Goal: Transaction & Acquisition: Book appointment/travel/reservation

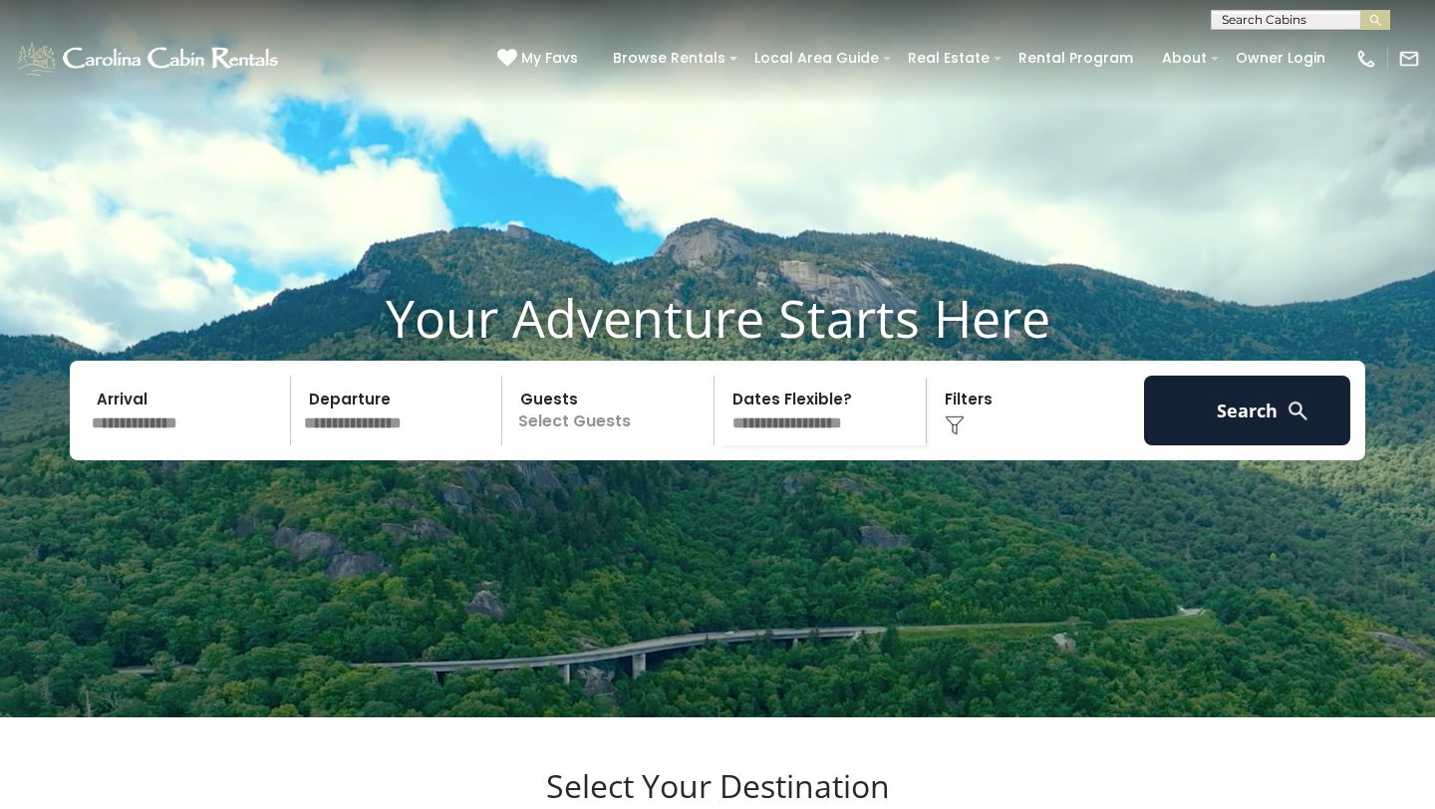
click at [126, 439] on input "text" at bounding box center [188, 411] width 206 height 70
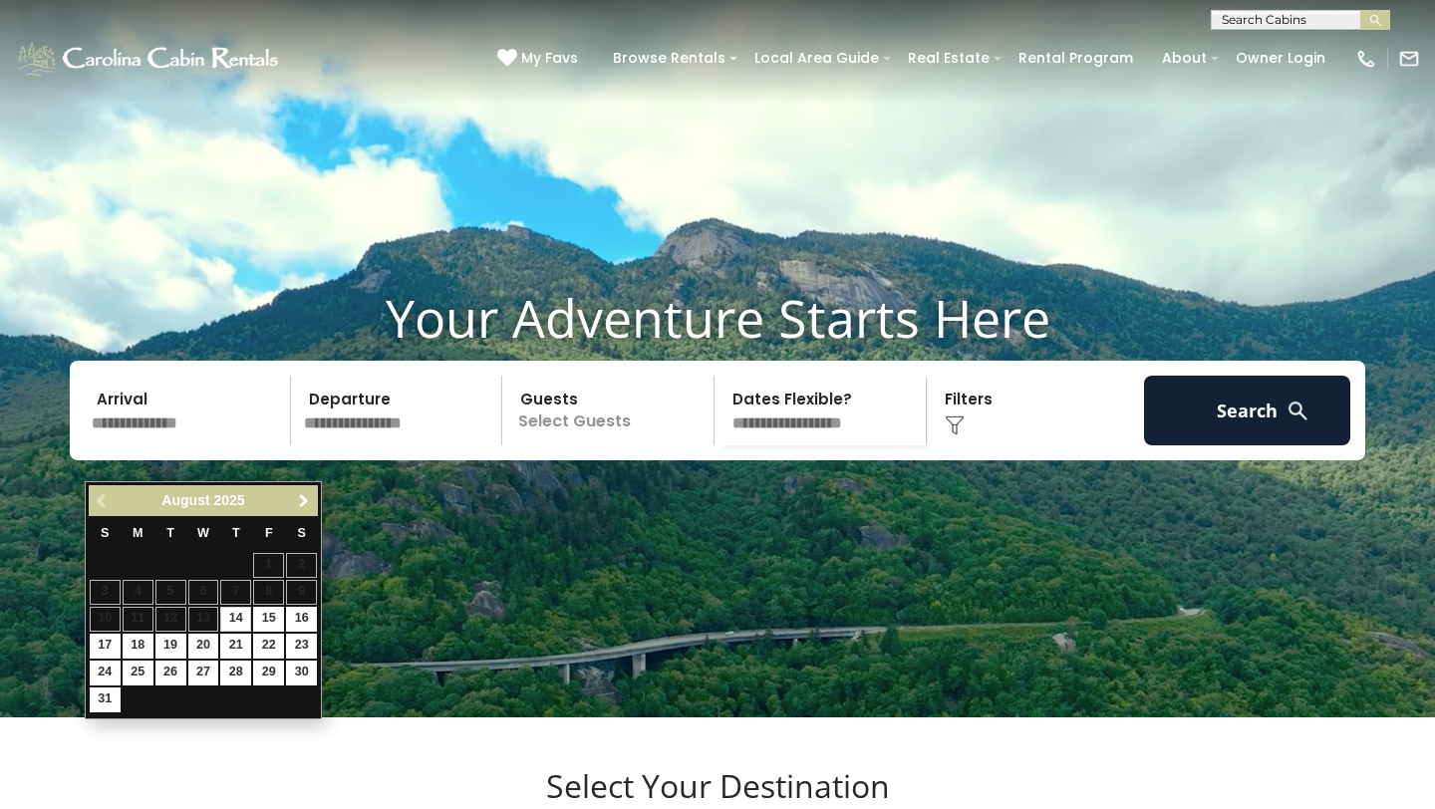
click at [296, 504] on span "Next" at bounding box center [304, 501] width 16 height 16
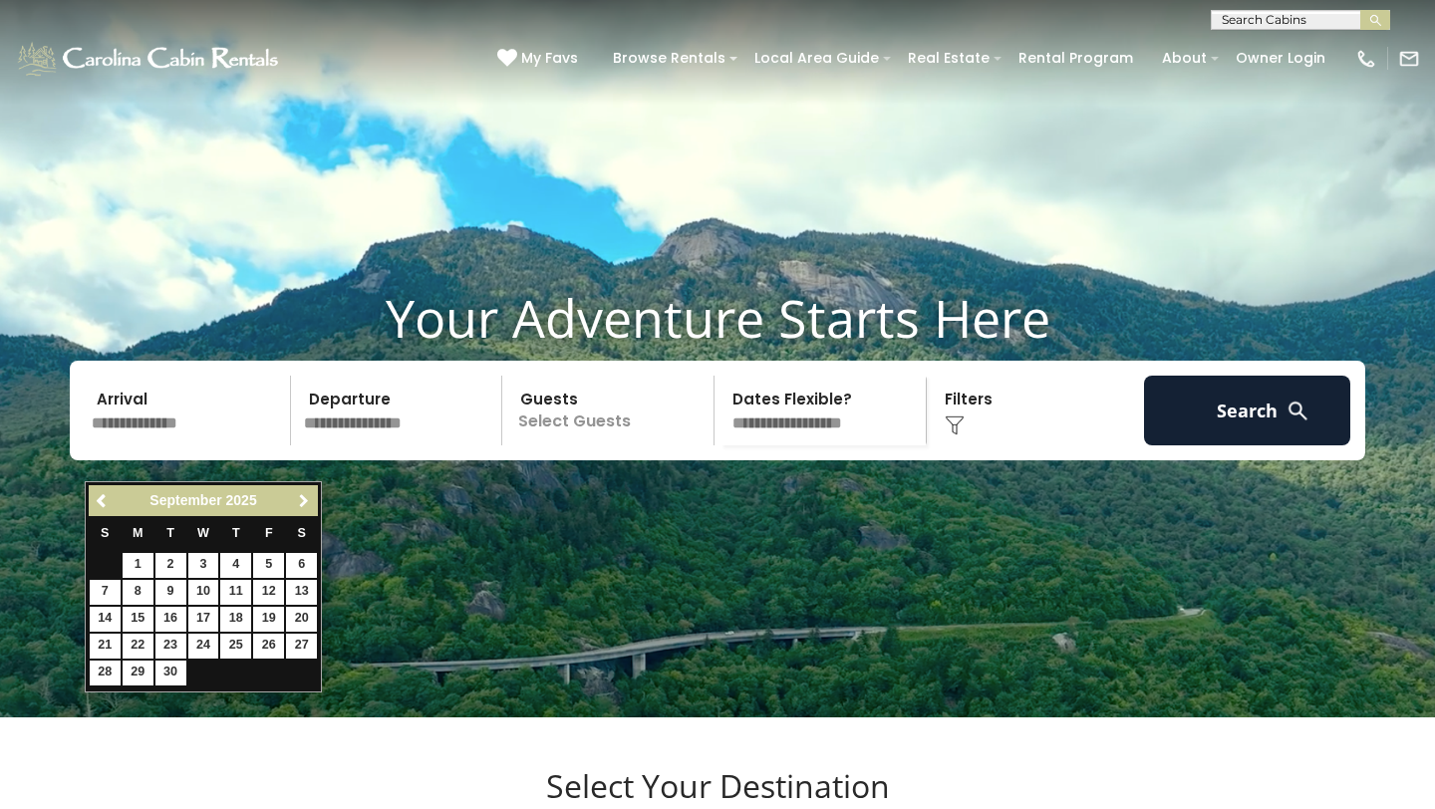
click at [296, 504] on span "Next" at bounding box center [304, 501] width 16 height 16
click at [230, 639] on link "23" at bounding box center [235, 646] width 31 height 25
type input "********"
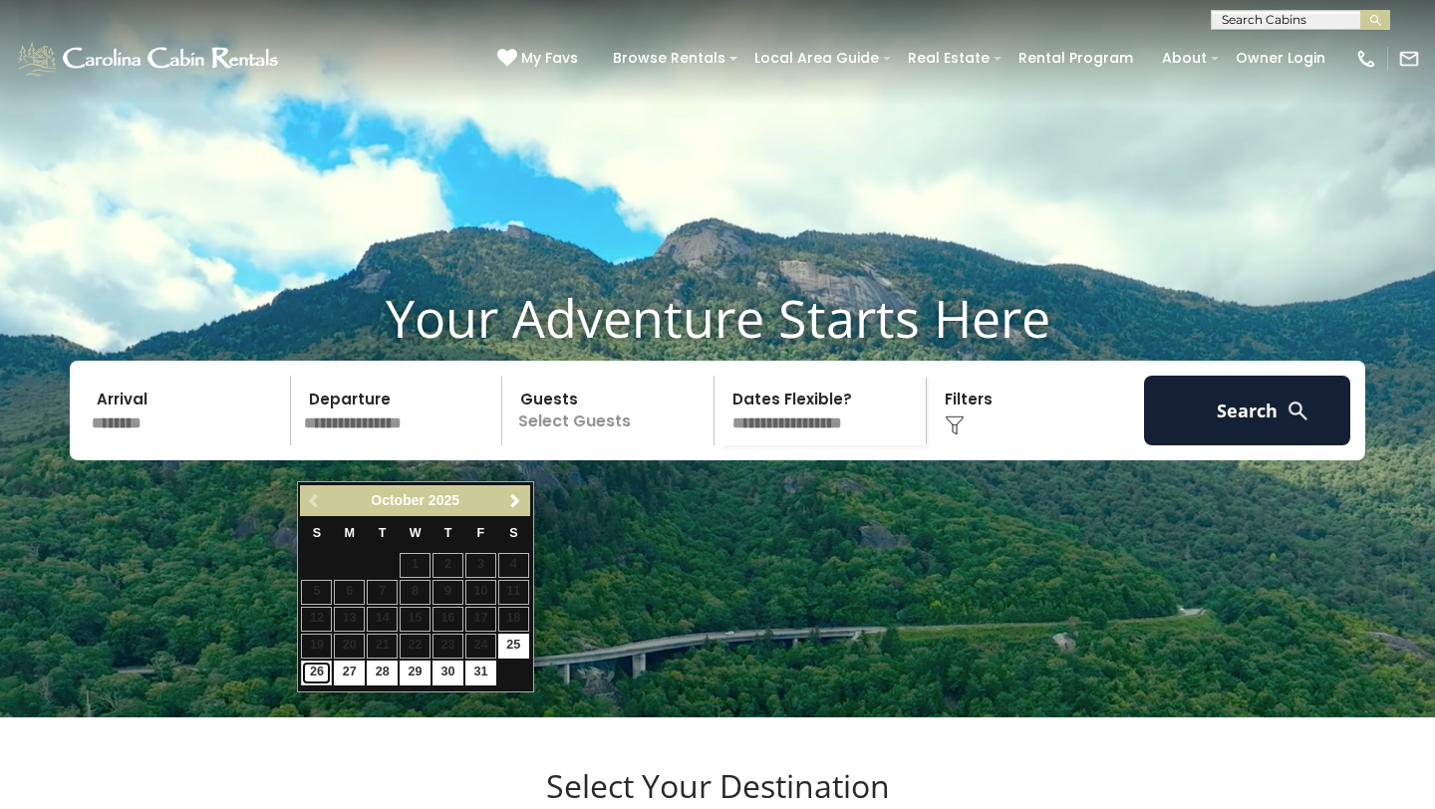
click at [313, 670] on link "26" at bounding box center [316, 673] width 31 height 25
type input "********"
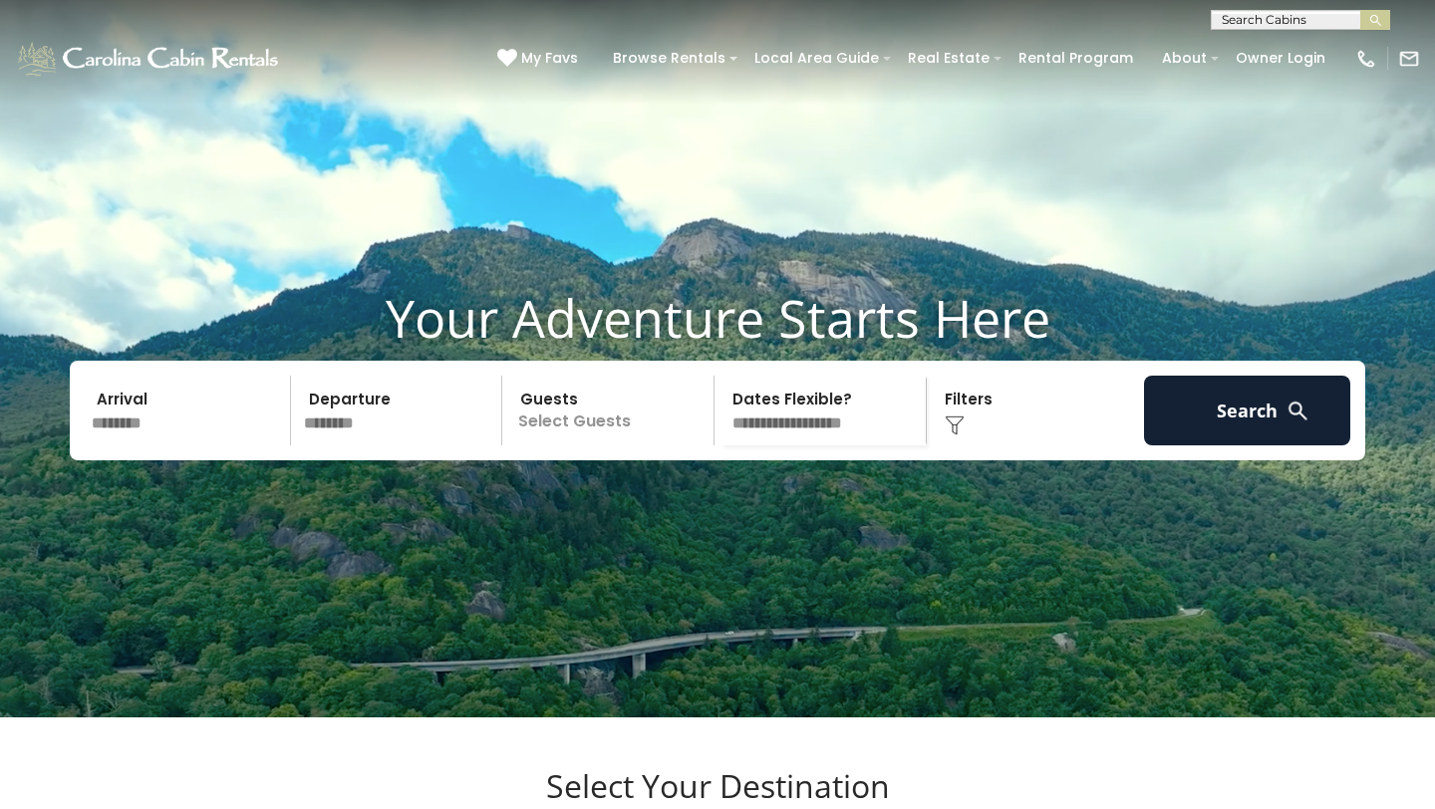
click at [623, 445] on p "Select Guests" at bounding box center [610, 411] width 205 height 70
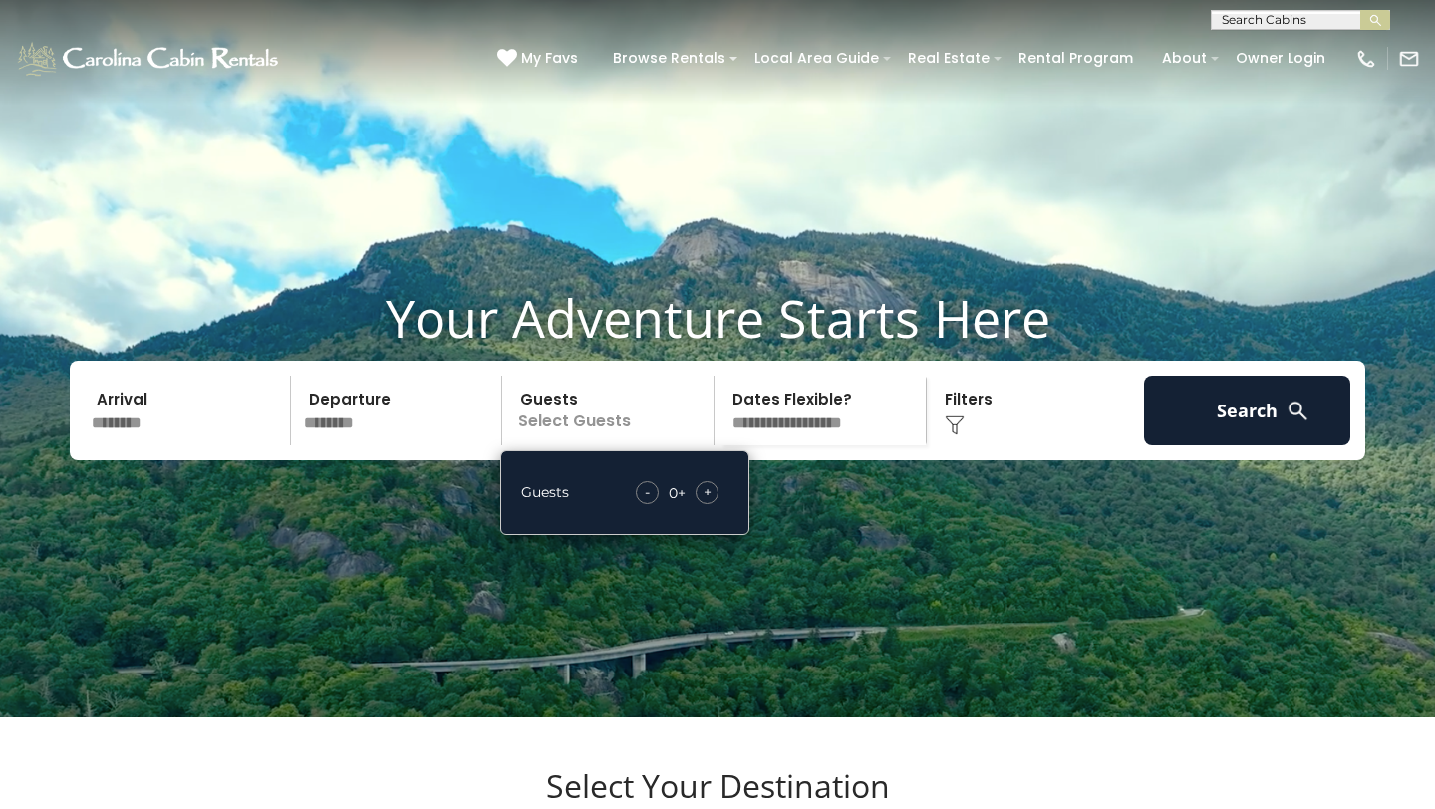
click at [707, 502] on span "+" at bounding box center [707, 492] width 8 height 20
click at [978, 445] on div "Click to Choose" at bounding box center [1036, 411] width 206 height 70
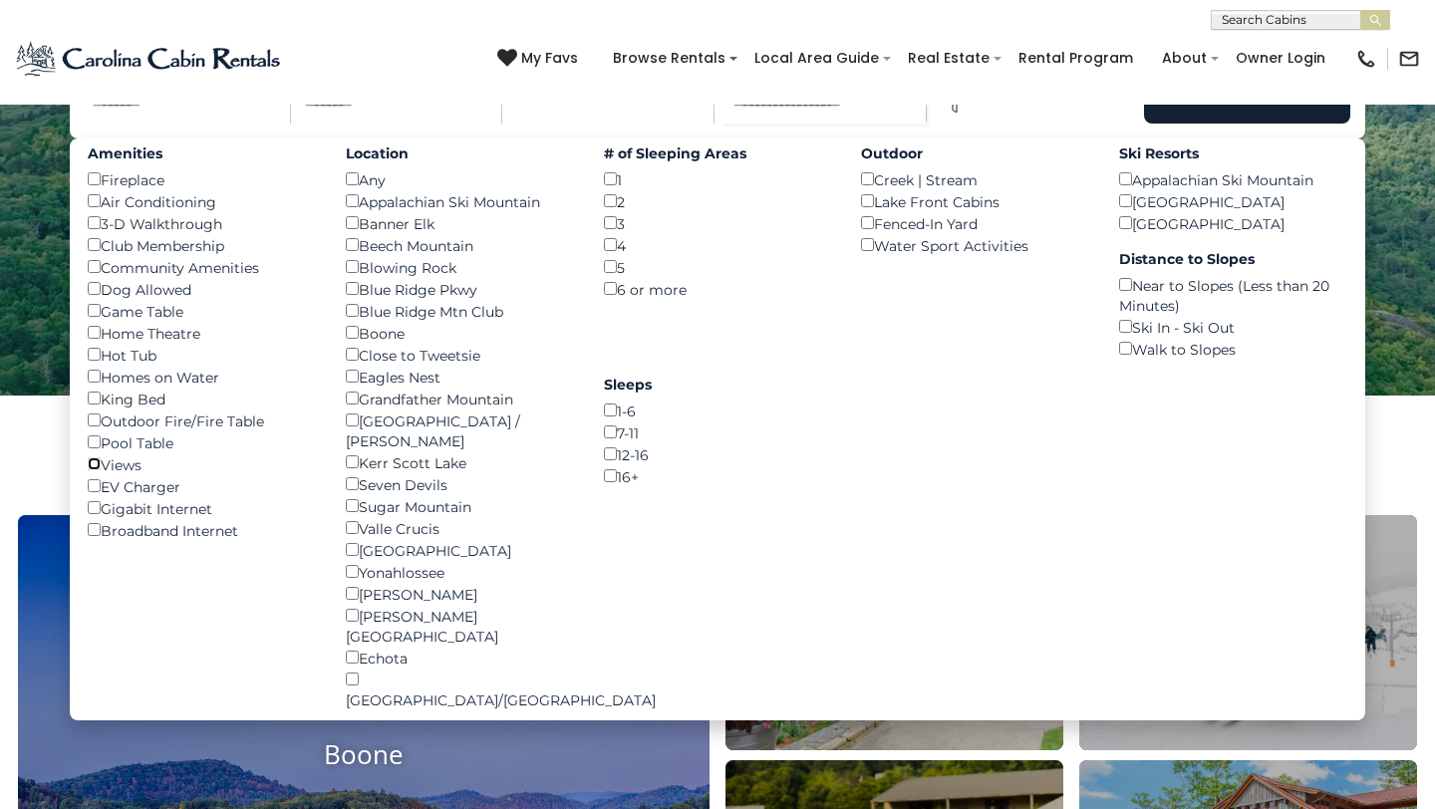
scroll to position [315, 0]
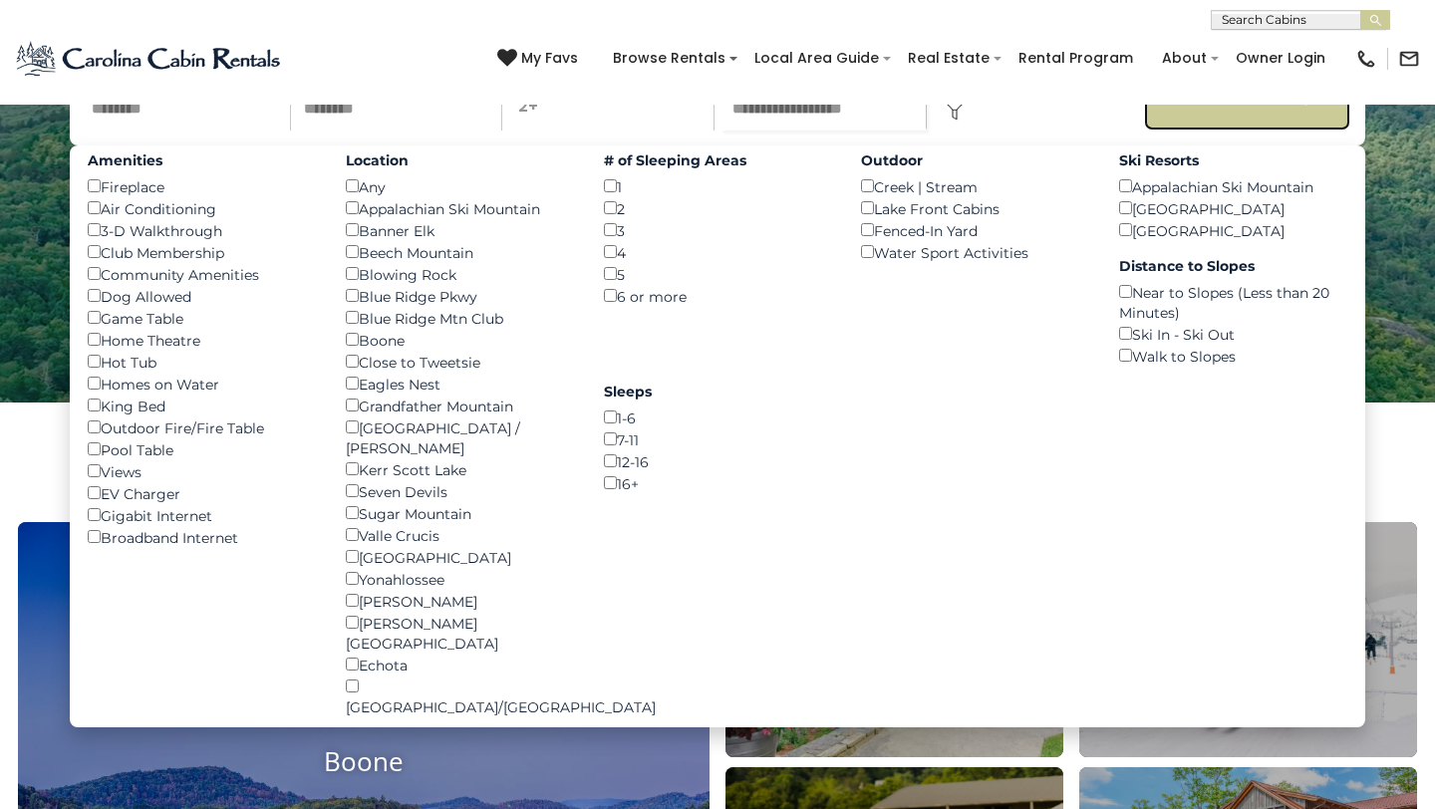
click at [1244, 131] on button "Search" at bounding box center [1247, 96] width 206 height 70
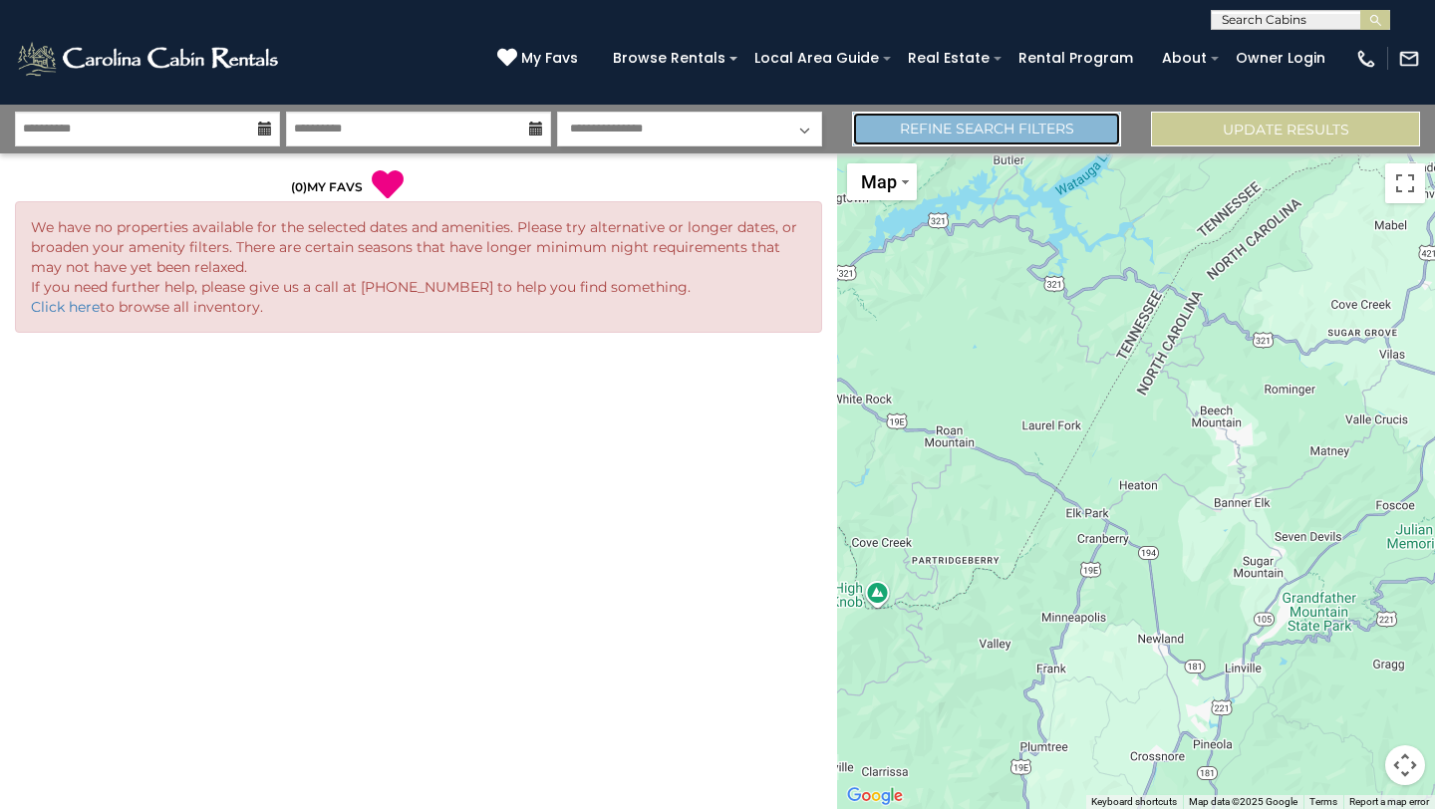
click at [992, 131] on link "Refine Search Filters" at bounding box center [986, 129] width 269 height 35
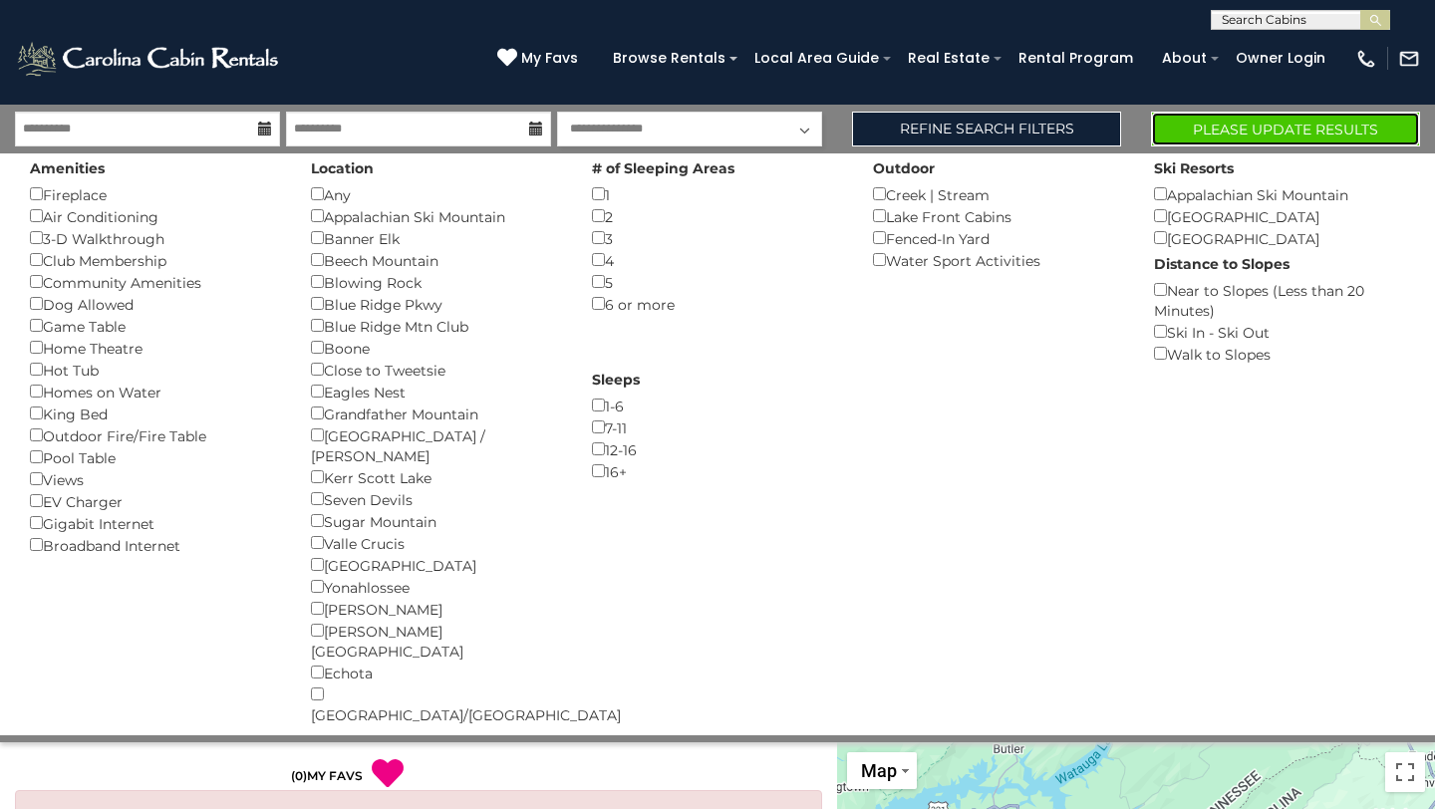
click at [1235, 128] on button "Please Update Results" at bounding box center [1285, 129] width 269 height 35
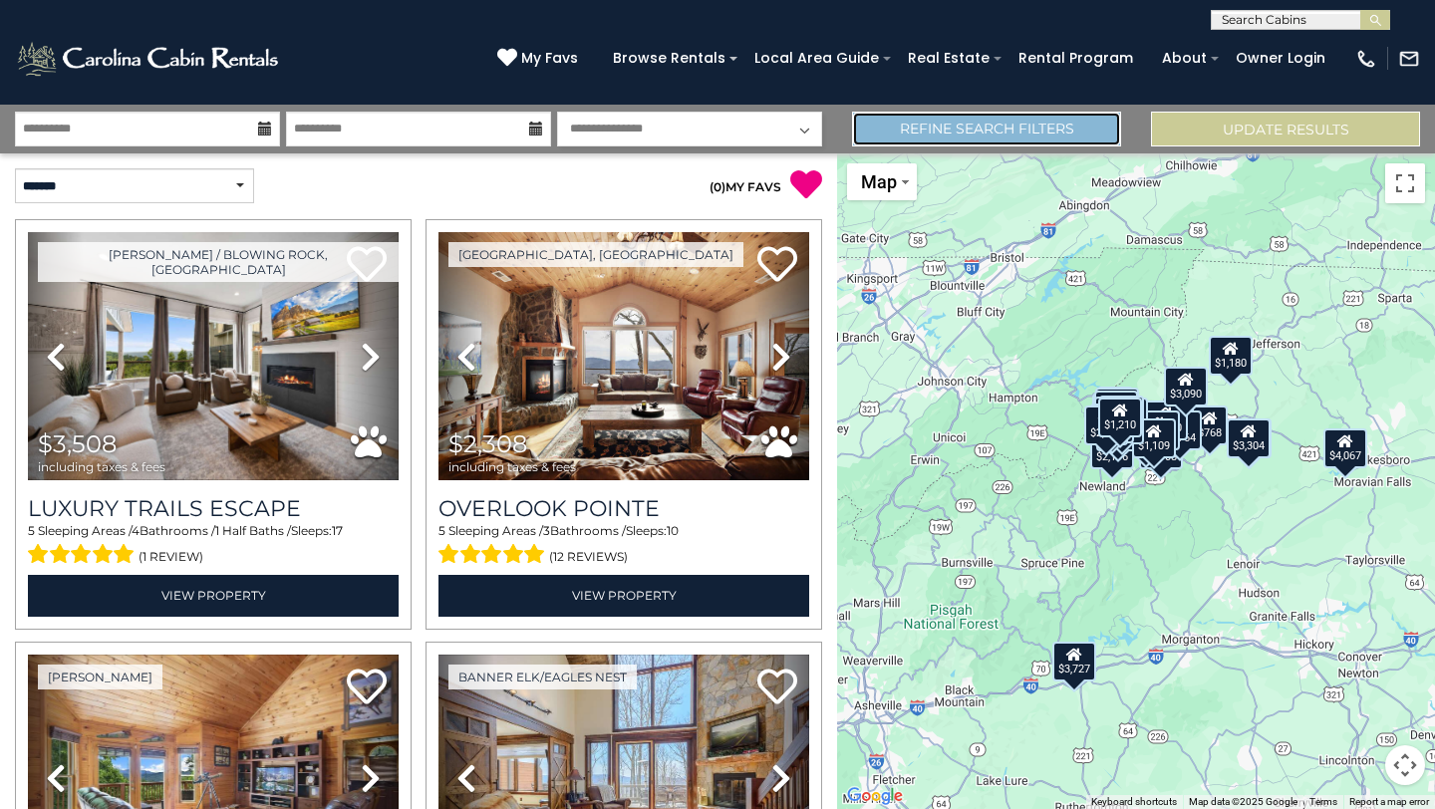
click at [1063, 118] on link "Refine Search Filters" at bounding box center [986, 129] width 269 height 35
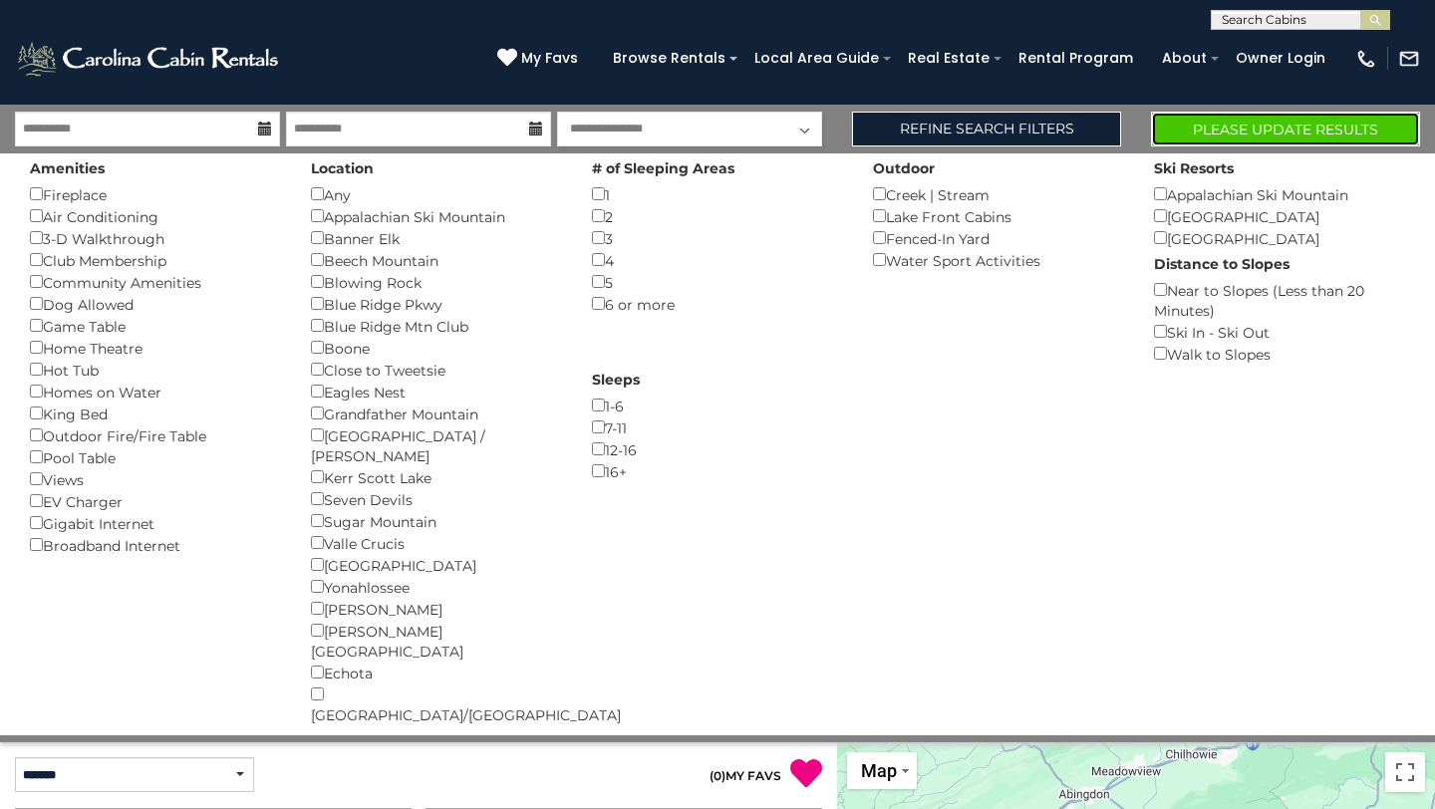
click at [1235, 131] on button "Please Update Results" at bounding box center [1285, 129] width 269 height 35
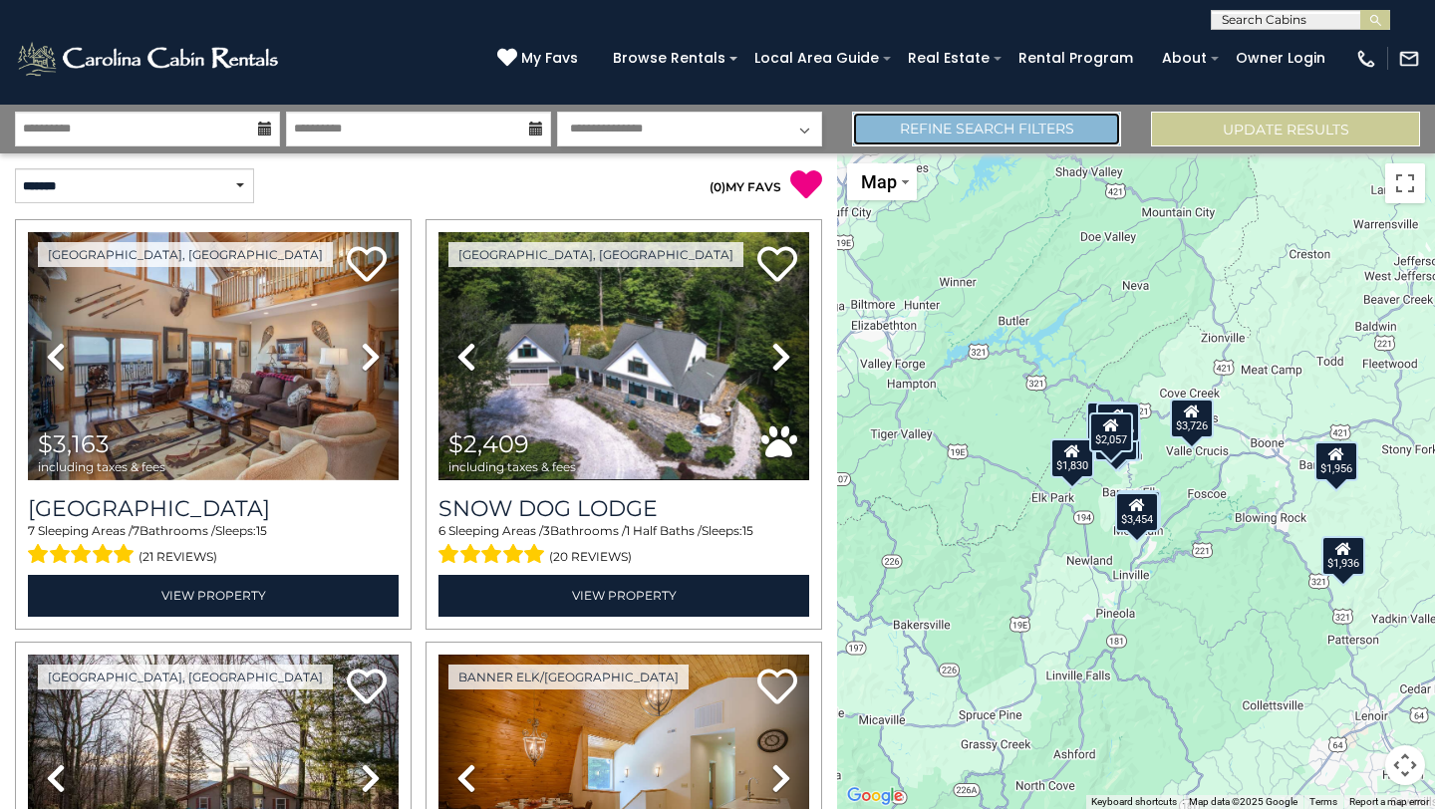
click at [980, 130] on link "Refine Search Filters" at bounding box center [986, 129] width 269 height 35
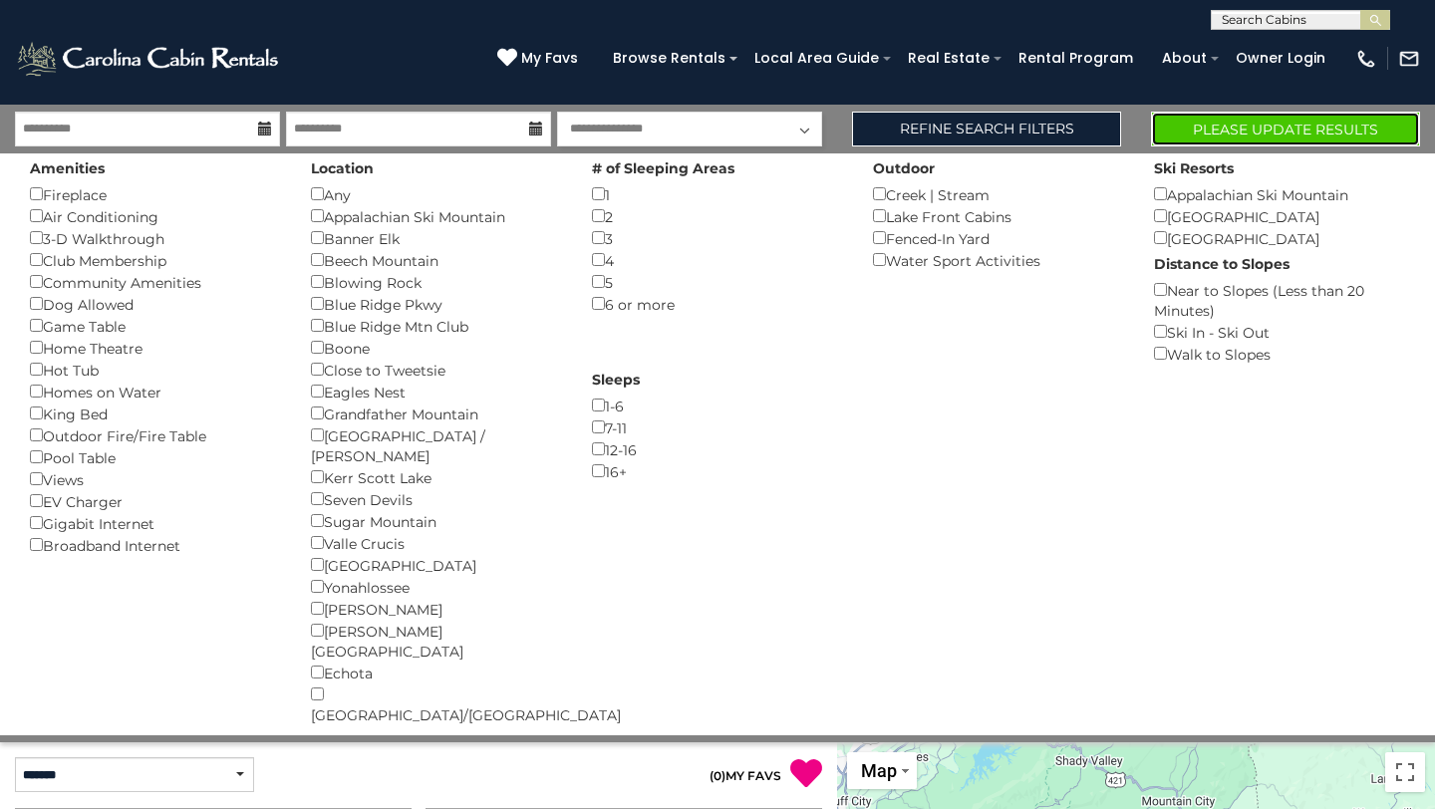
click at [1284, 131] on button "Please Update Results" at bounding box center [1285, 129] width 269 height 35
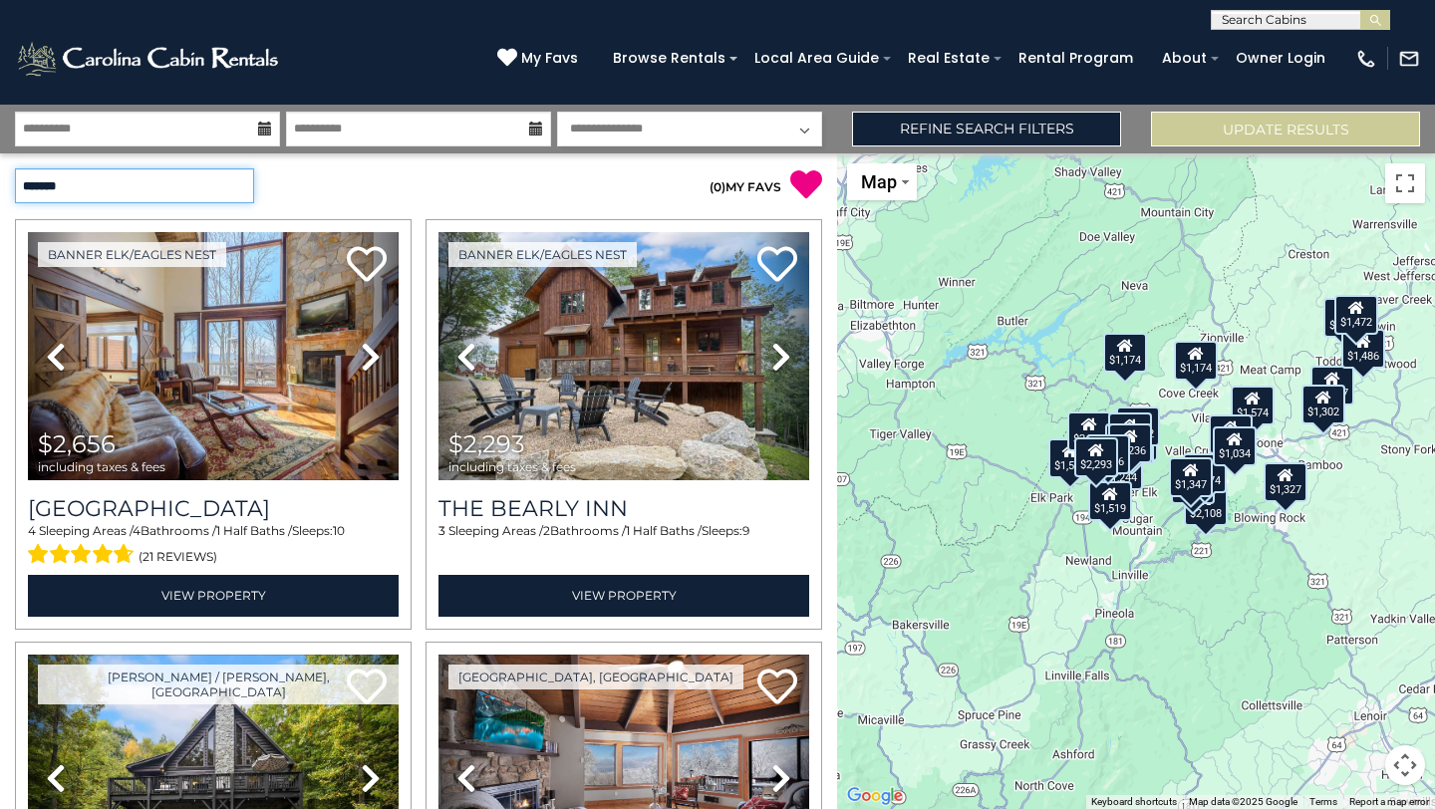
click at [179, 190] on select "**********" at bounding box center [134, 185] width 239 height 35
select select "*********"
click at [15, 168] on select "**********" at bounding box center [134, 185] width 239 height 35
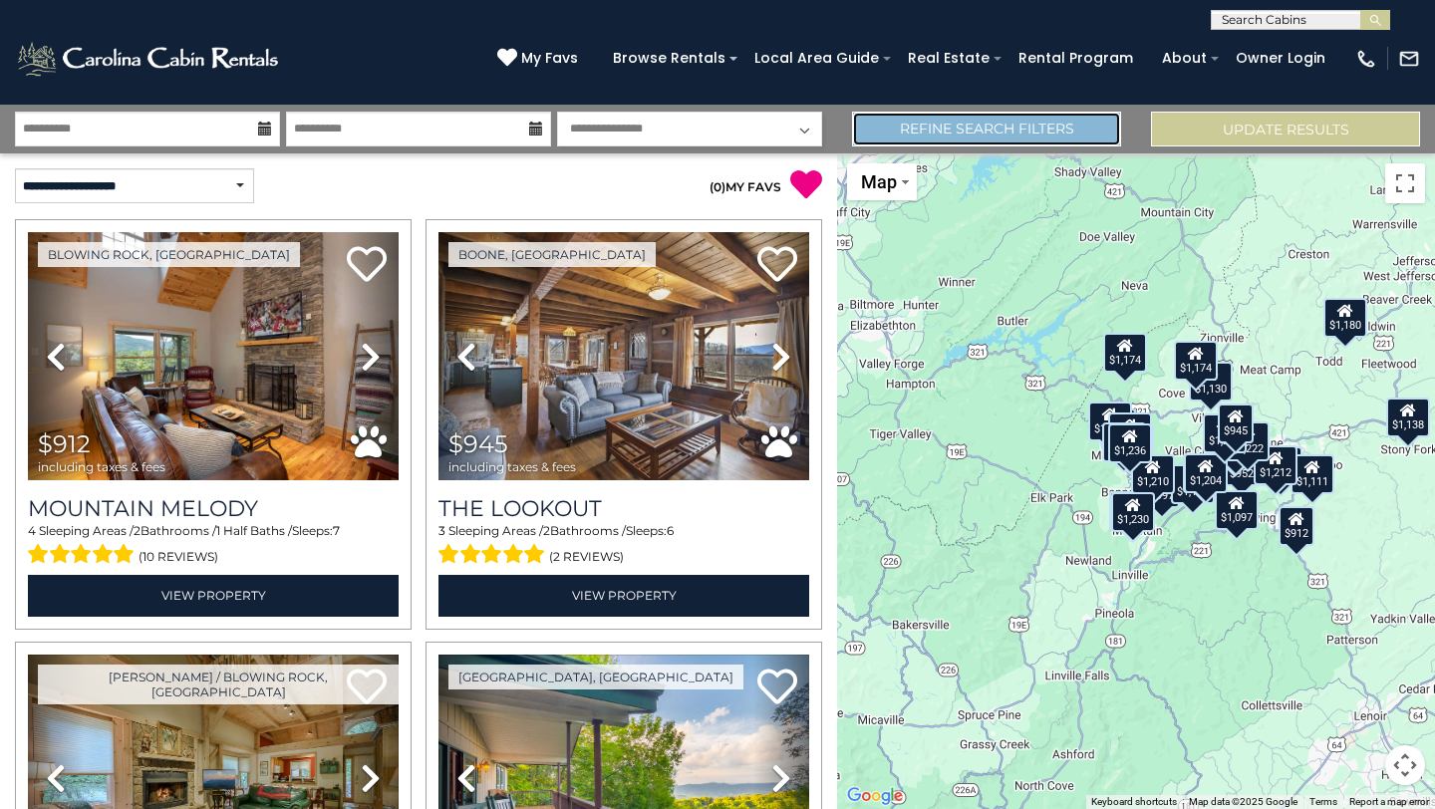
click at [1040, 139] on link "Refine Search Filters" at bounding box center [986, 129] width 269 height 35
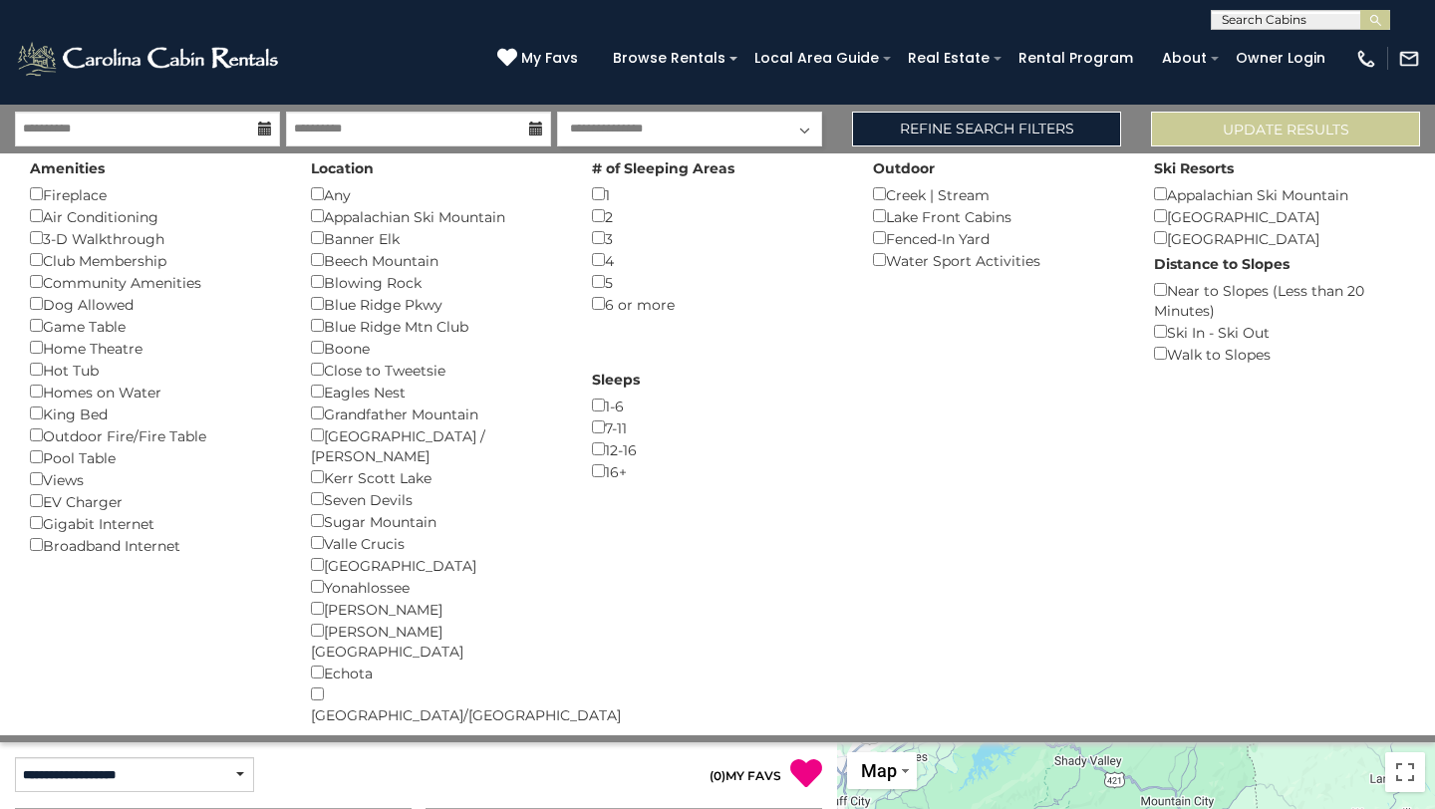
click at [600, 433] on div "7-11 ()" at bounding box center [717, 428] width 251 height 22
click at [601, 455] on div "12-16 ()" at bounding box center [717, 449] width 251 height 22
click at [1225, 132] on button "Please Update Results" at bounding box center [1285, 129] width 269 height 35
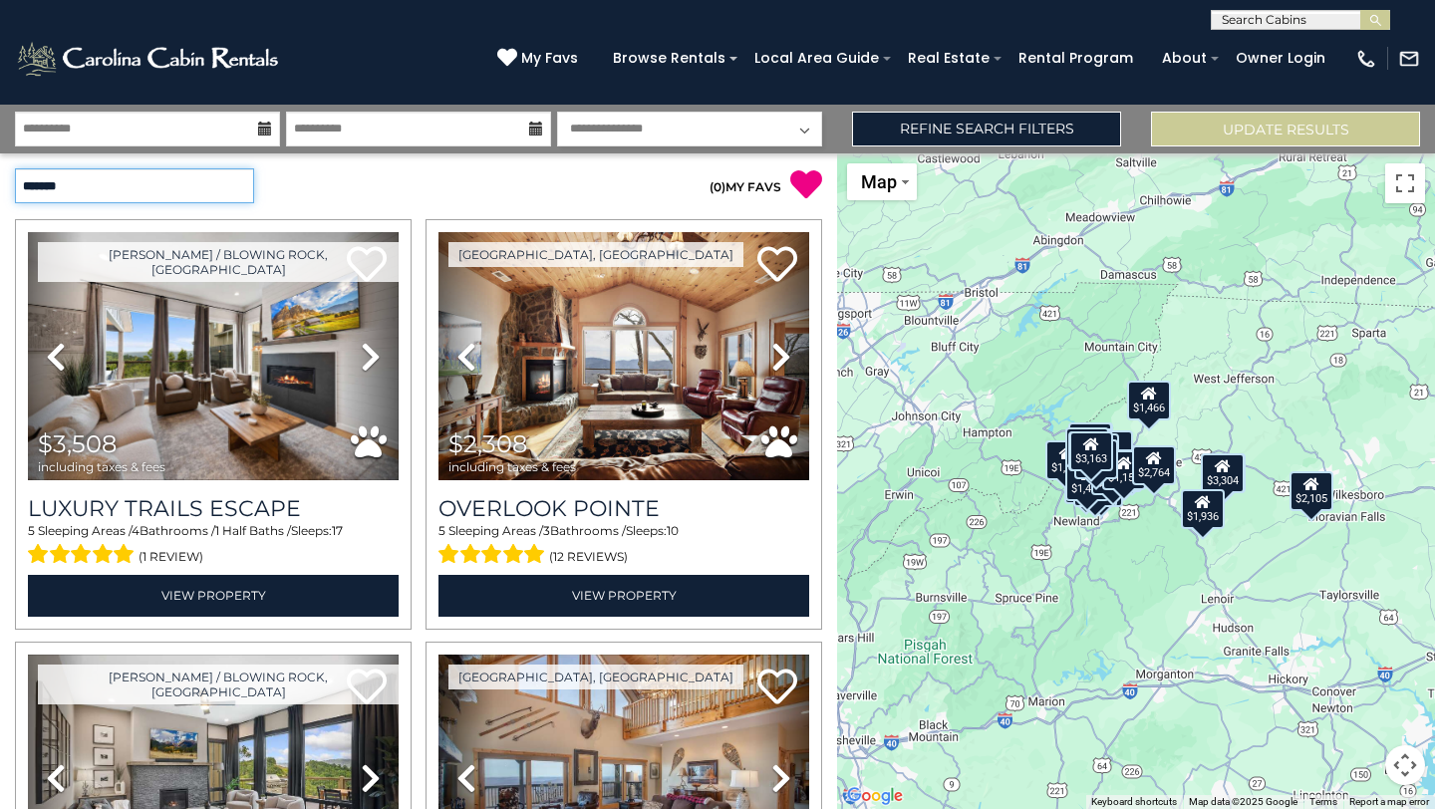
click at [112, 195] on select "**********" at bounding box center [134, 185] width 239 height 35
select select "*********"
click at [15, 168] on select "**********" at bounding box center [134, 185] width 239 height 35
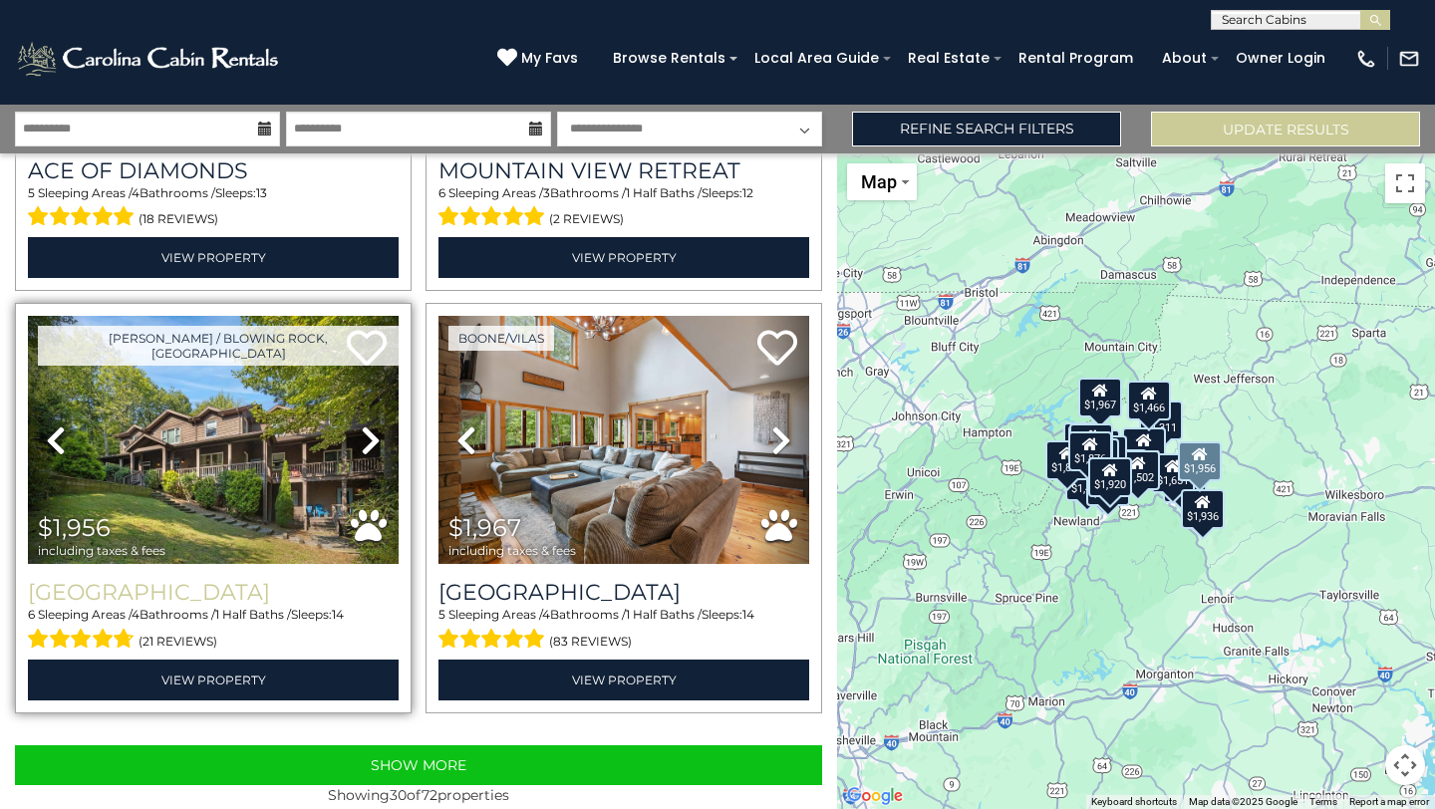
scroll to position [5849, 0]
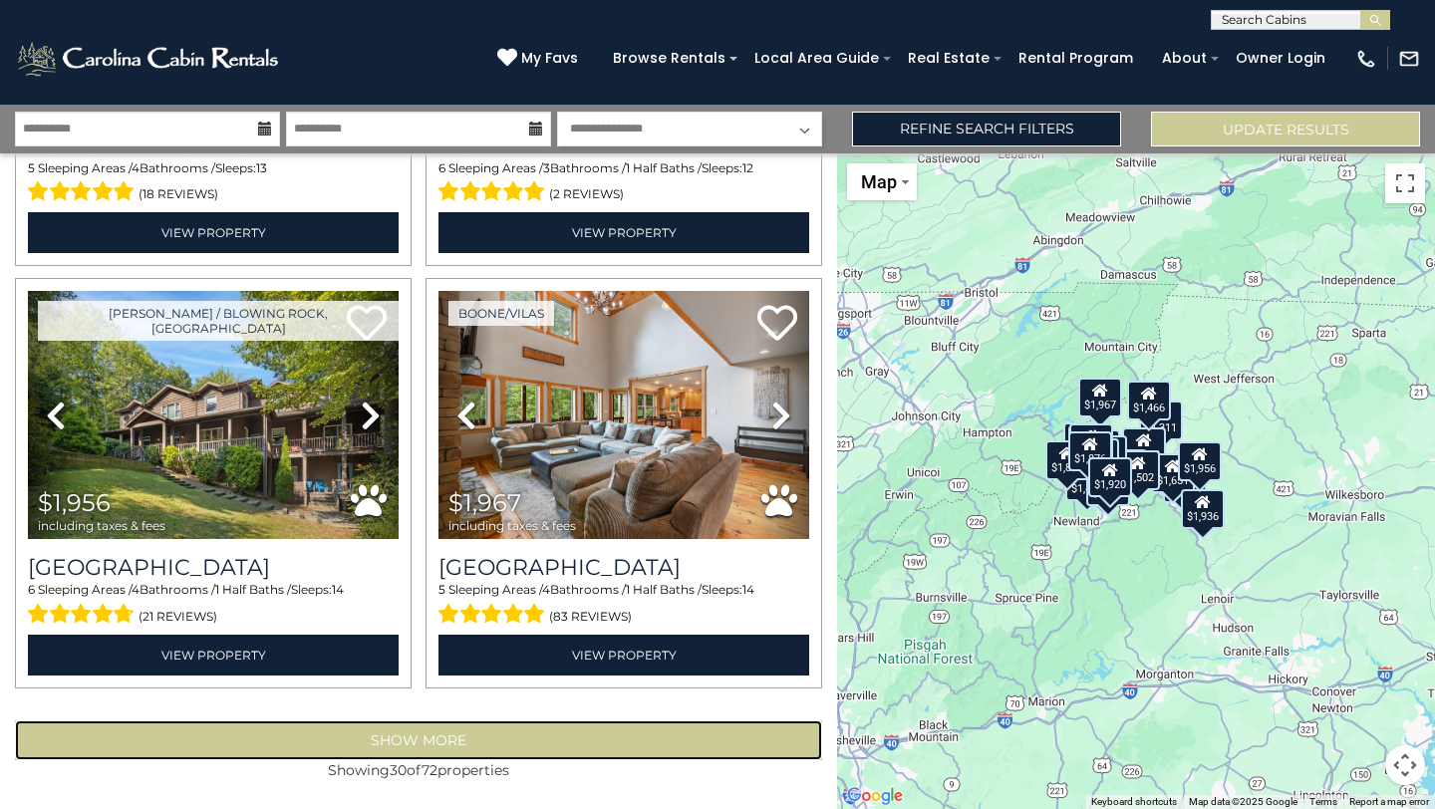
click at [408, 744] on button "Show More" at bounding box center [418, 740] width 807 height 40
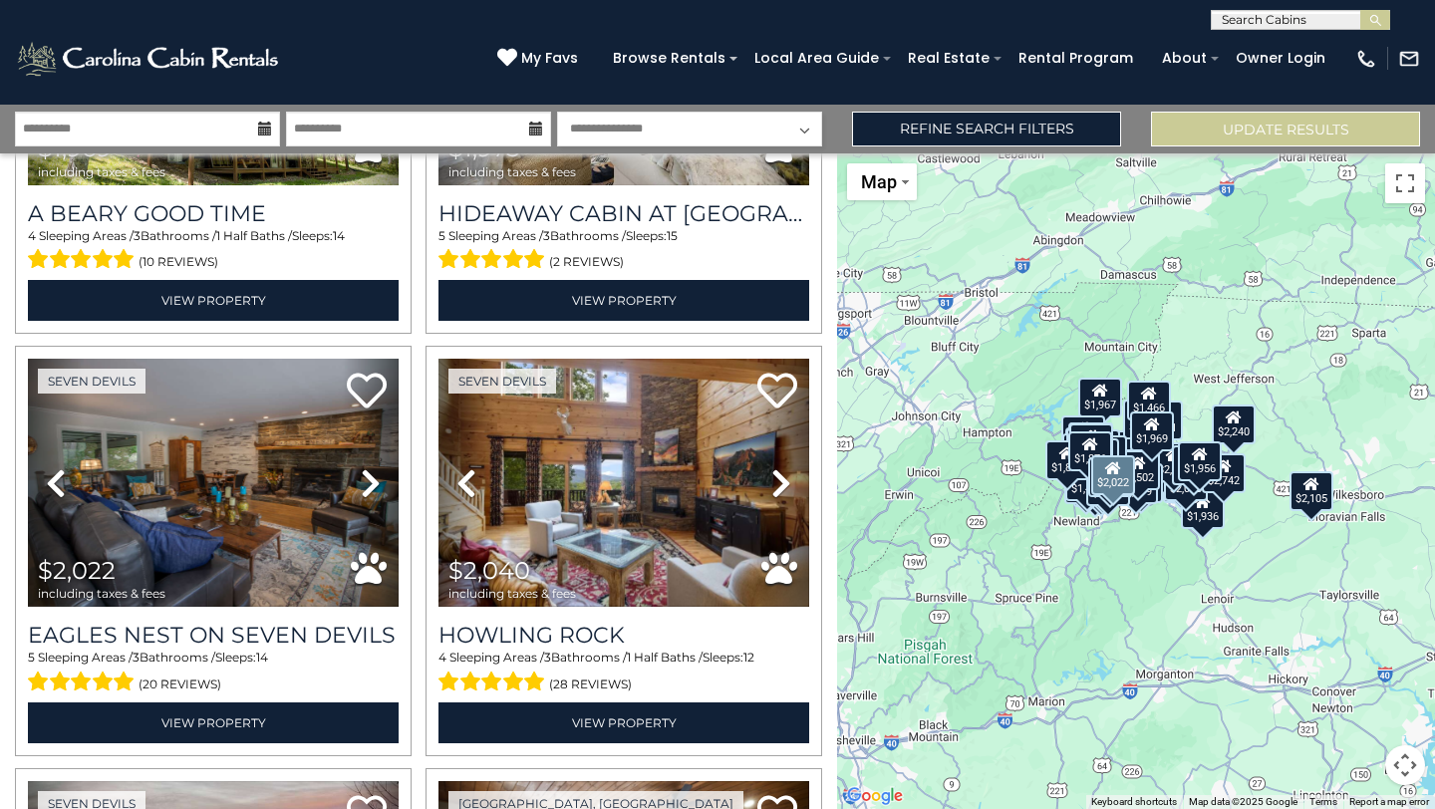
scroll to position [6678, 0]
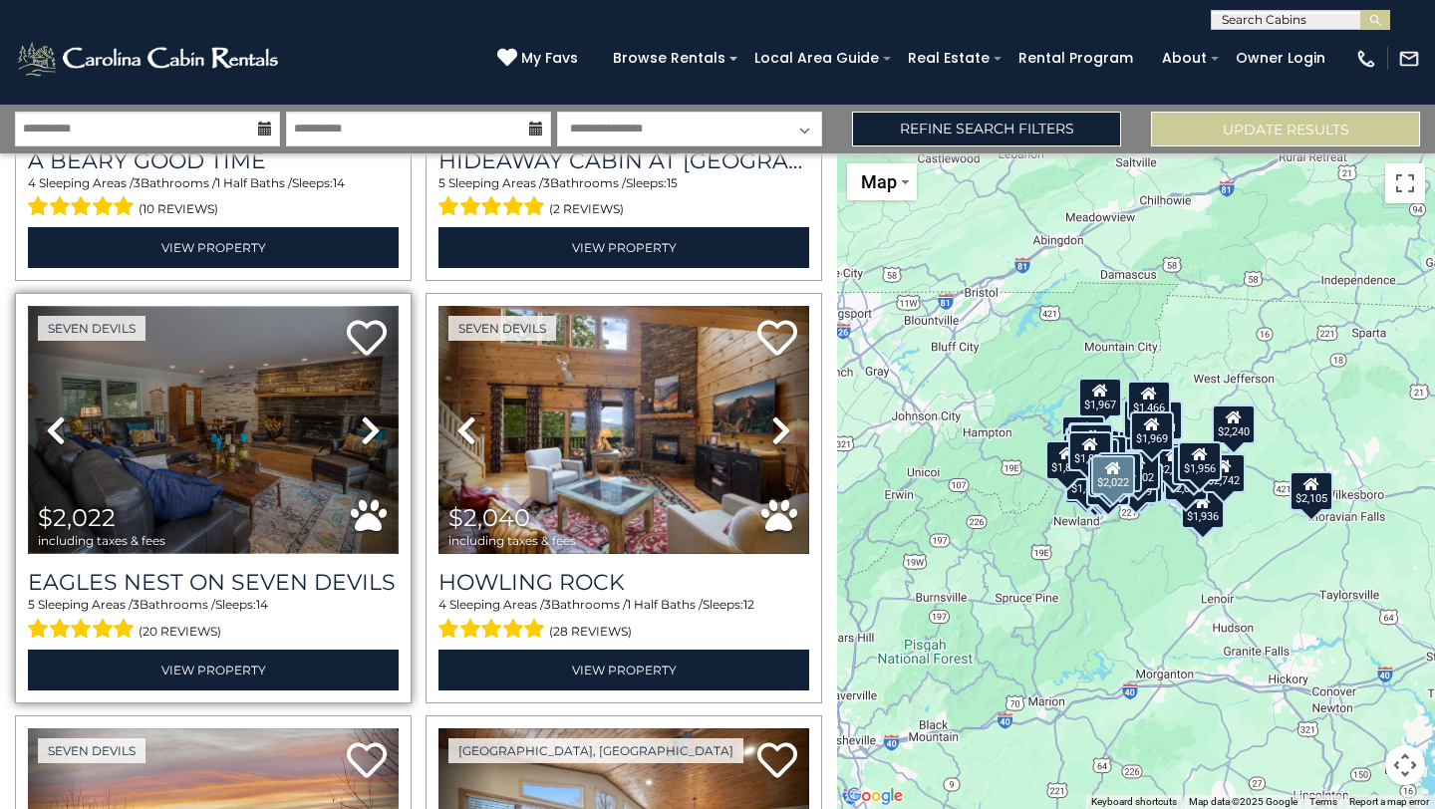
click at [293, 437] on img at bounding box center [213, 430] width 371 height 248
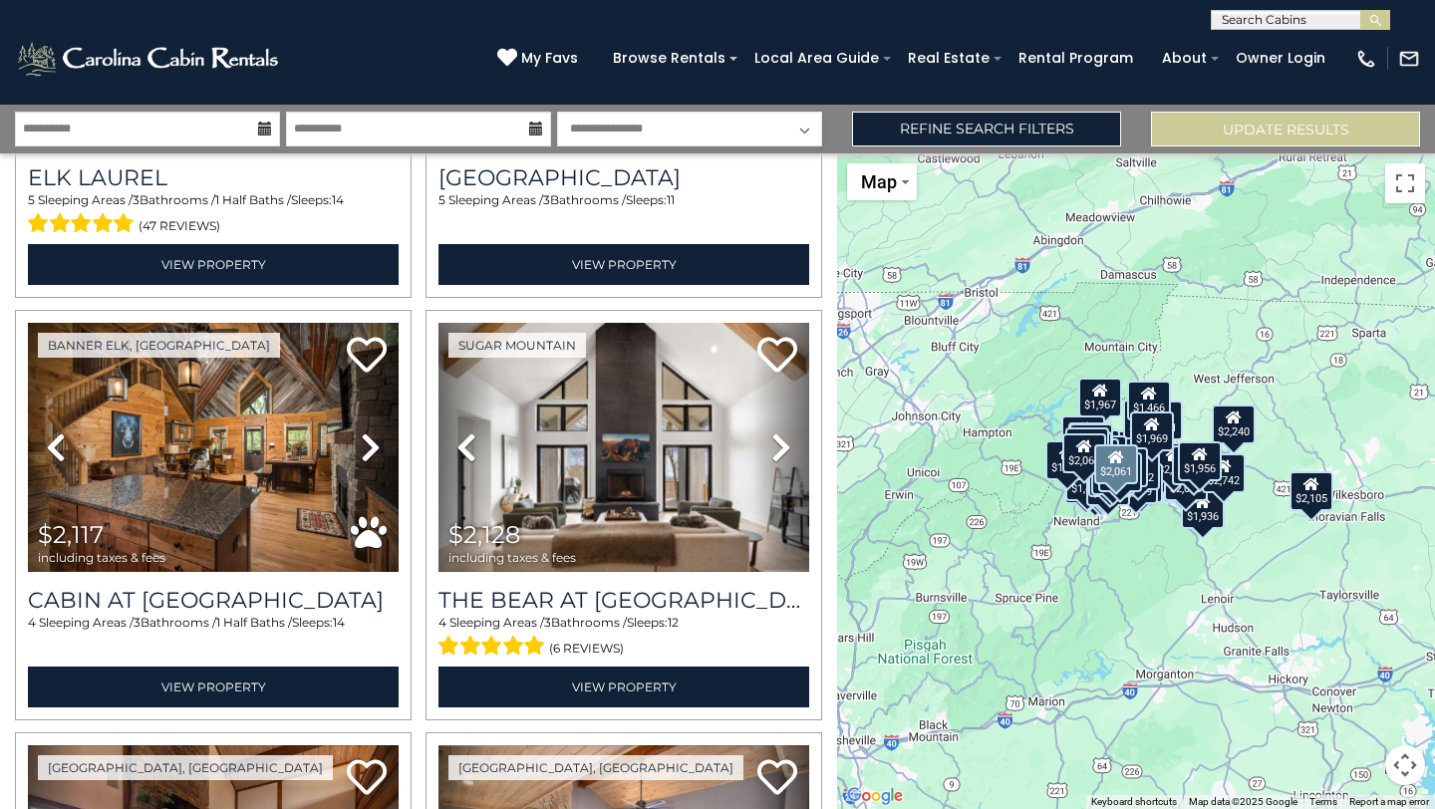
scroll to position [8351, 0]
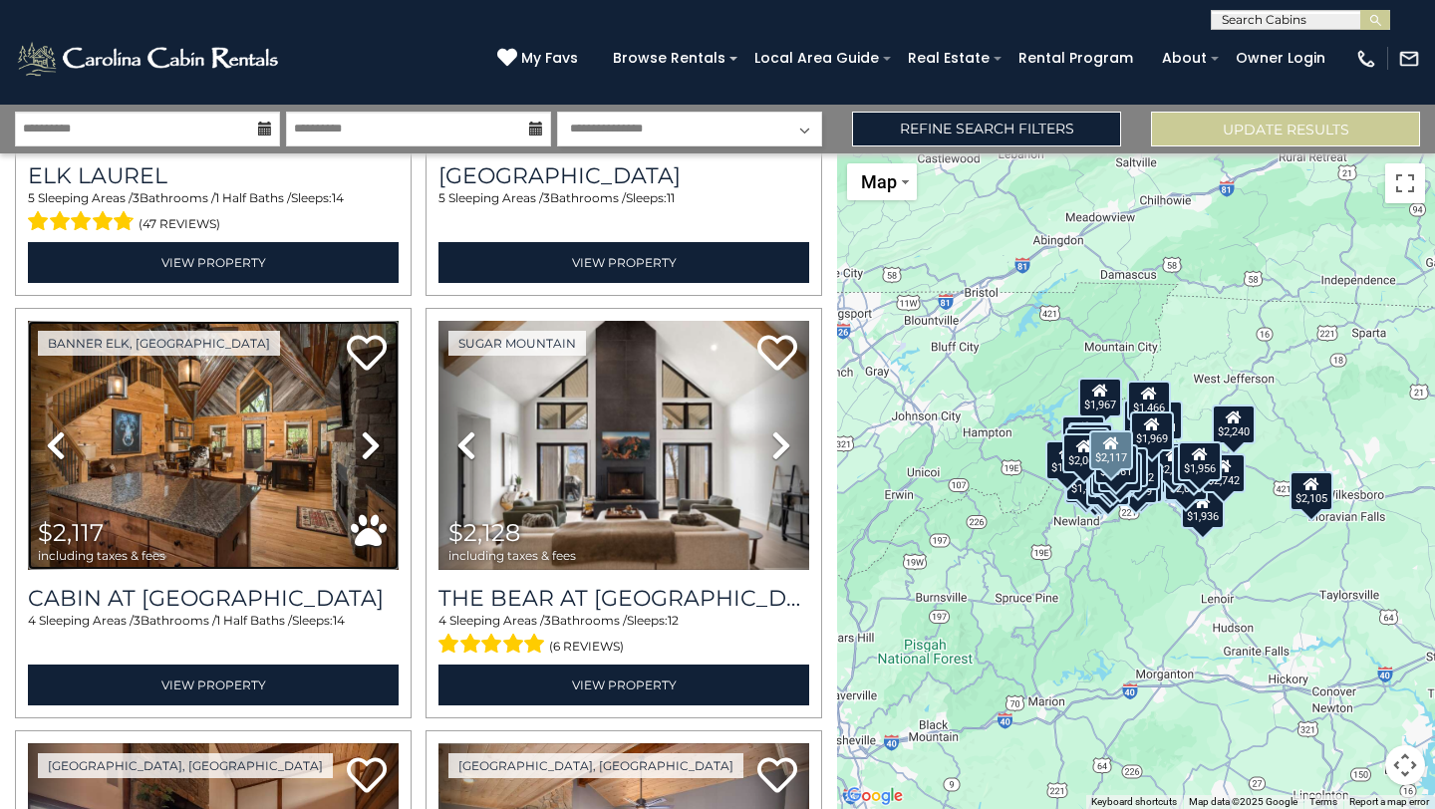
click at [201, 546] on img at bounding box center [213, 445] width 371 height 248
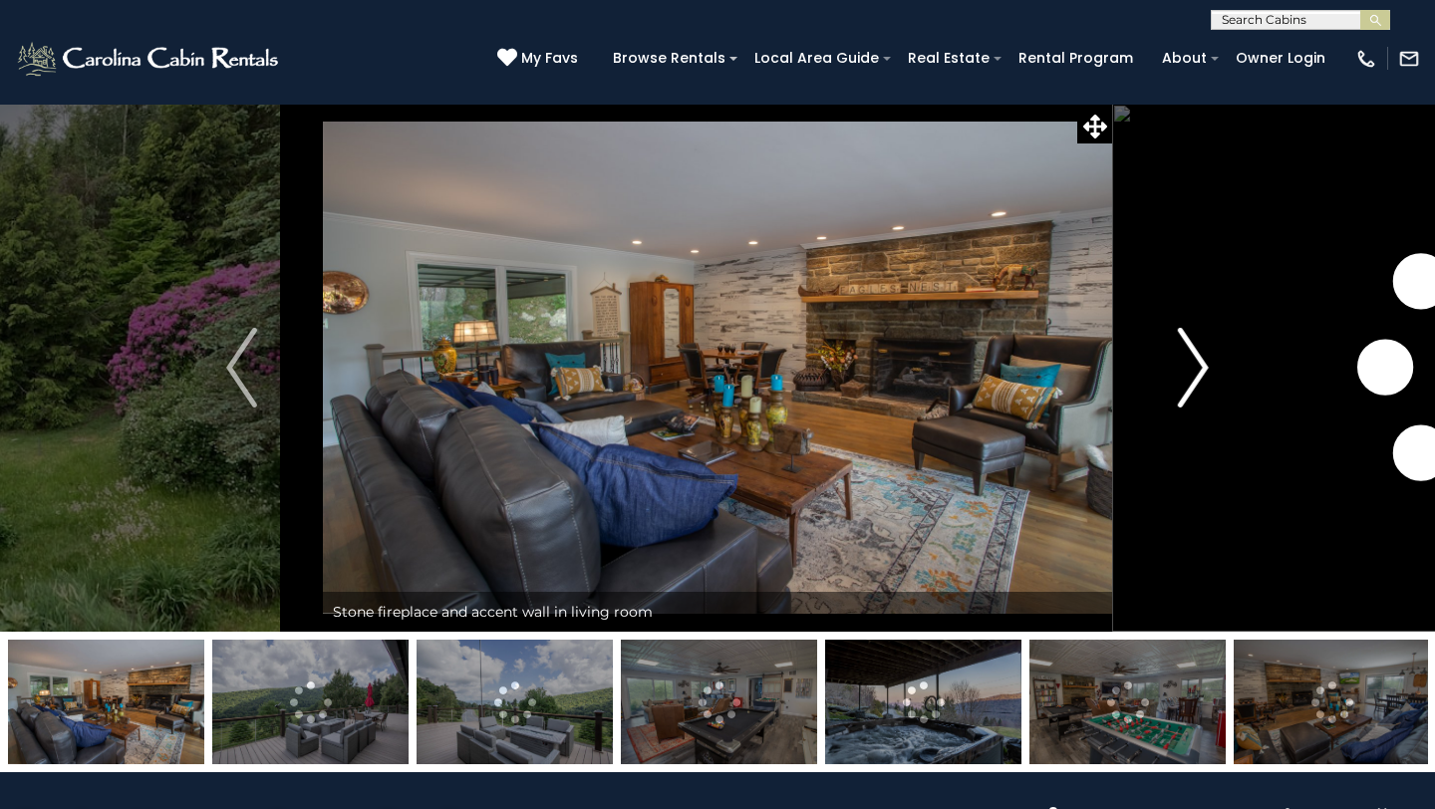
click at [1188, 361] on img "Next" at bounding box center [1193, 368] width 30 height 80
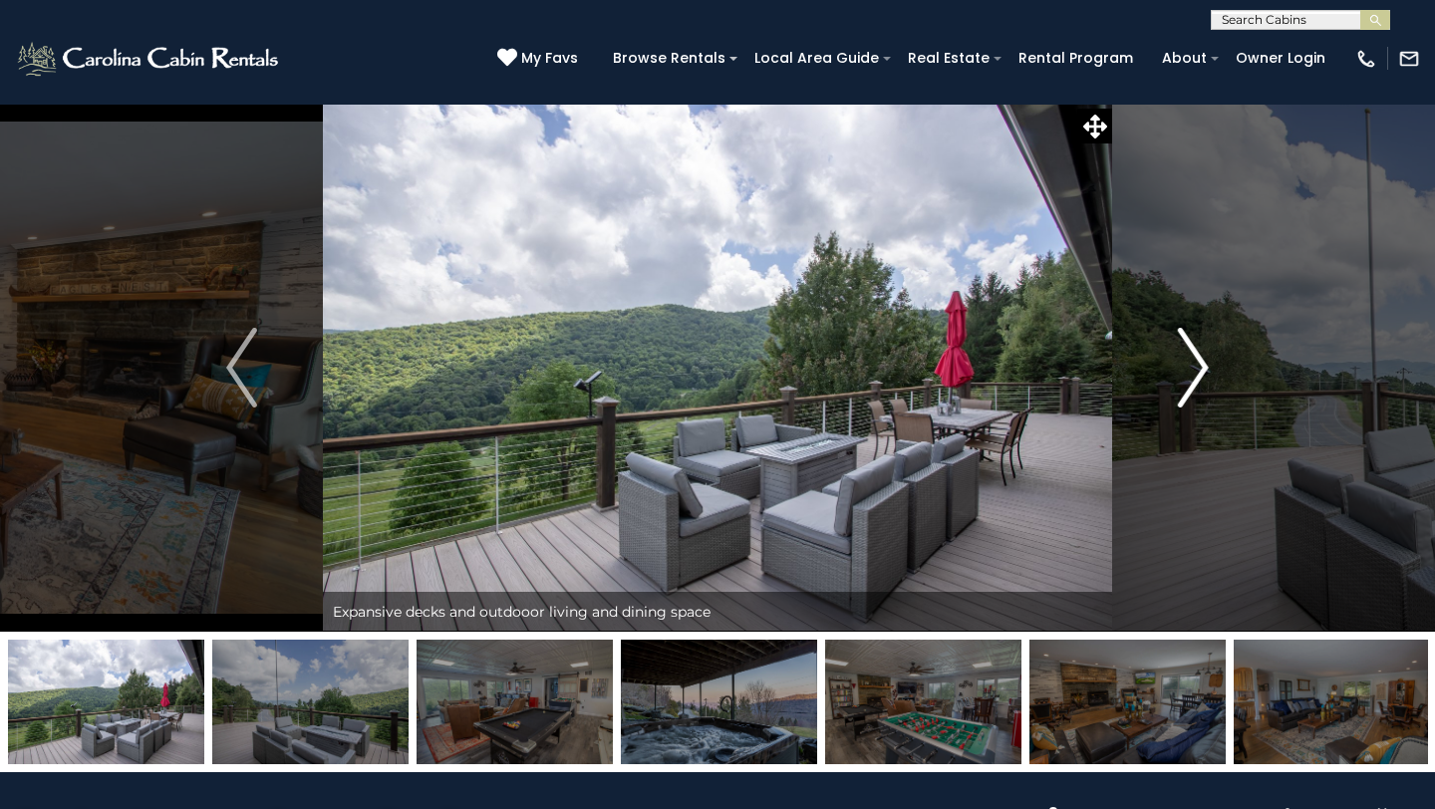
click at [1188, 361] on img "Next" at bounding box center [1193, 368] width 30 height 80
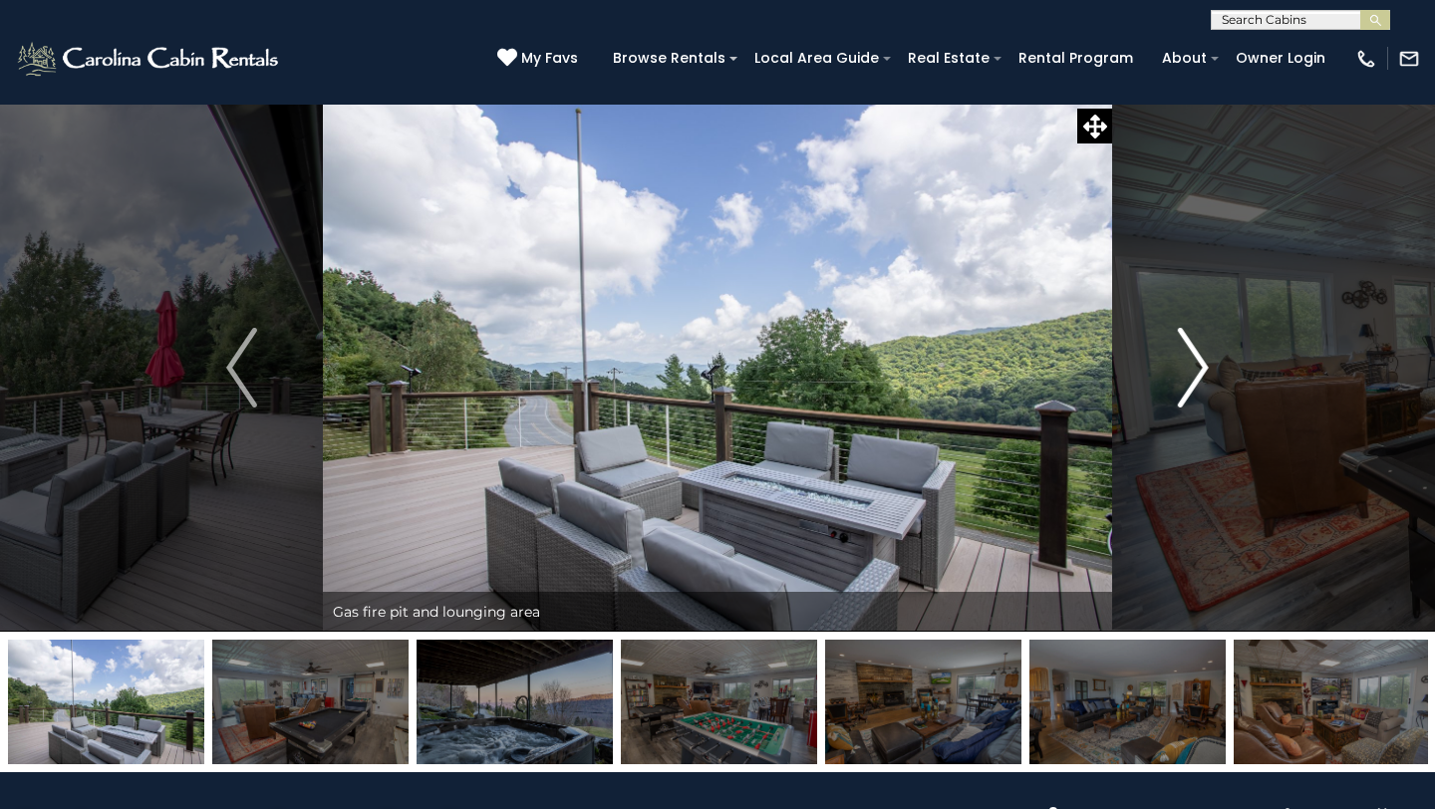
click at [1188, 361] on img "Next" at bounding box center [1193, 368] width 30 height 80
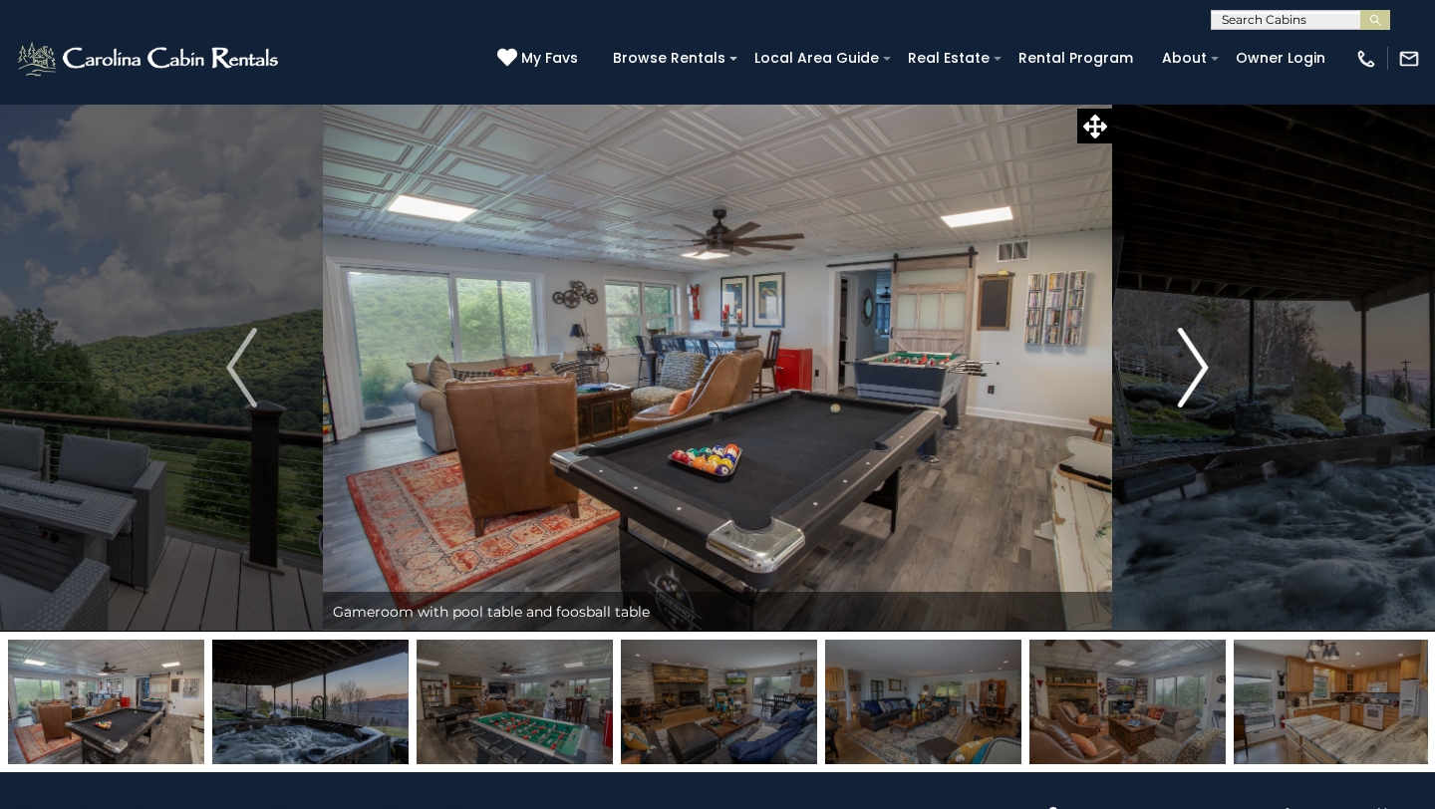
click at [1188, 361] on img "Next" at bounding box center [1193, 368] width 30 height 80
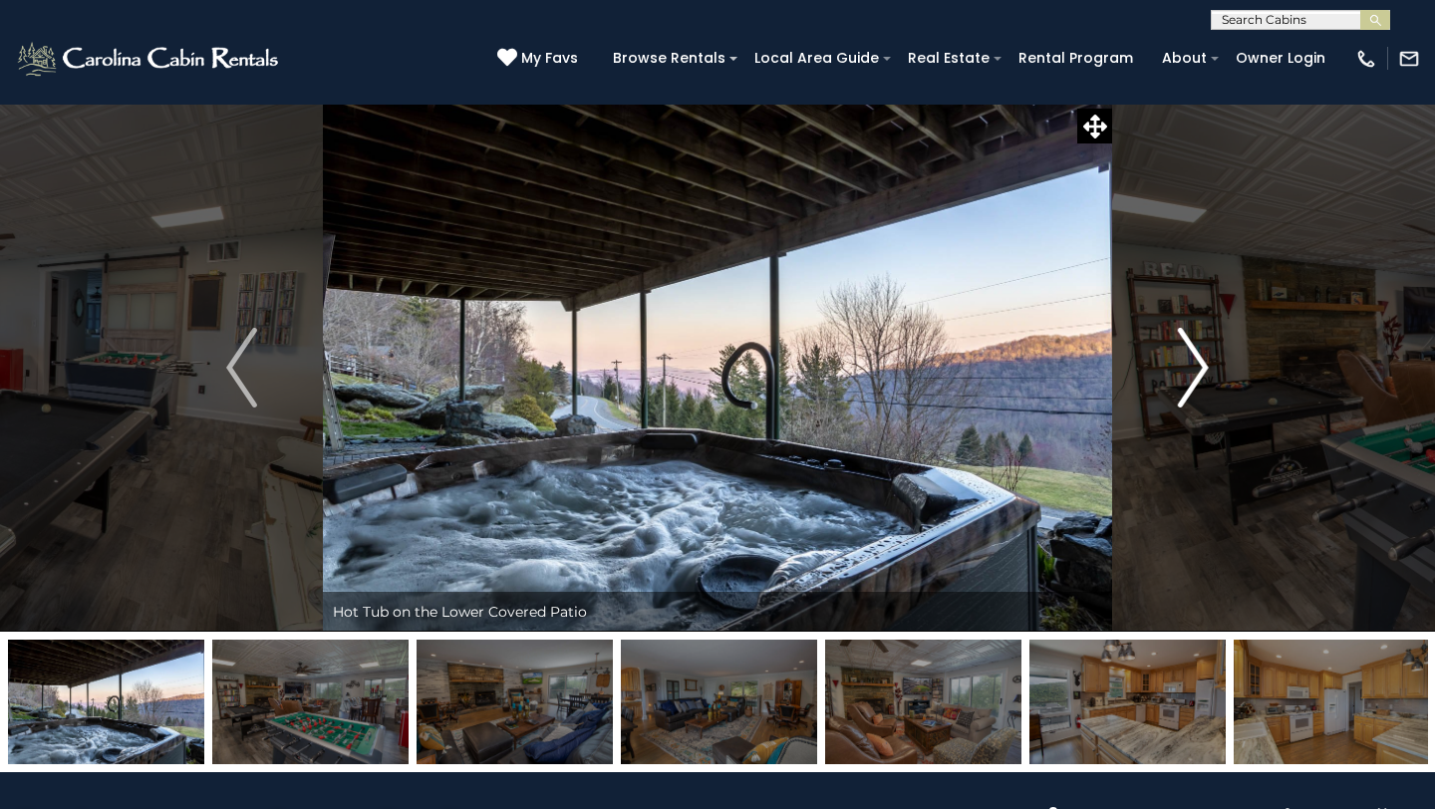
click at [1188, 361] on img "Next" at bounding box center [1193, 368] width 30 height 80
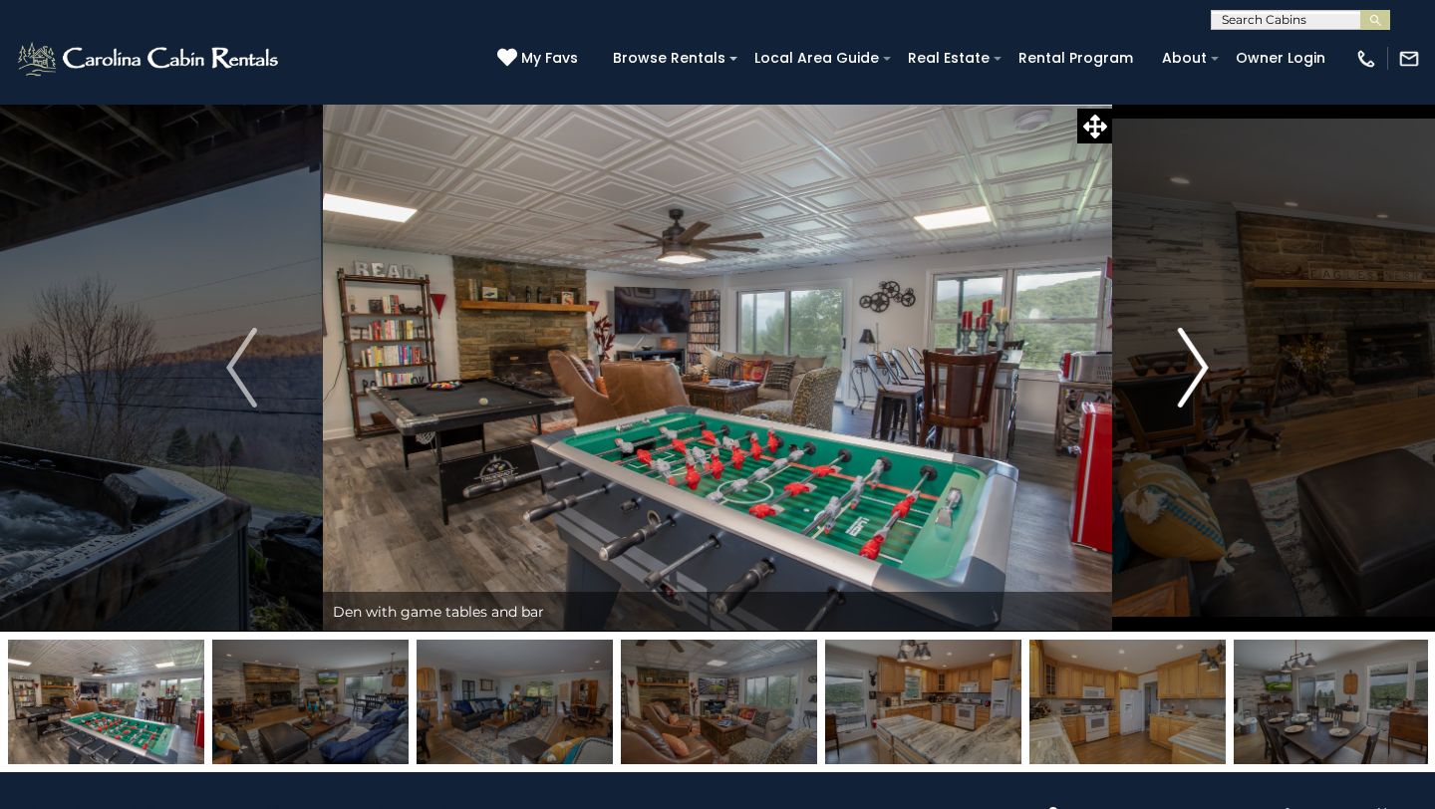
click at [1188, 361] on img "Next" at bounding box center [1193, 368] width 30 height 80
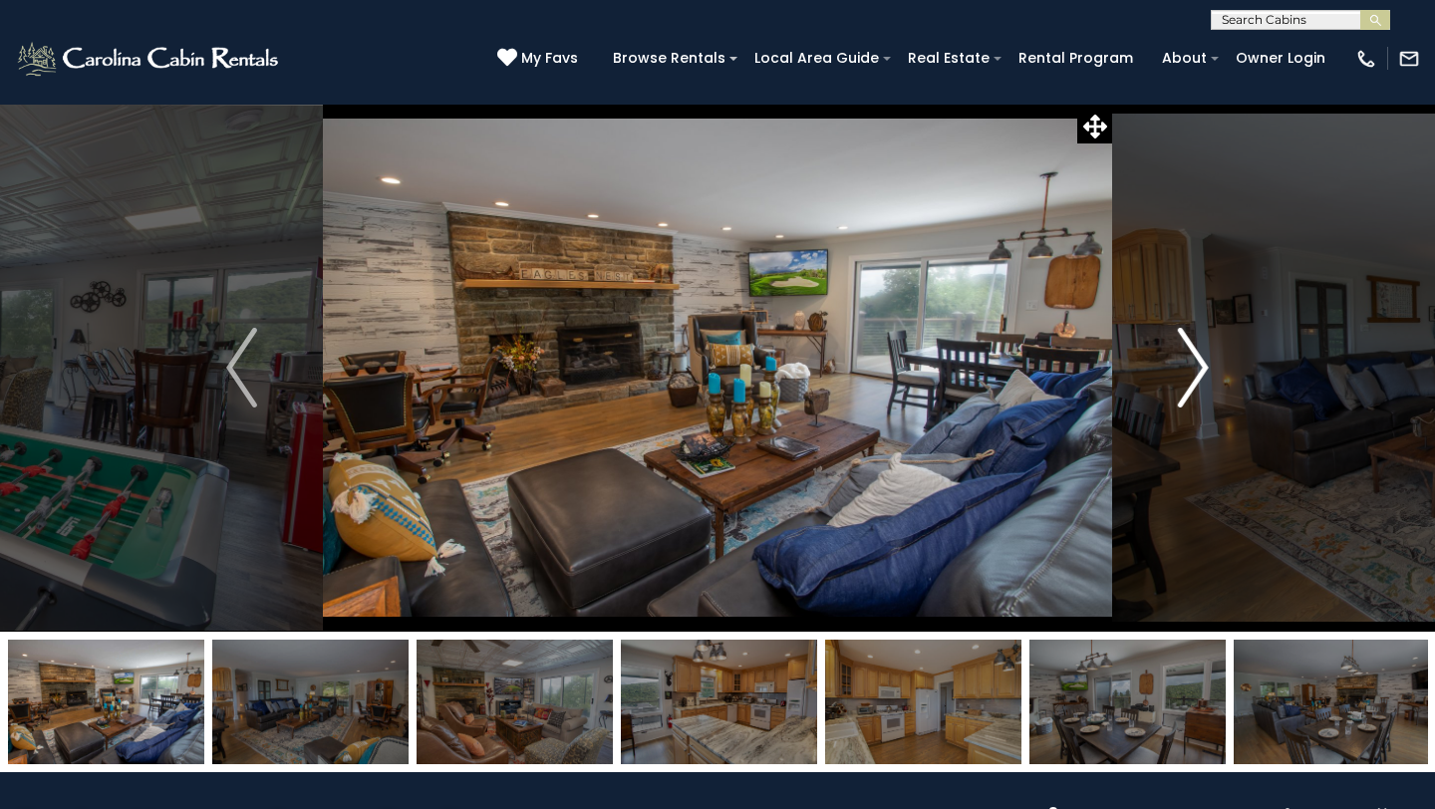
click at [1188, 361] on img "Next" at bounding box center [1193, 368] width 30 height 80
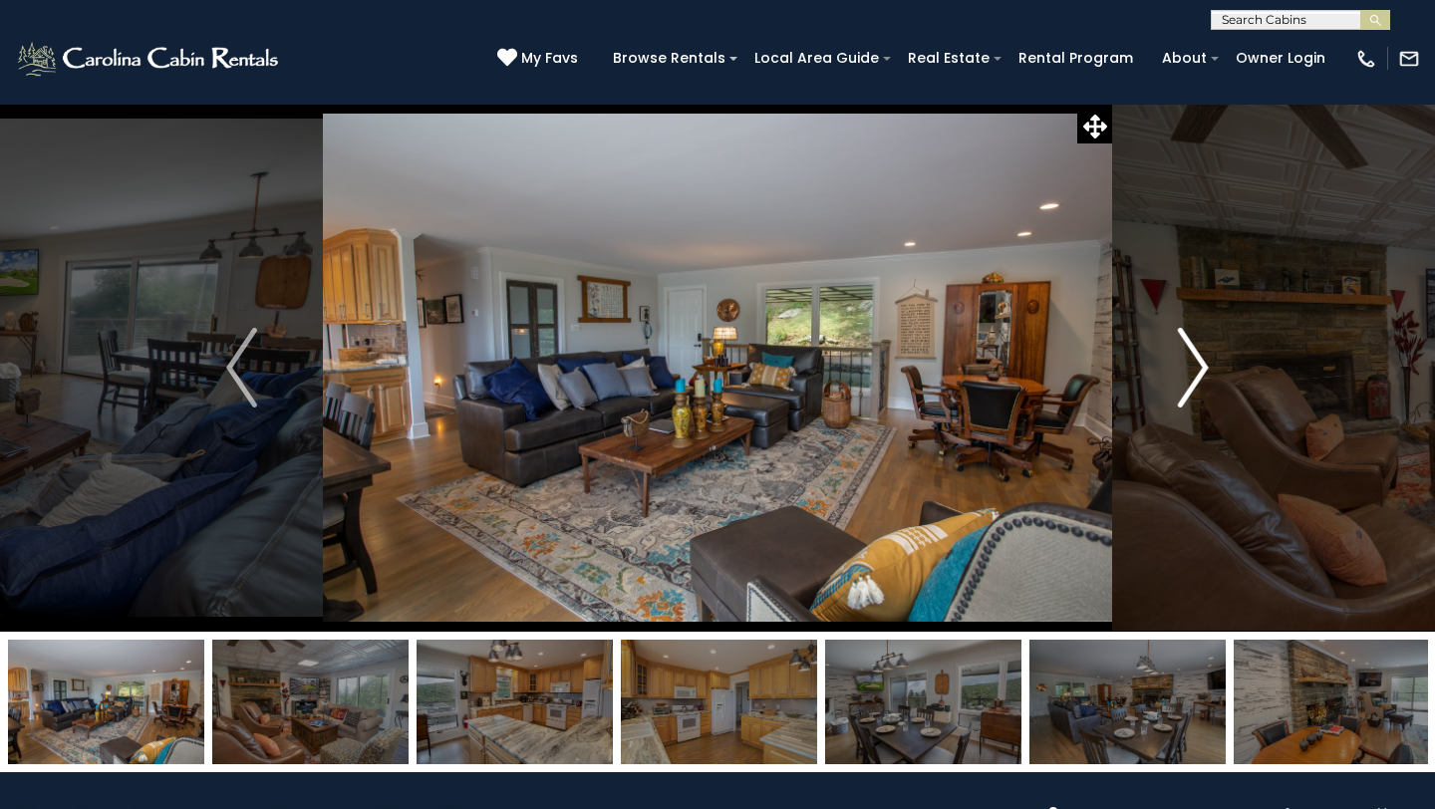
click at [1188, 361] on img "Next" at bounding box center [1193, 368] width 30 height 80
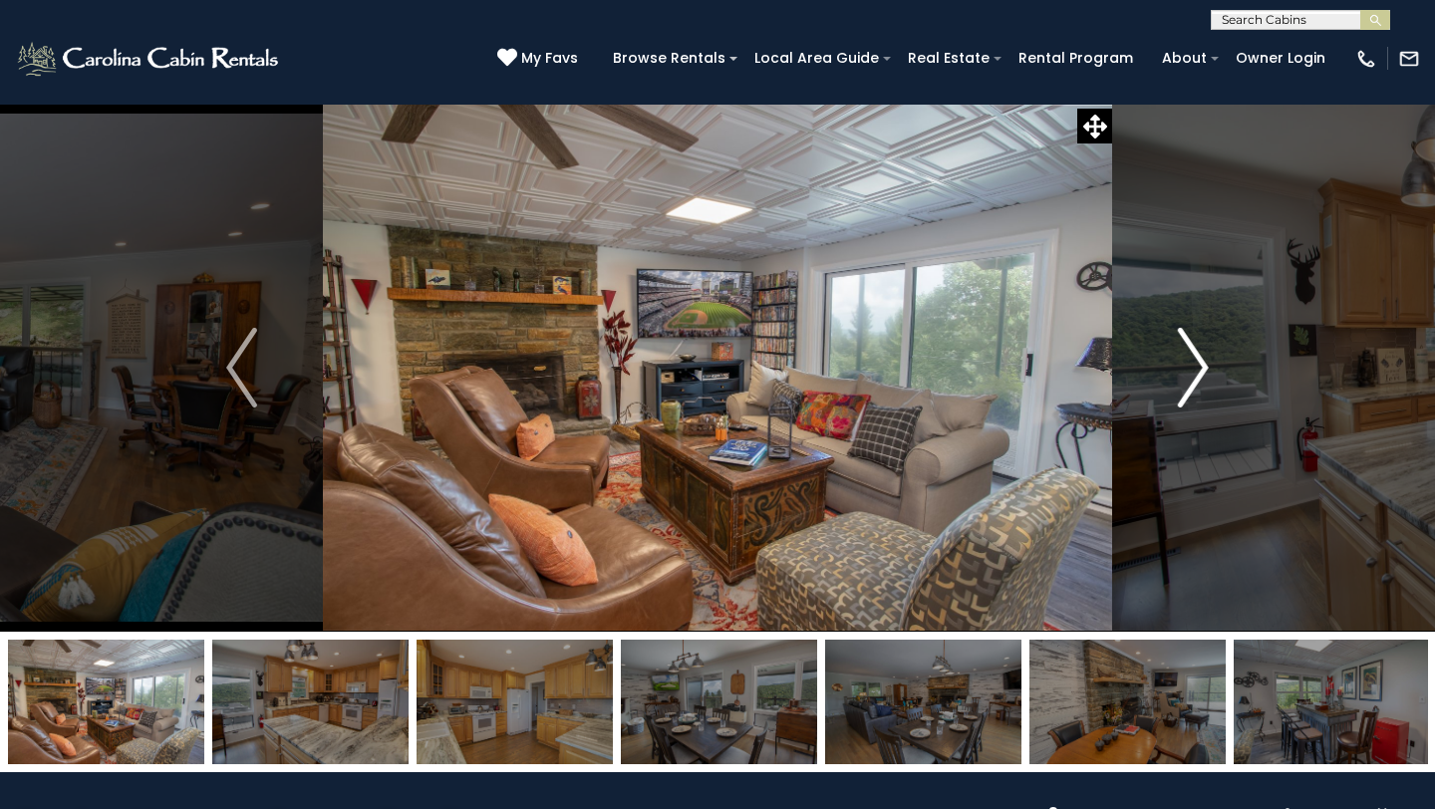
click at [1188, 361] on img "Next" at bounding box center [1193, 368] width 30 height 80
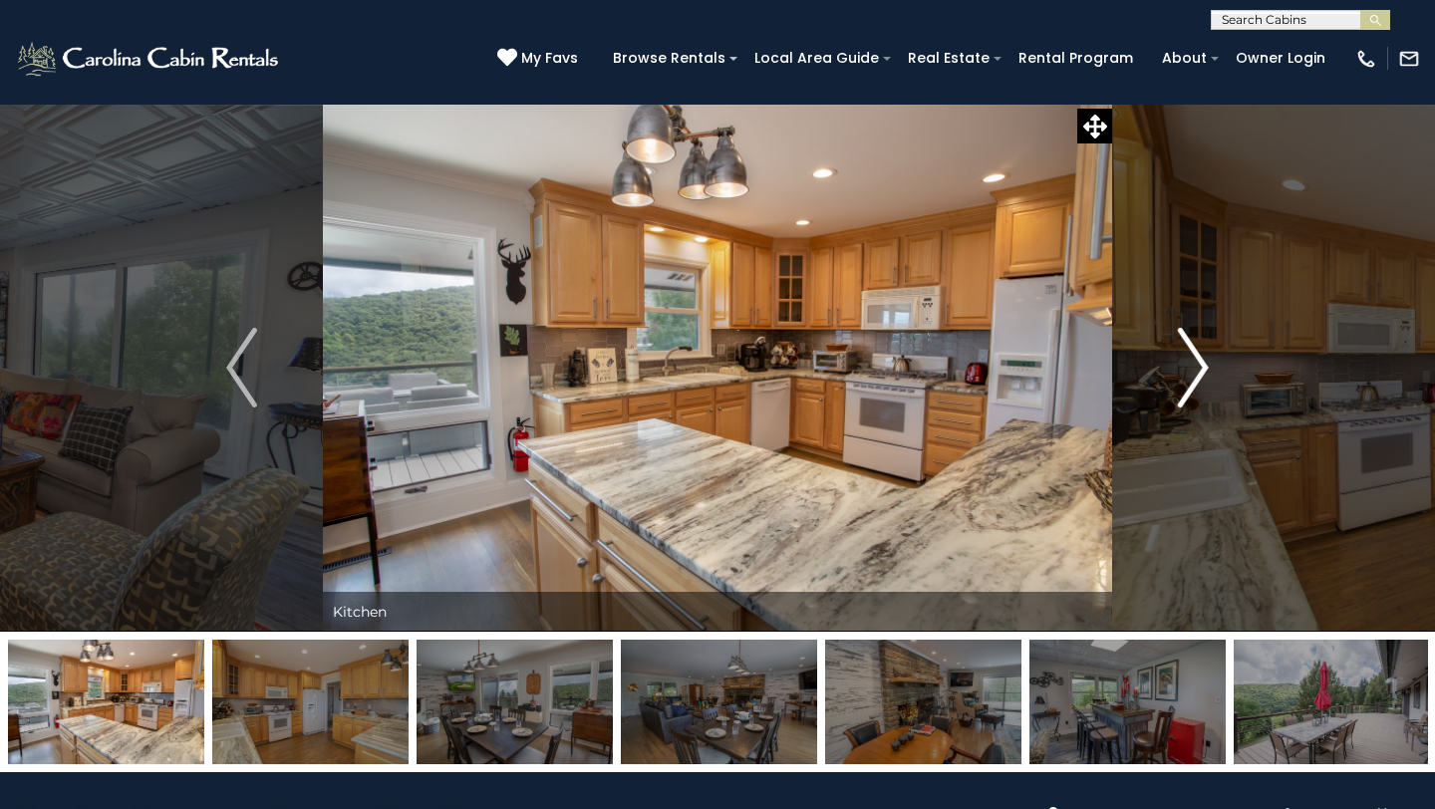
click at [1188, 361] on img "Next" at bounding box center [1193, 368] width 30 height 80
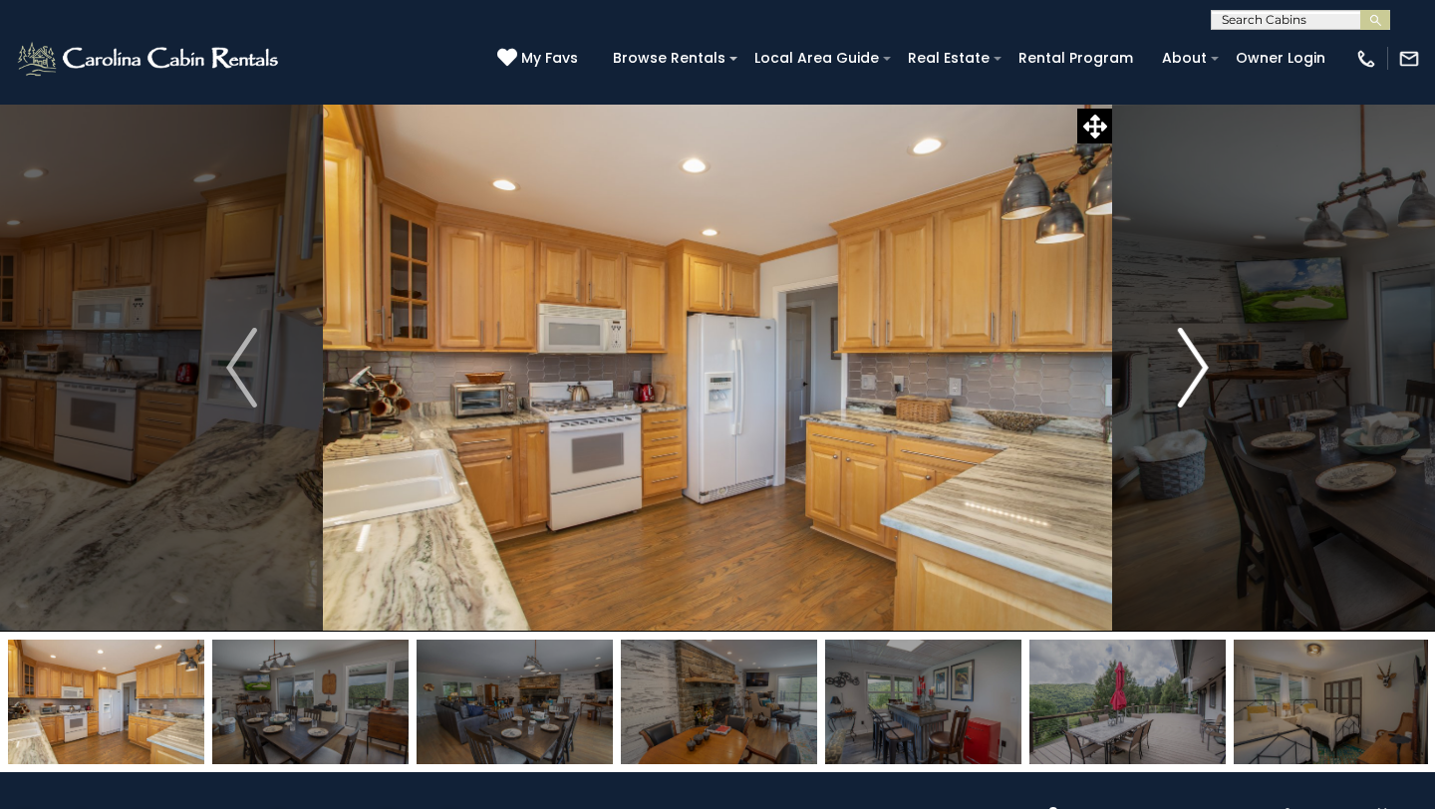
click at [1188, 361] on img "Next" at bounding box center [1193, 368] width 30 height 80
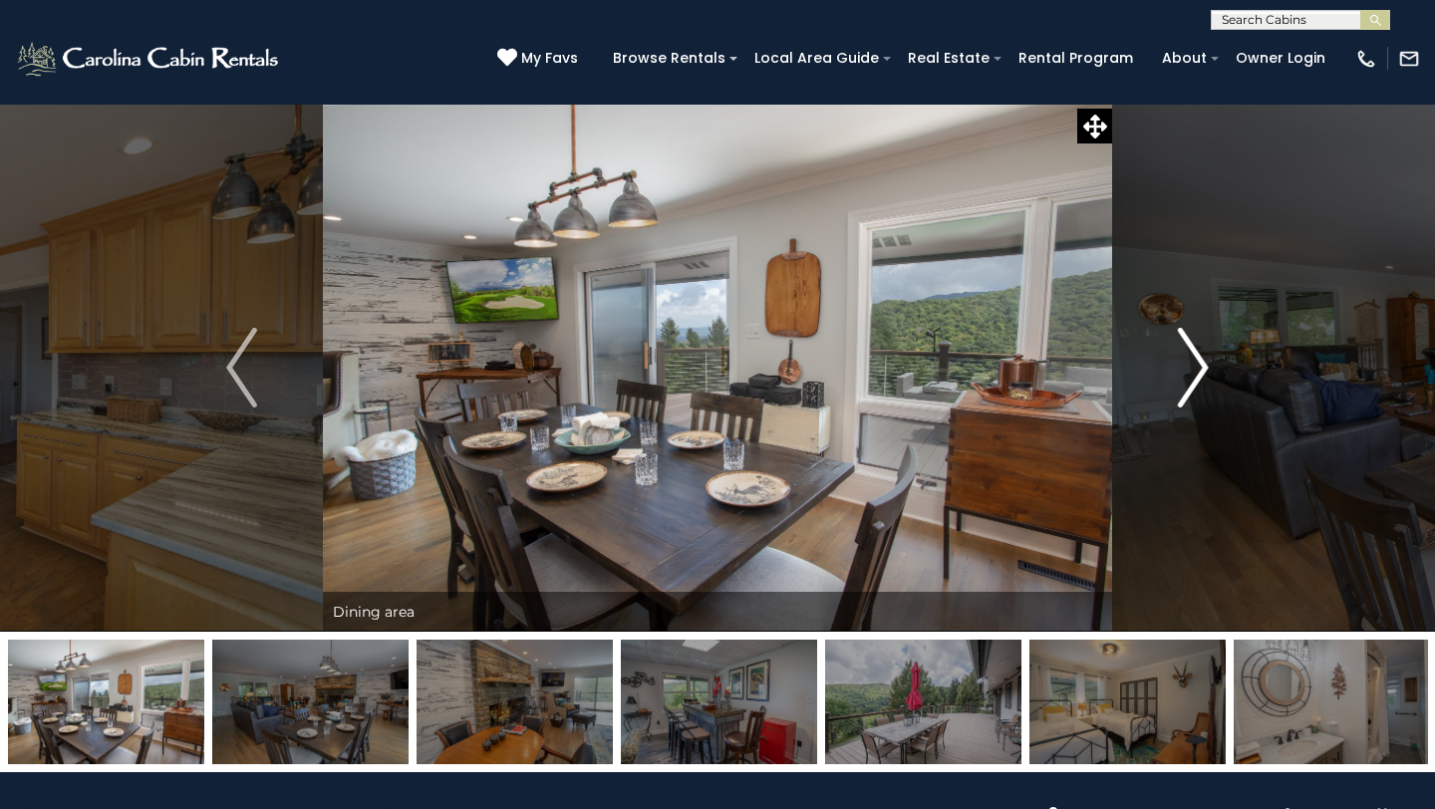
click at [1188, 361] on img "Next" at bounding box center [1193, 368] width 30 height 80
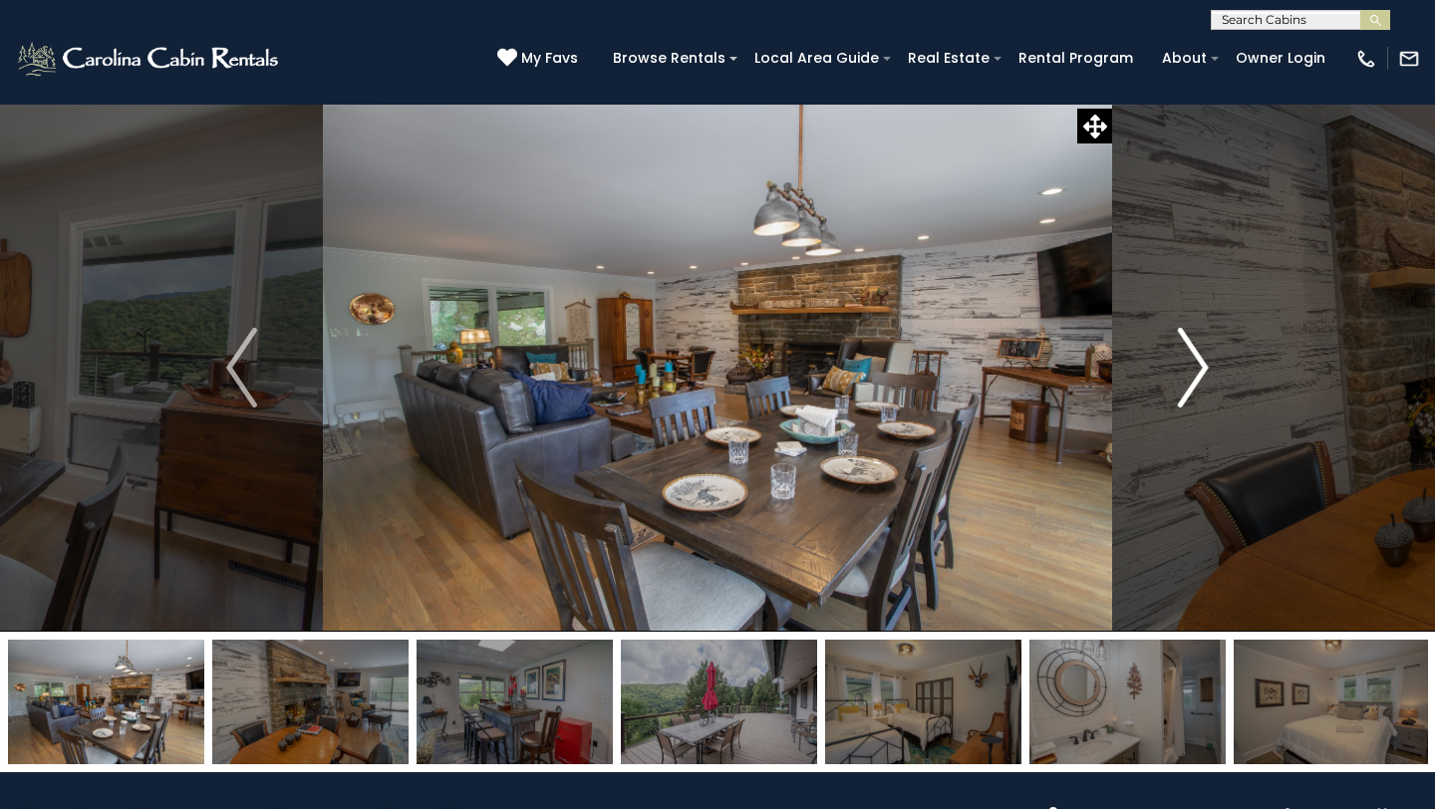
click at [1188, 361] on img "Next" at bounding box center [1193, 368] width 30 height 80
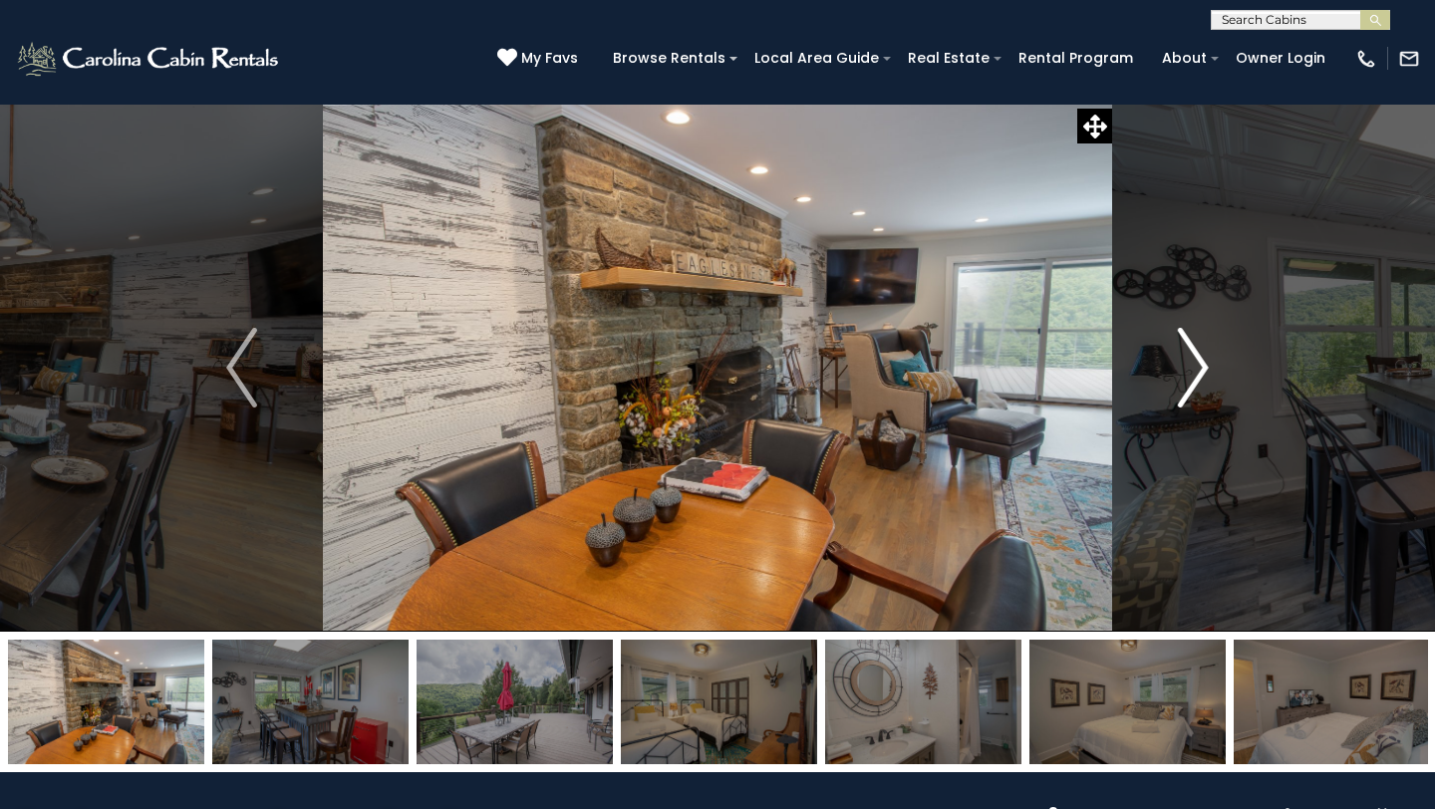
click at [1188, 361] on img "Next" at bounding box center [1193, 368] width 30 height 80
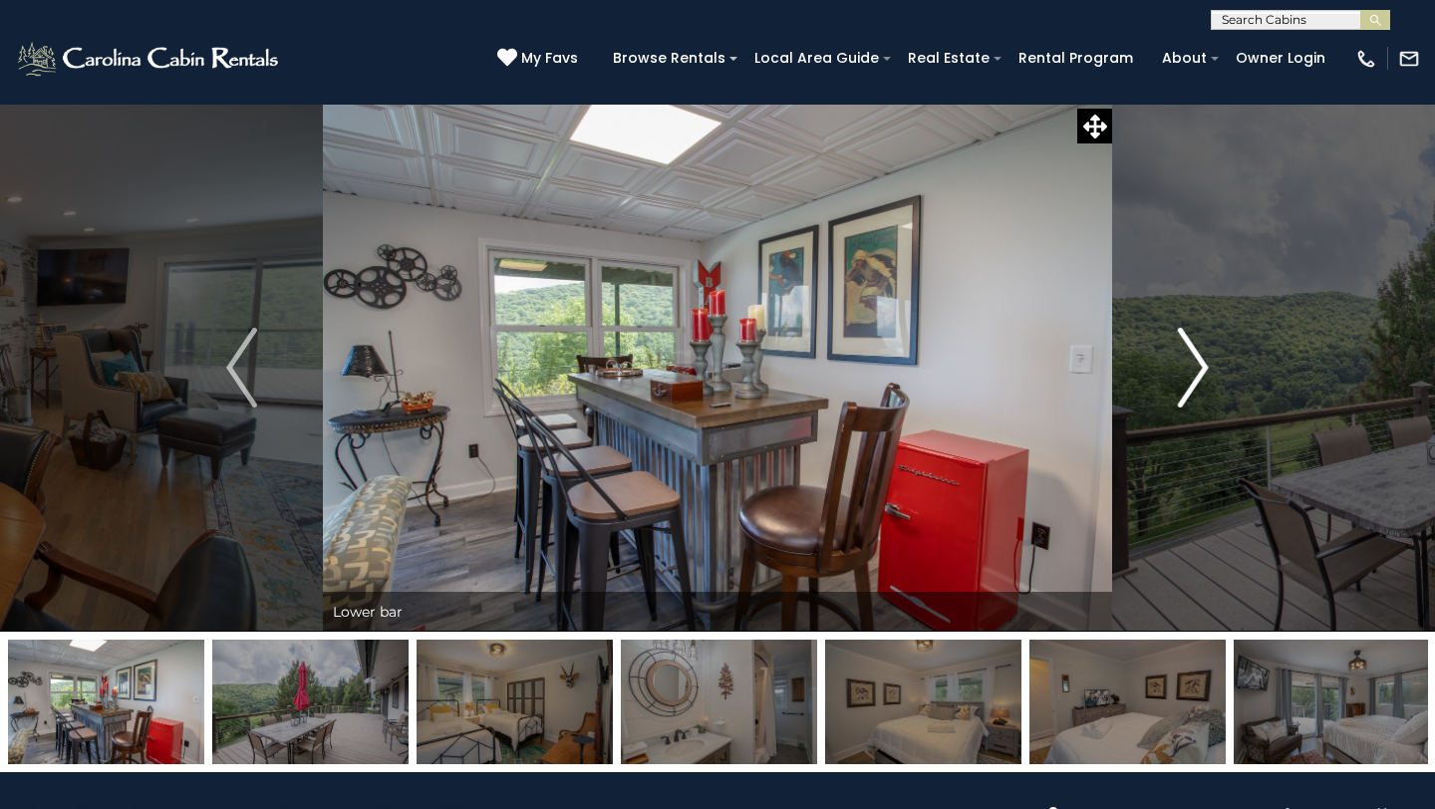
click at [1190, 360] on img "Next" at bounding box center [1193, 368] width 30 height 80
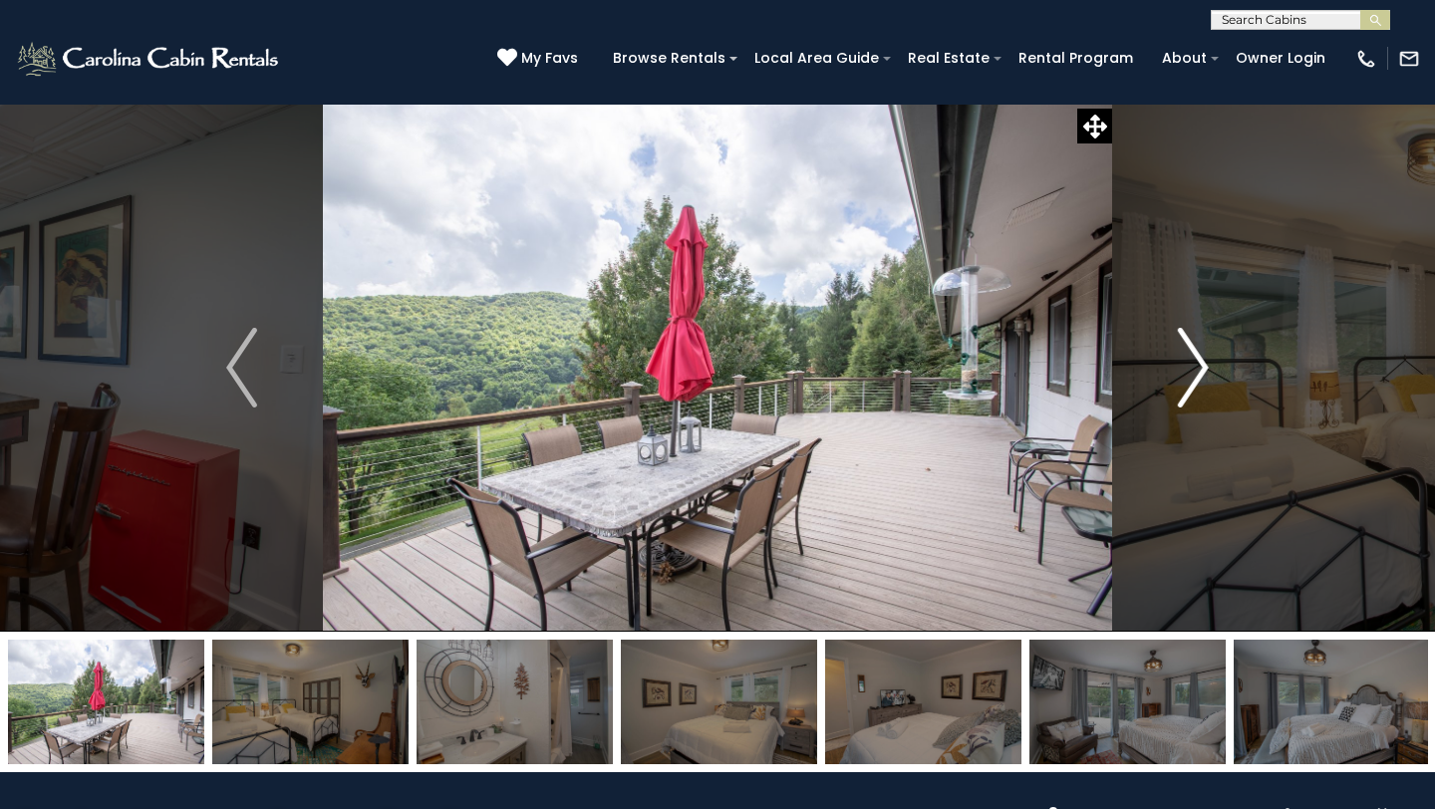
click at [1189, 360] on img "Next" at bounding box center [1193, 368] width 30 height 80
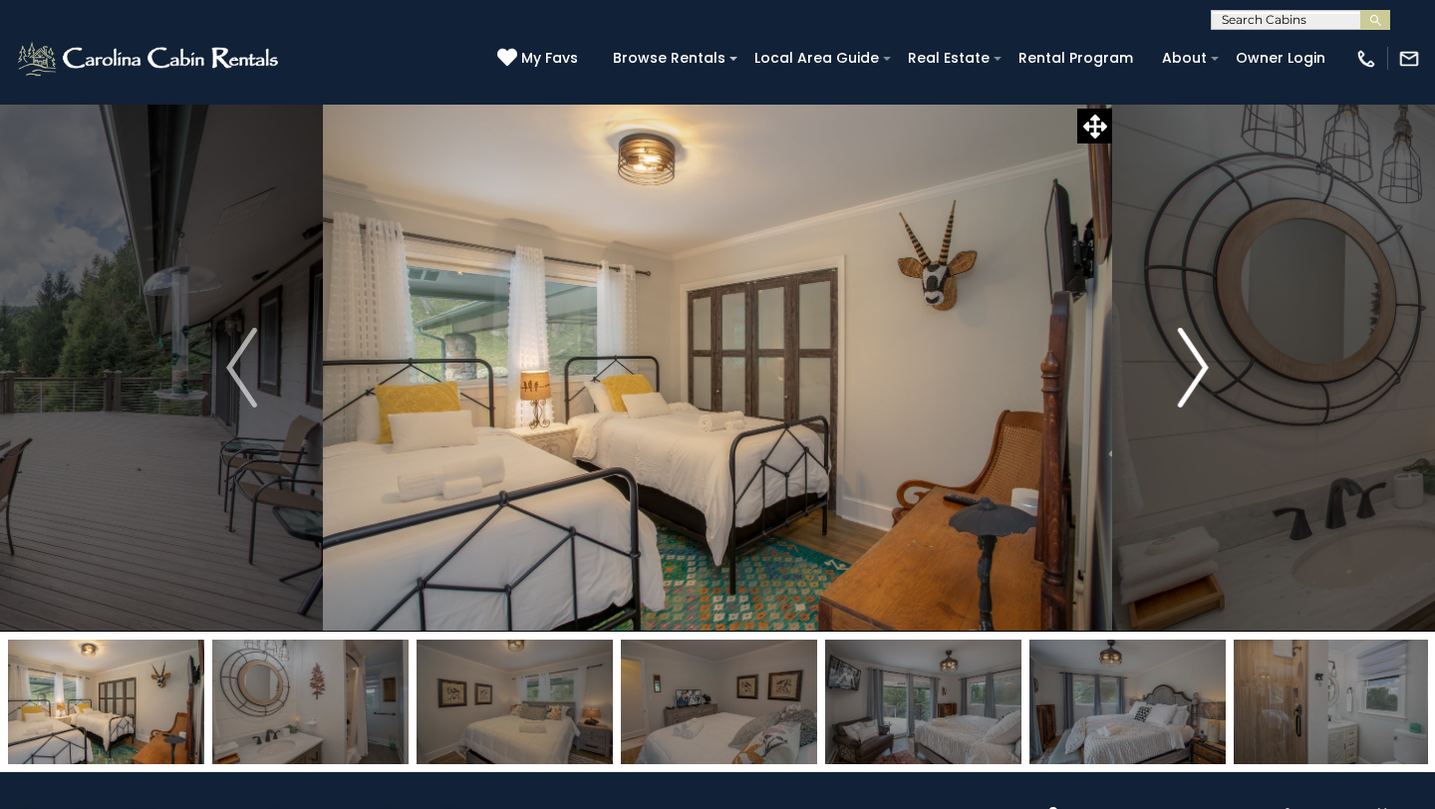
click at [1189, 360] on img "Next" at bounding box center [1193, 368] width 30 height 80
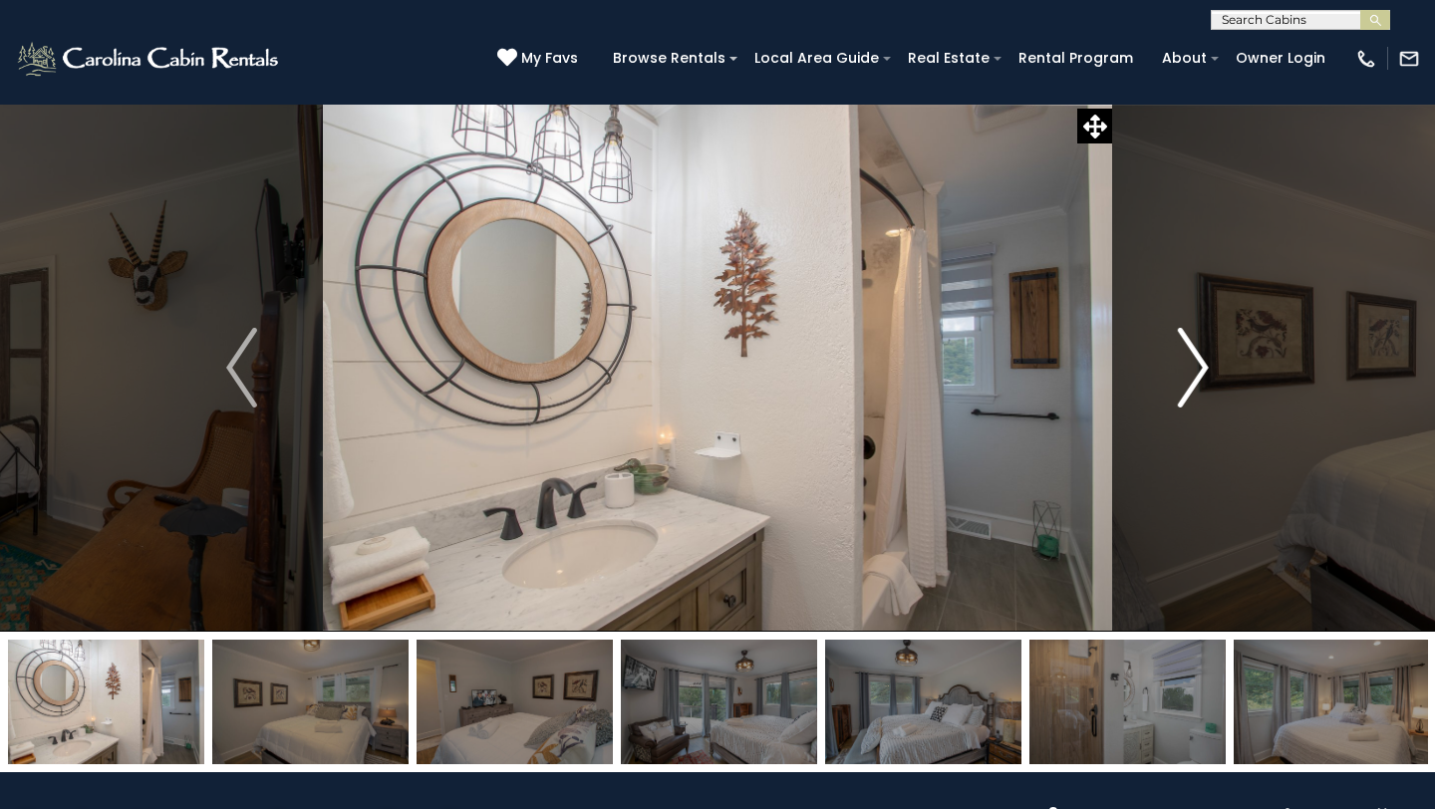
click at [1189, 360] on img "Next" at bounding box center [1193, 368] width 30 height 80
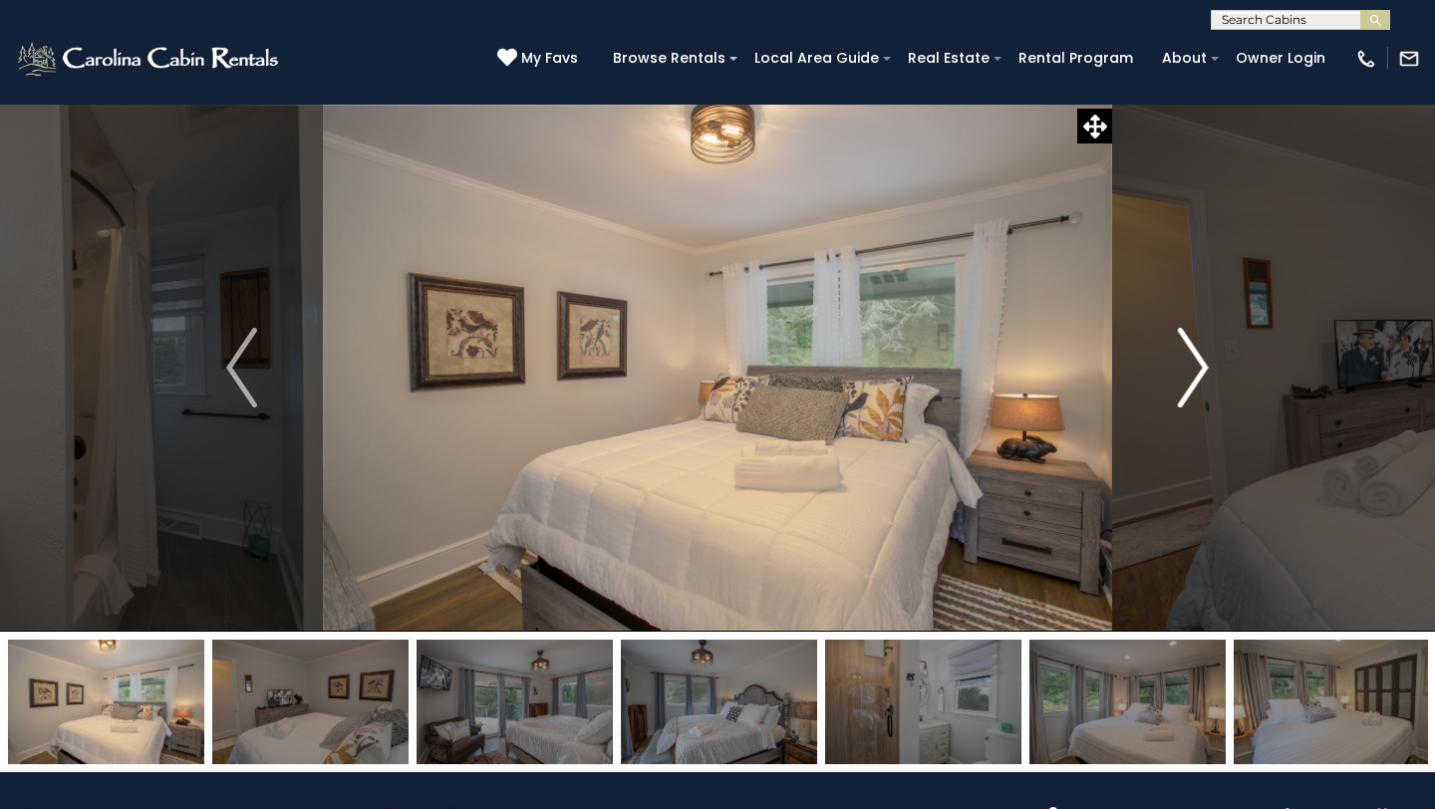
click at [1189, 360] on img "Next" at bounding box center [1193, 368] width 30 height 80
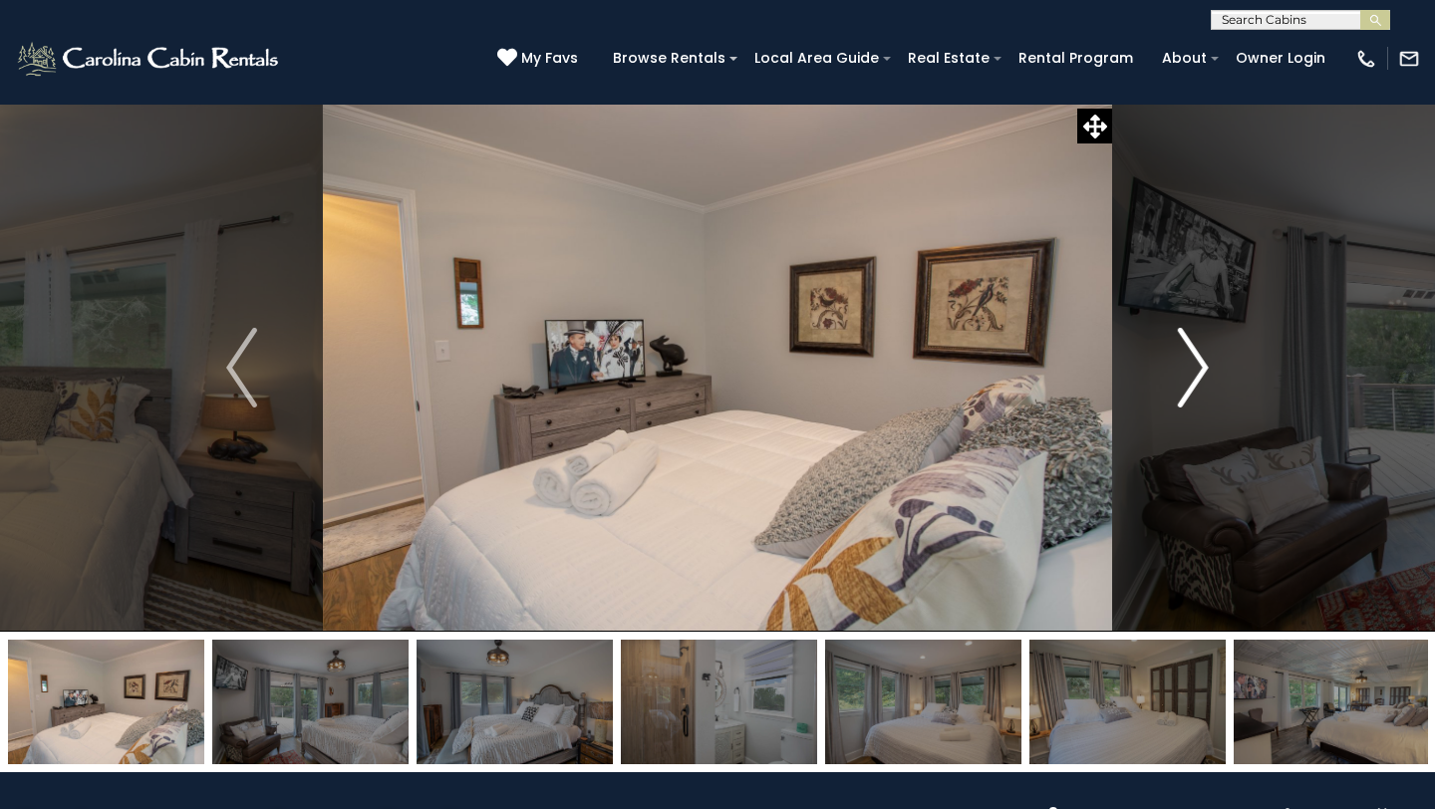
click at [1189, 360] on img "Next" at bounding box center [1193, 368] width 30 height 80
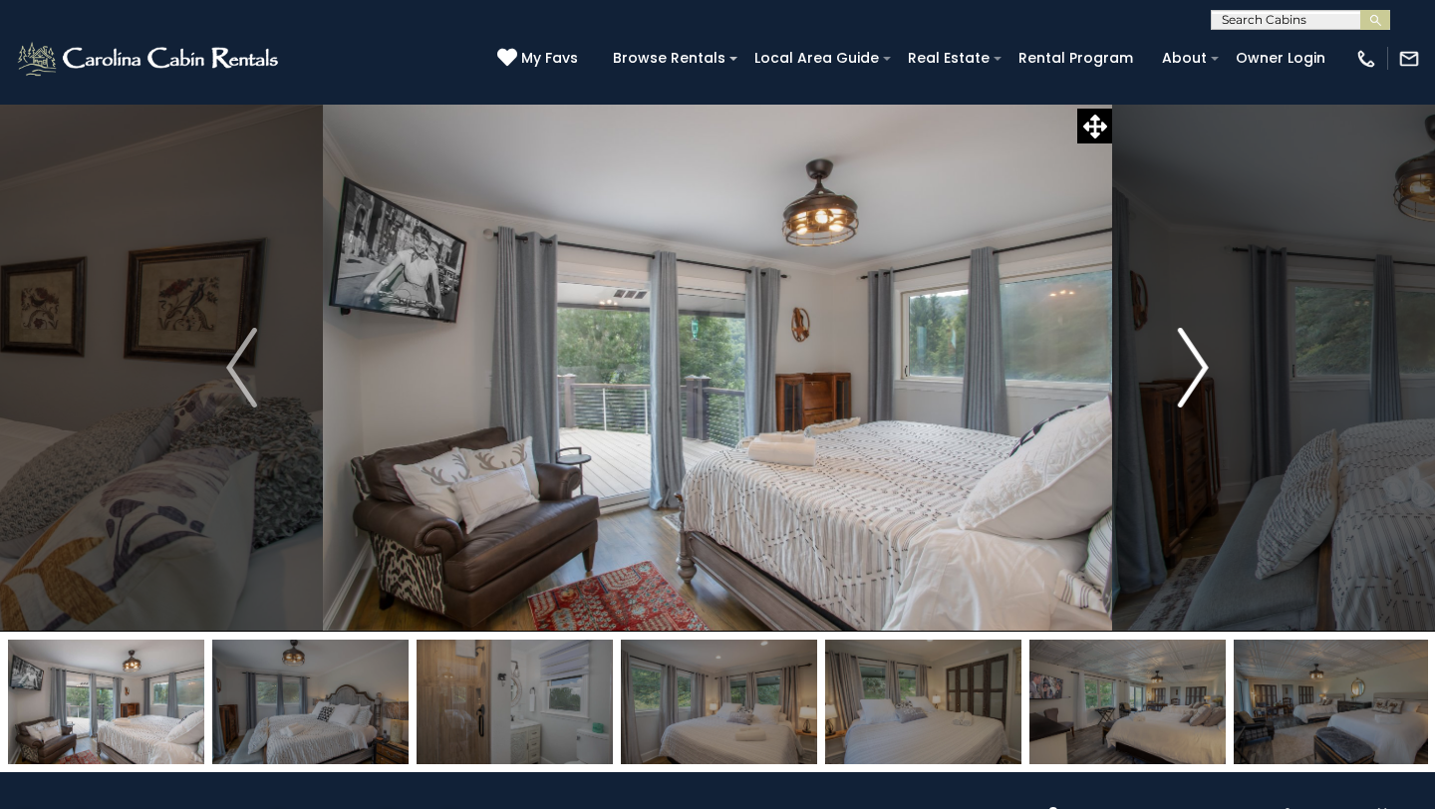
click at [1189, 360] on img "Next" at bounding box center [1193, 368] width 30 height 80
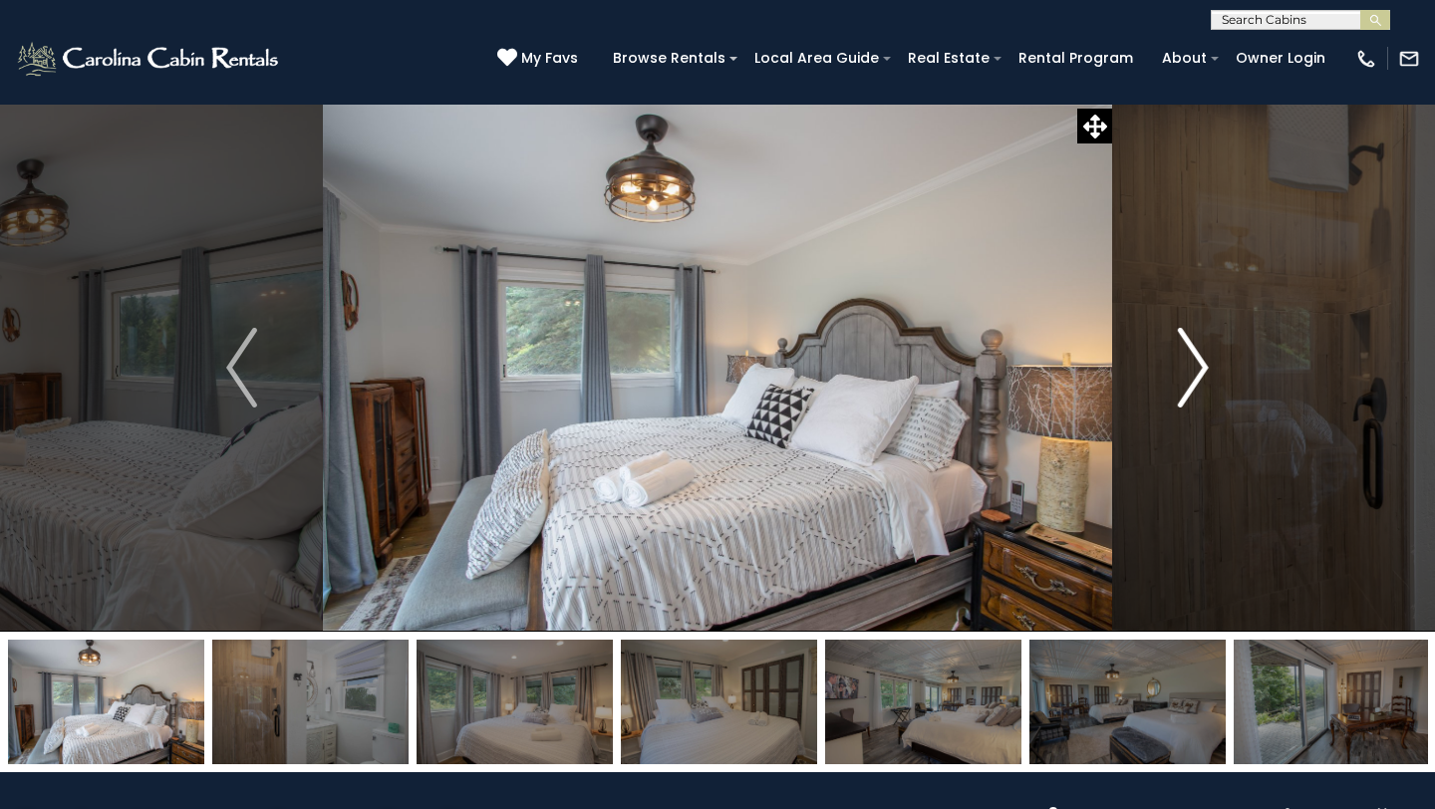
click at [1189, 360] on img "Next" at bounding box center [1193, 368] width 30 height 80
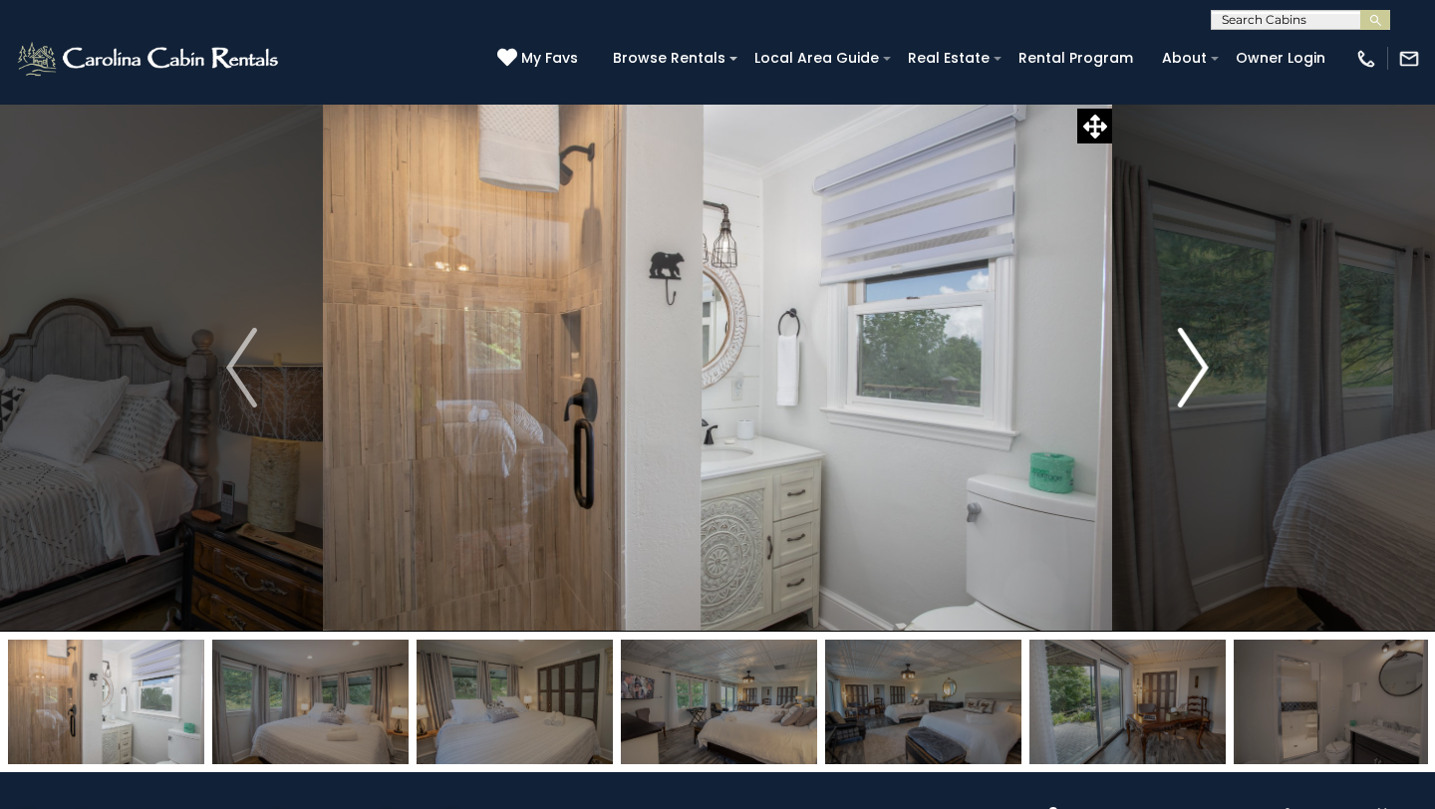
click at [1189, 360] on img "Next" at bounding box center [1193, 368] width 30 height 80
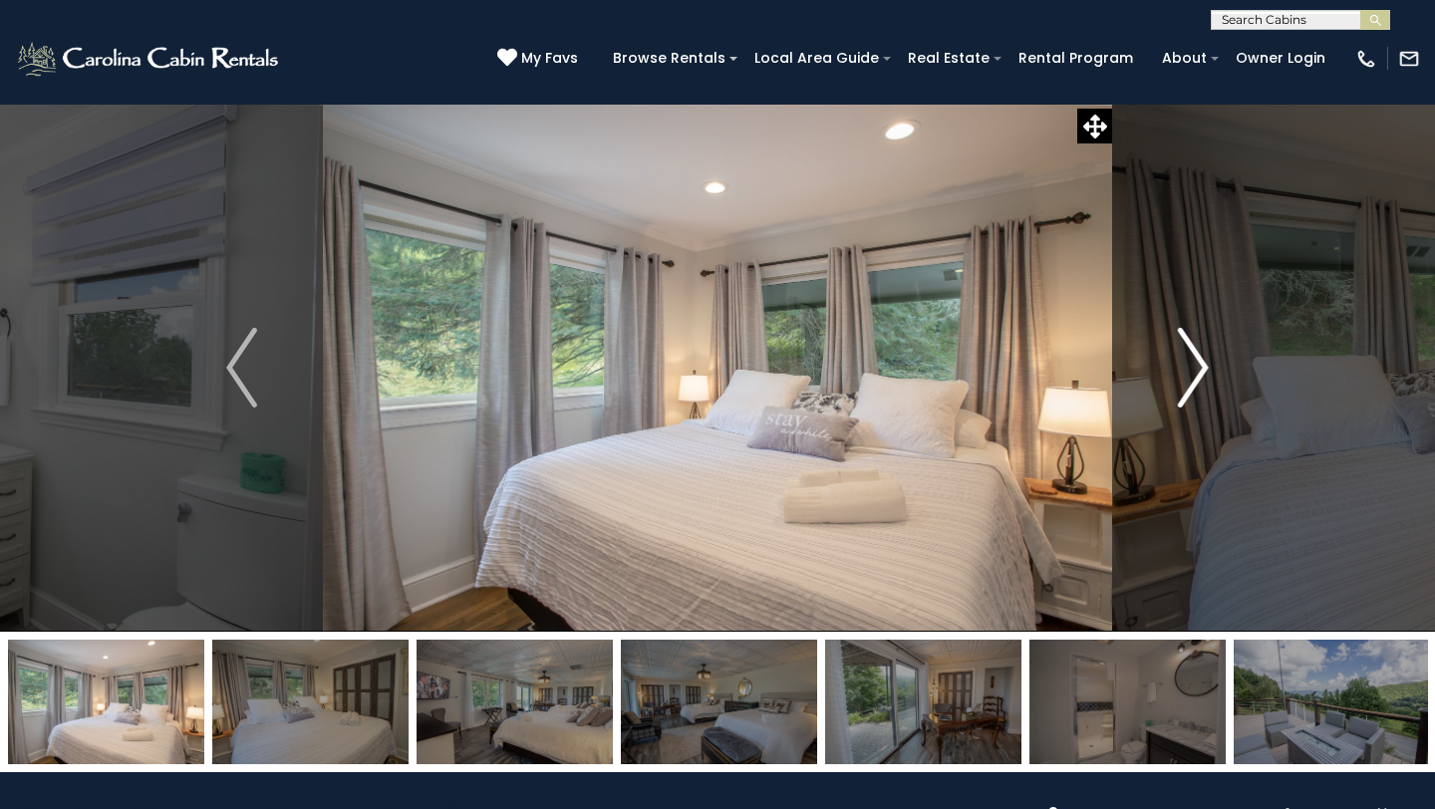
click at [1189, 360] on img "Next" at bounding box center [1193, 368] width 30 height 80
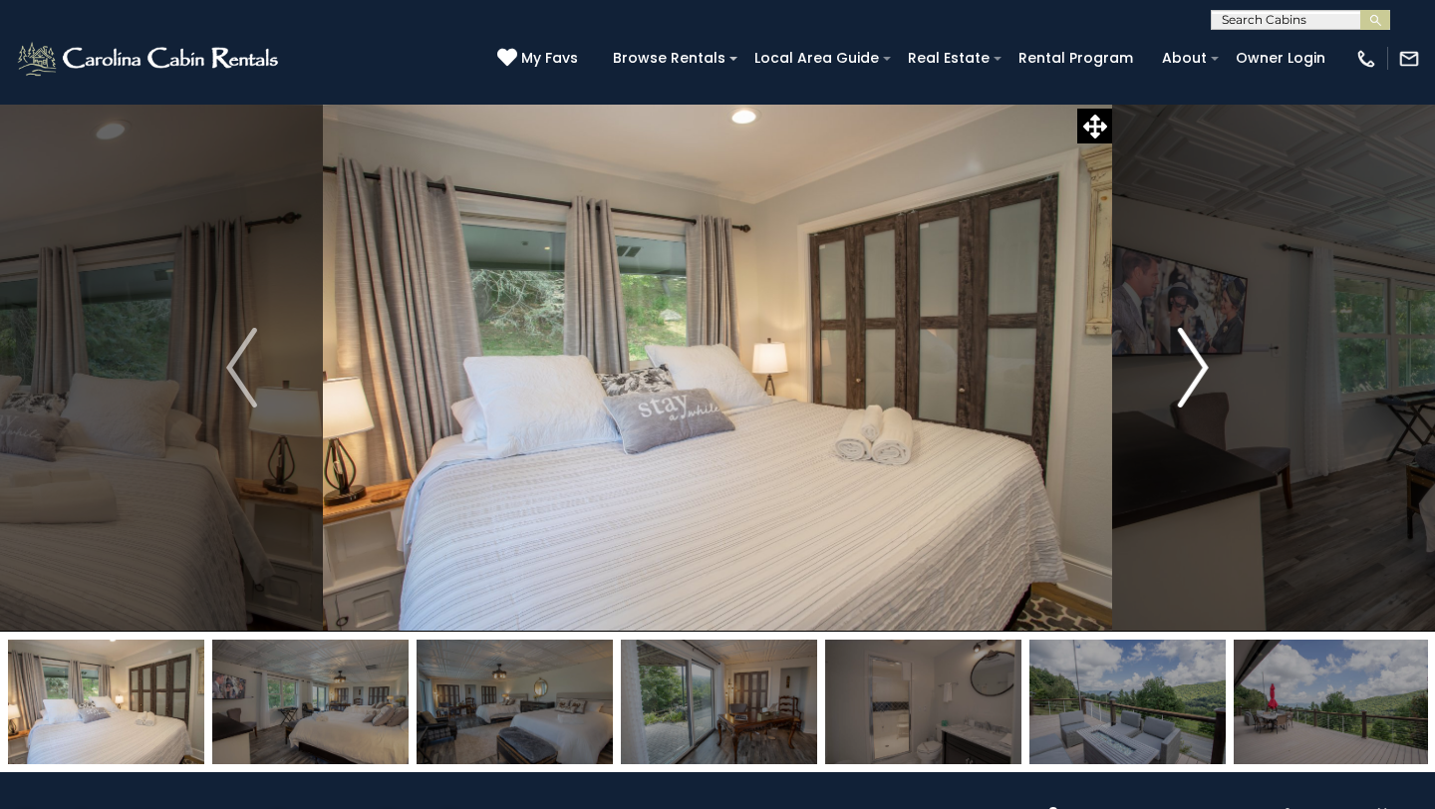
click at [1189, 360] on img "Next" at bounding box center [1193, 368] width 30 height 80
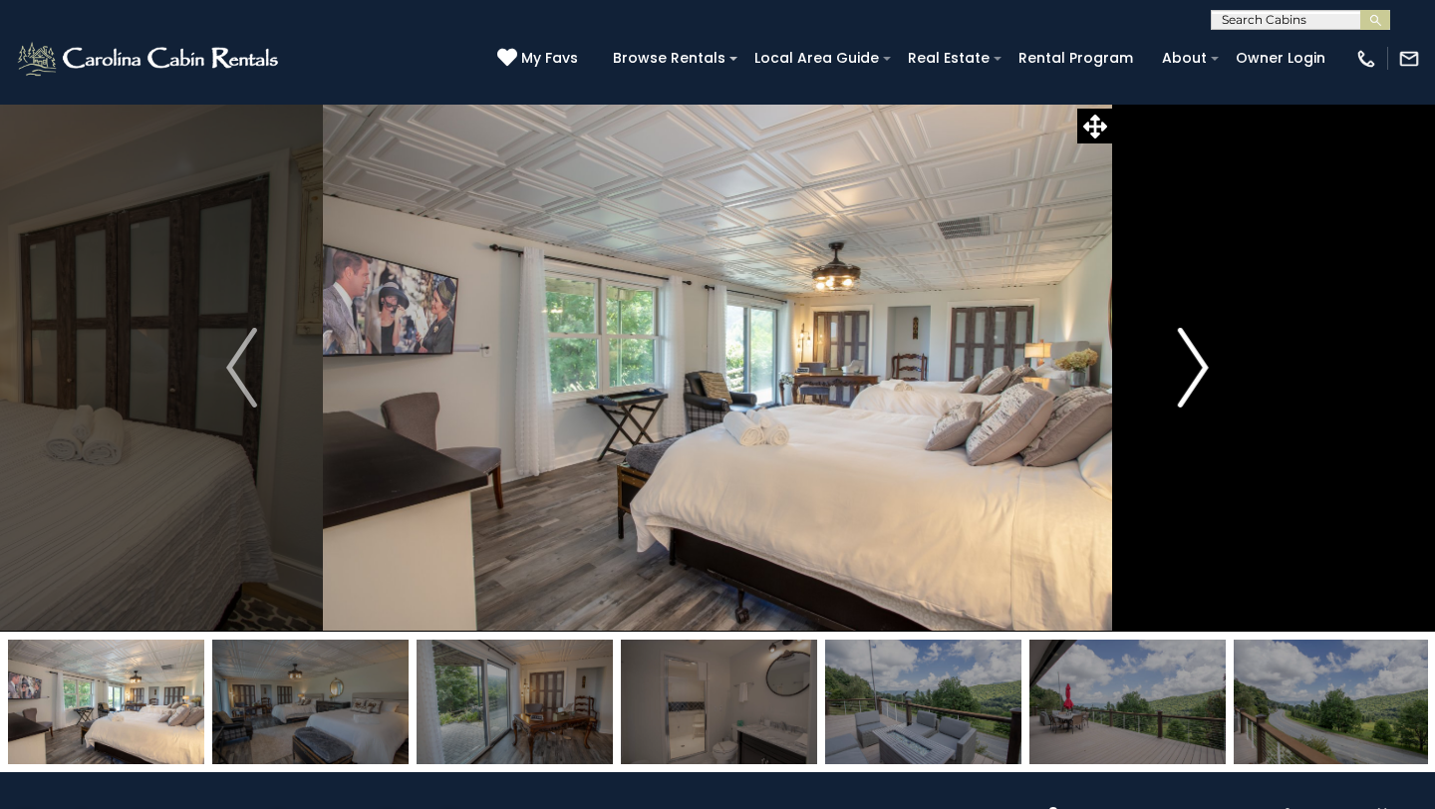
click at [1189, 360] on img "Next" at bounding box center [1193, 368] width 30 height 80
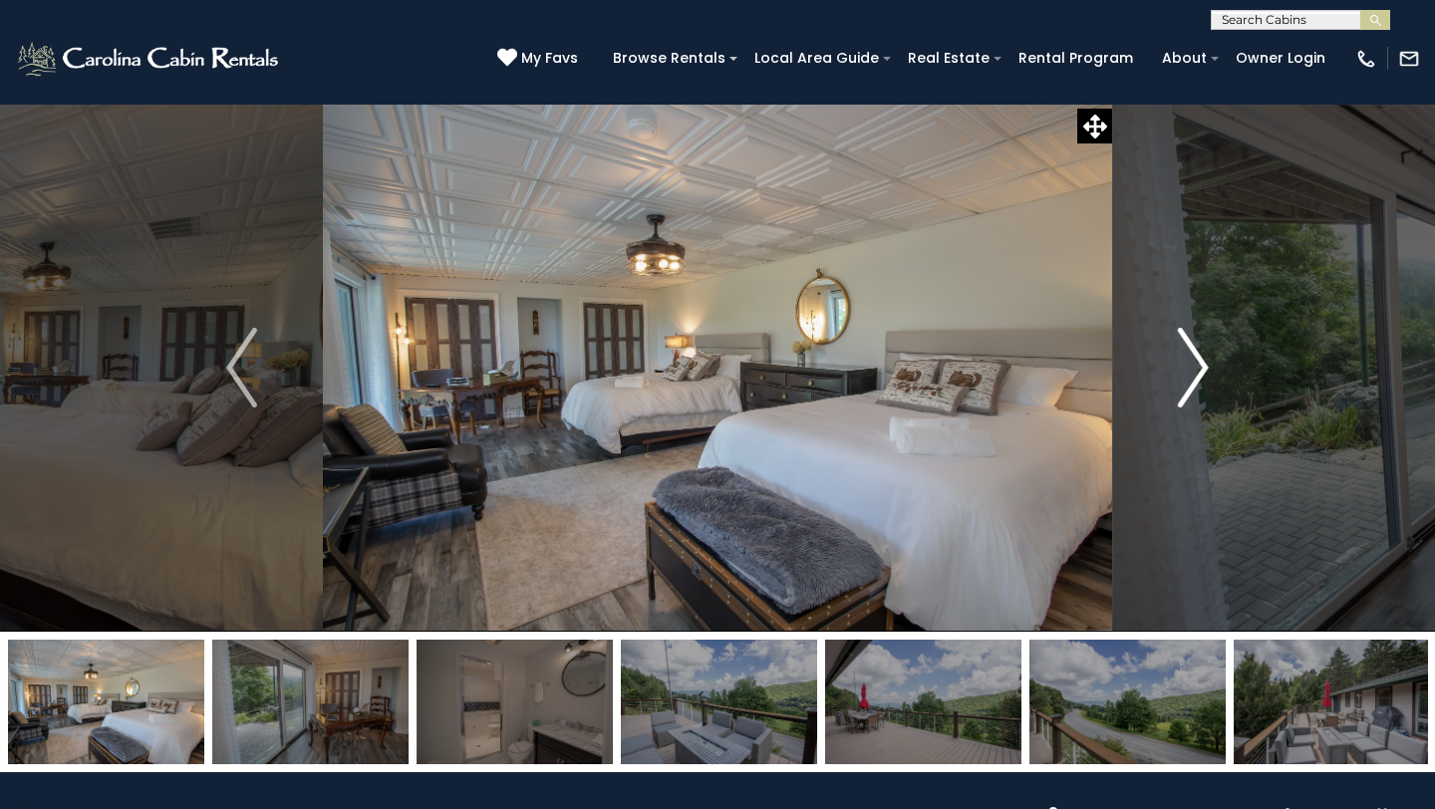
click at [1189, 360] on img "Next" at bounding box center [1193, 368] width 30 height 80
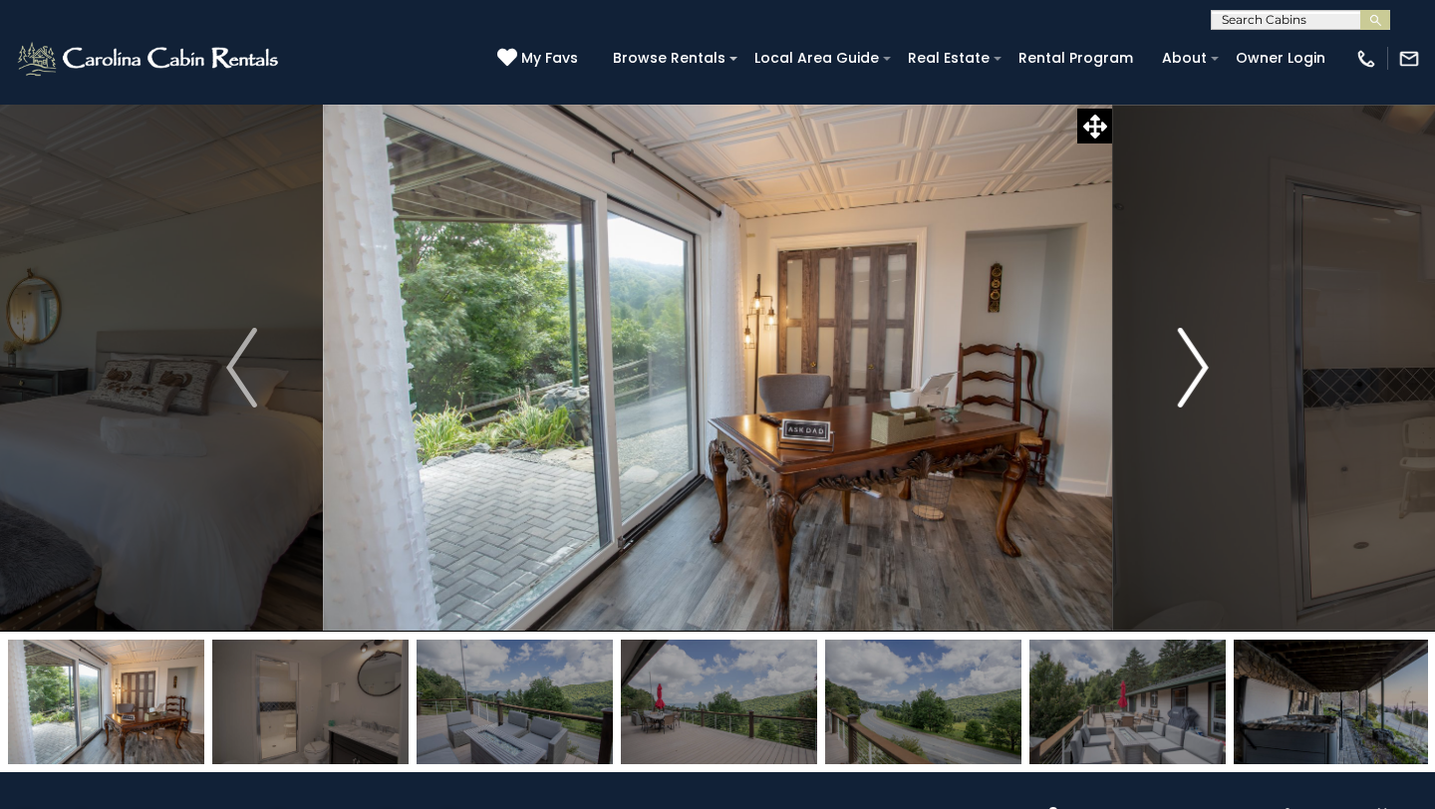
click at [1189, 360] on img "Next" at bounding box center [1193, 368] width 30 height 80
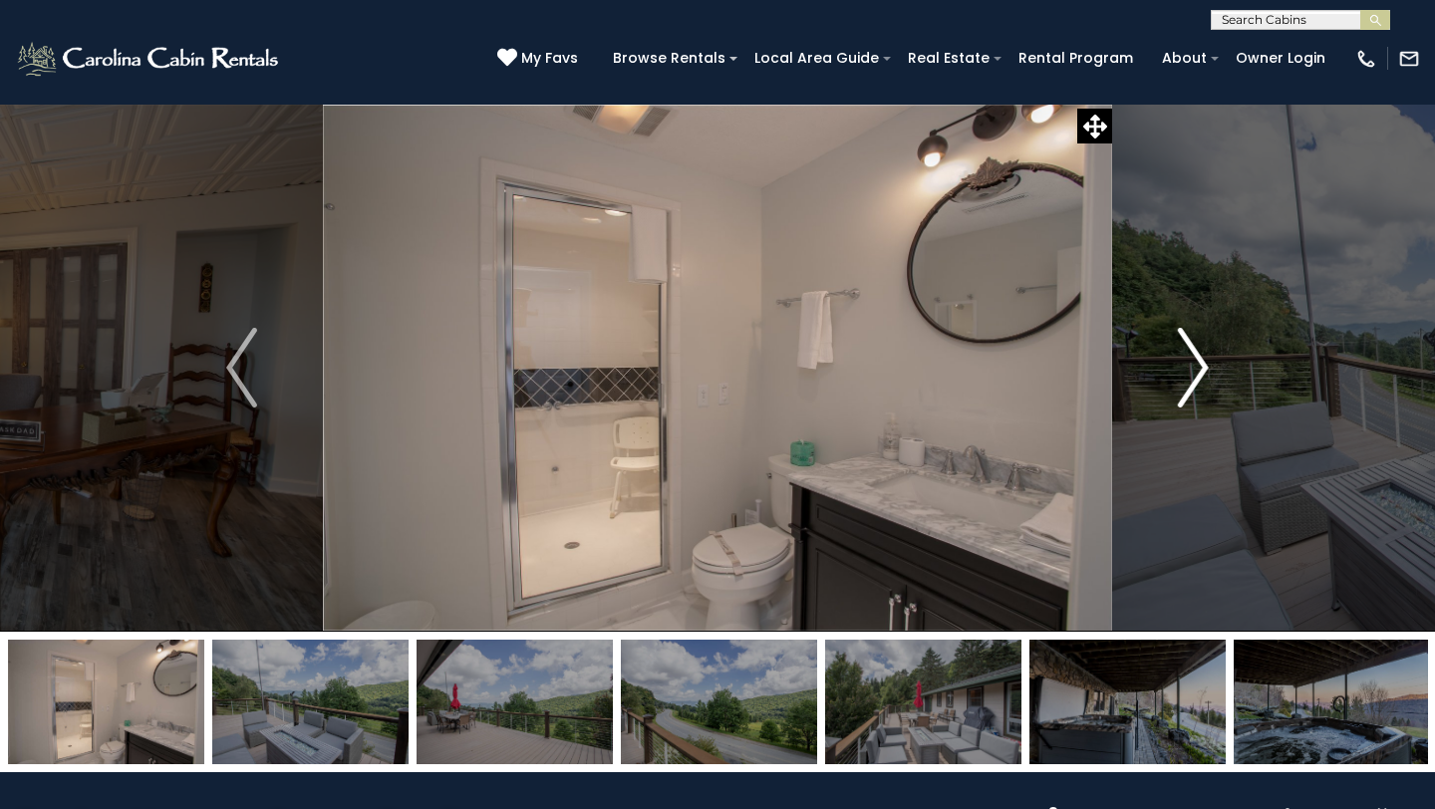
click at [1189, 360] on img "Next" at bounding box center [1193, 368] width 30 height 80
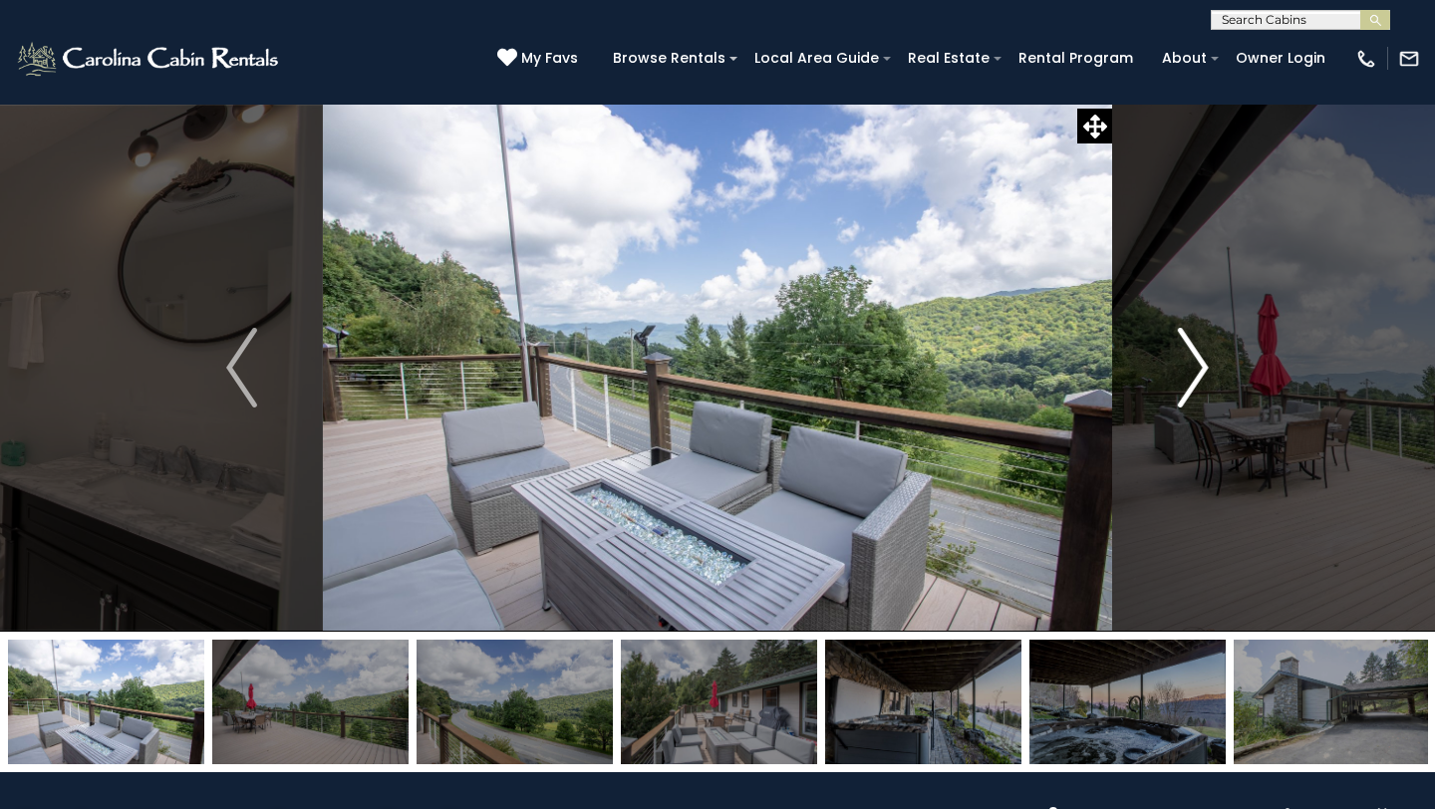
click at [1189, 360] on img "Next" at bounding box center [1193, 368] width 30 height 80
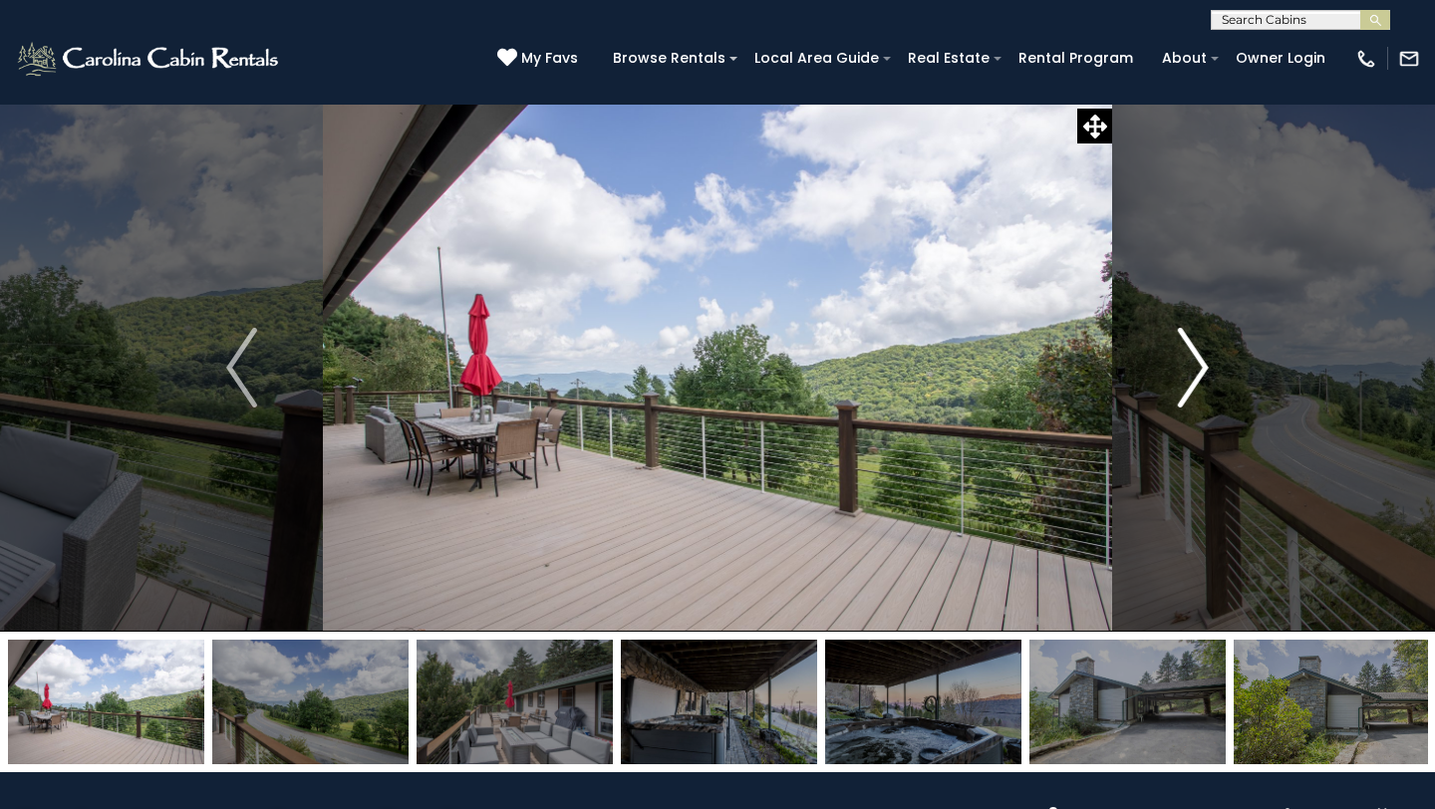
click at [1180, 356] on img "Next" at bounding box center [1193, 368] width 30 height 80
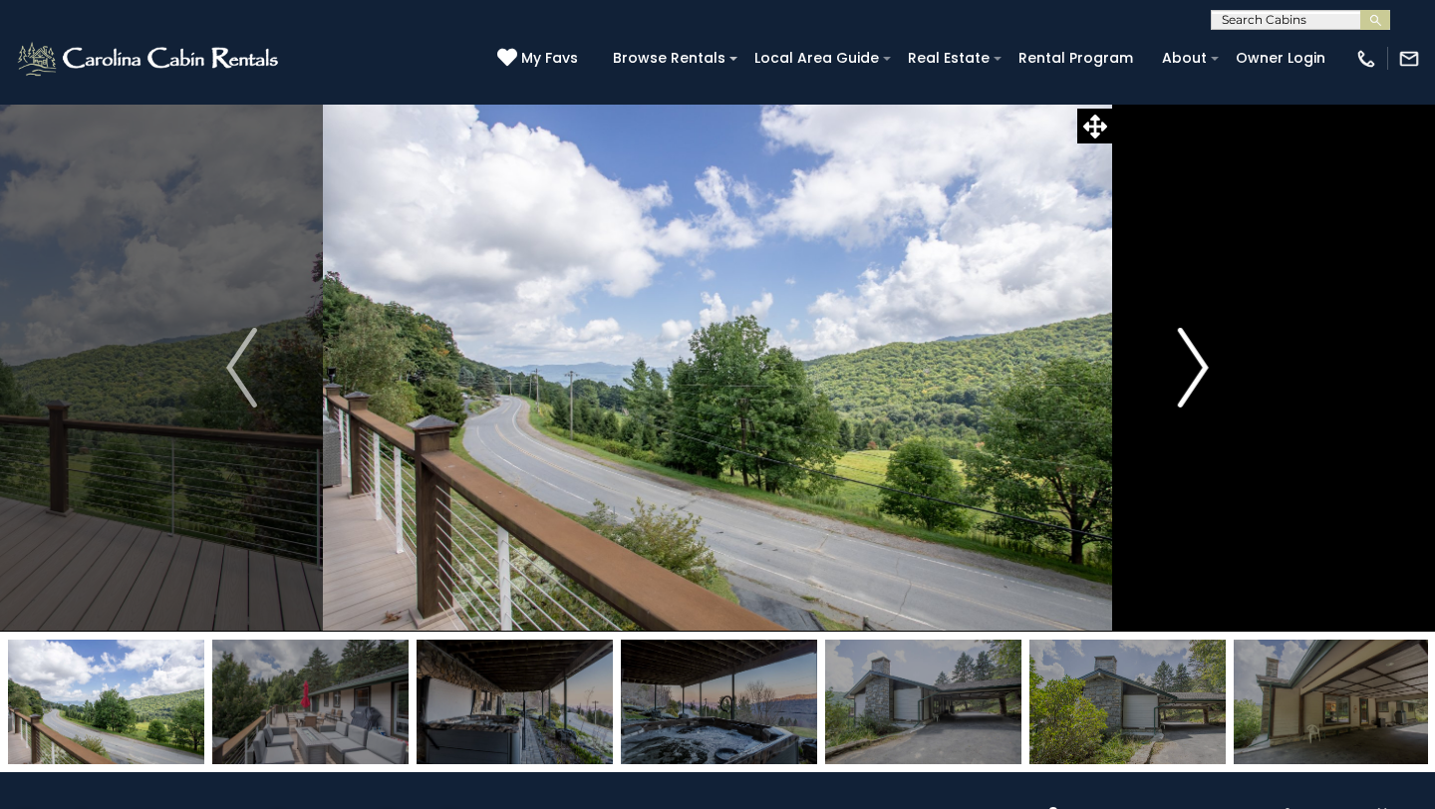
click at [1180, 356] on img "Next" at bounding box center [1193, 368] width 30 height 80
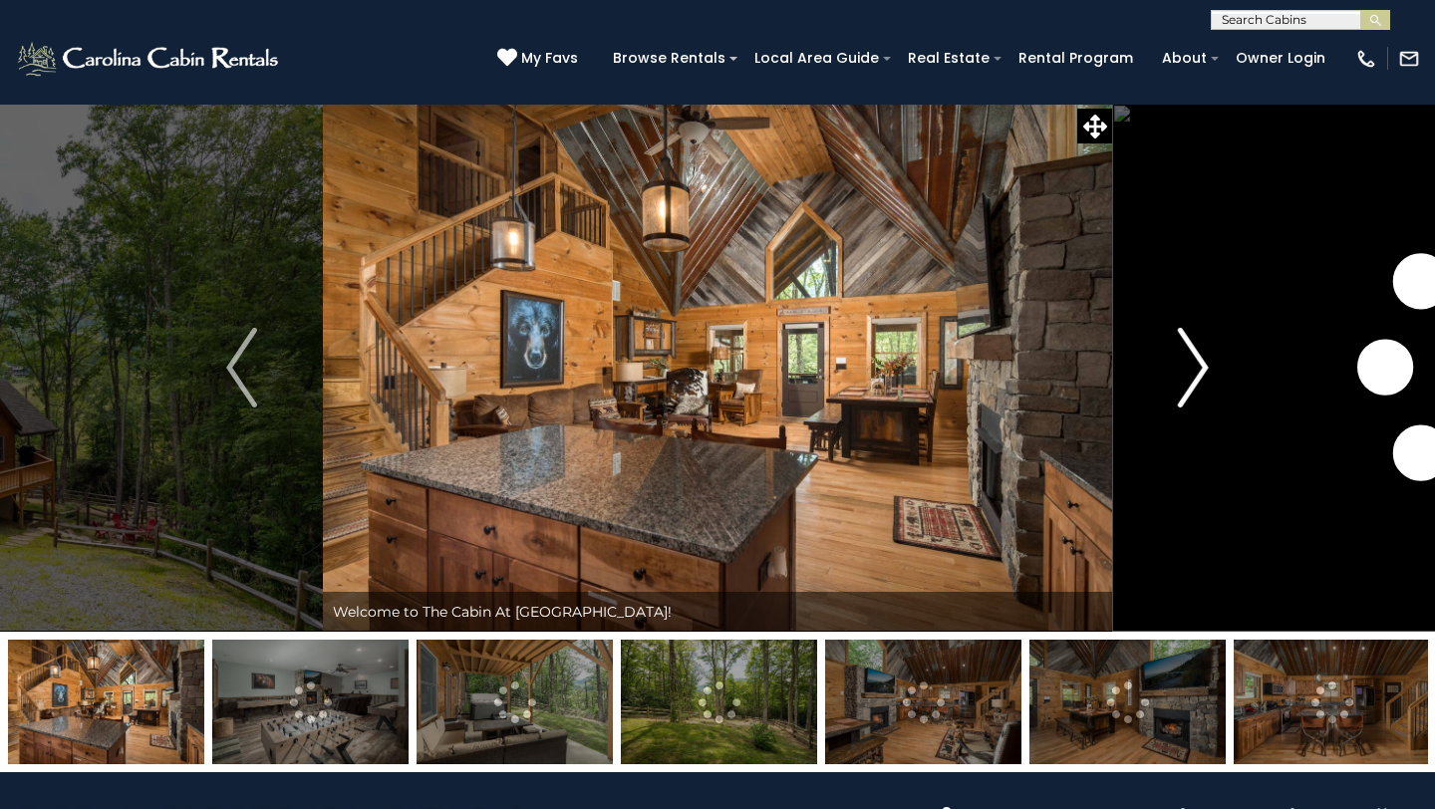
click at [1193, 368] on img "Next" at bounding box center [1193, 368] width 30 height 80
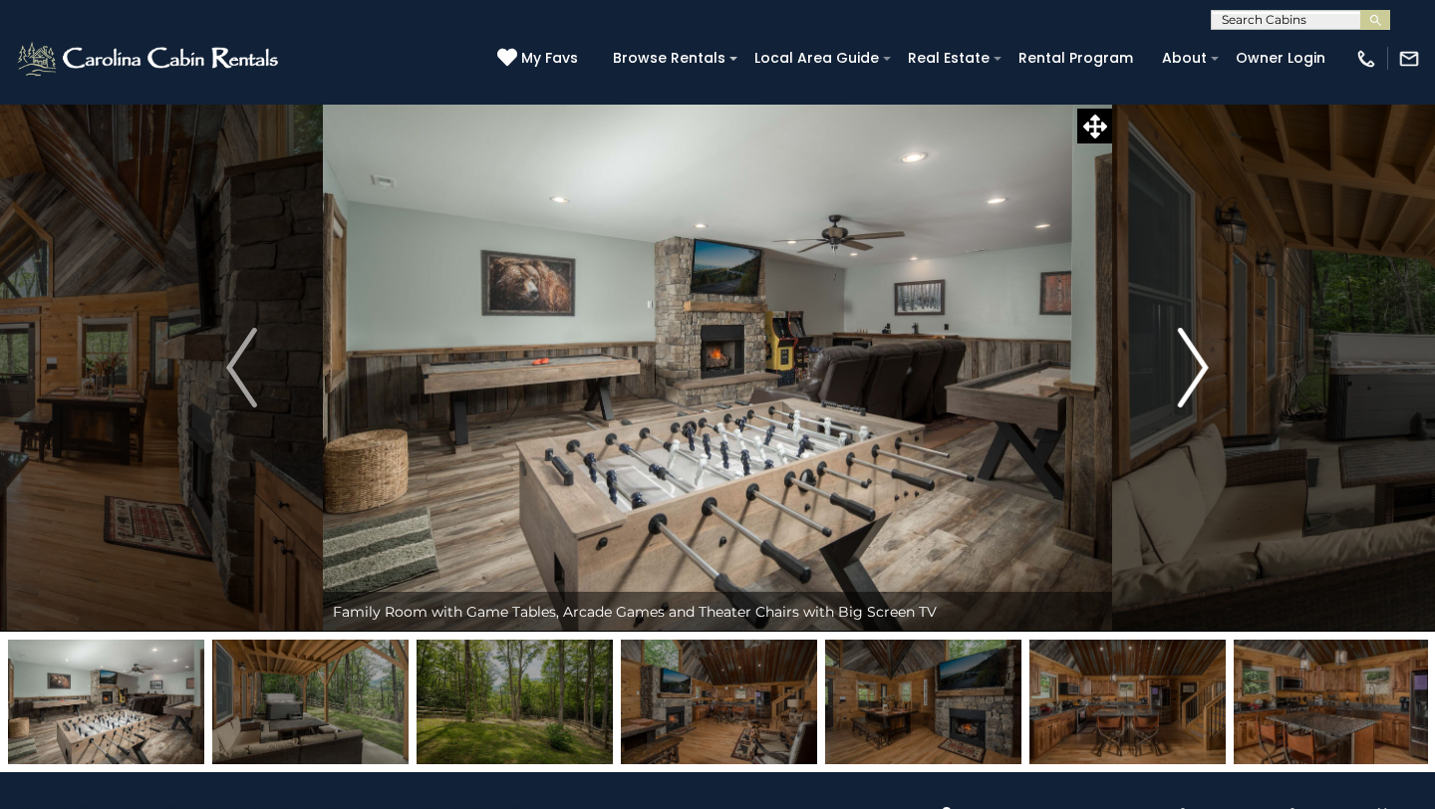
click at [1193, 368] on img "Next" at bounding box center [1193, 368] width 30 height 80
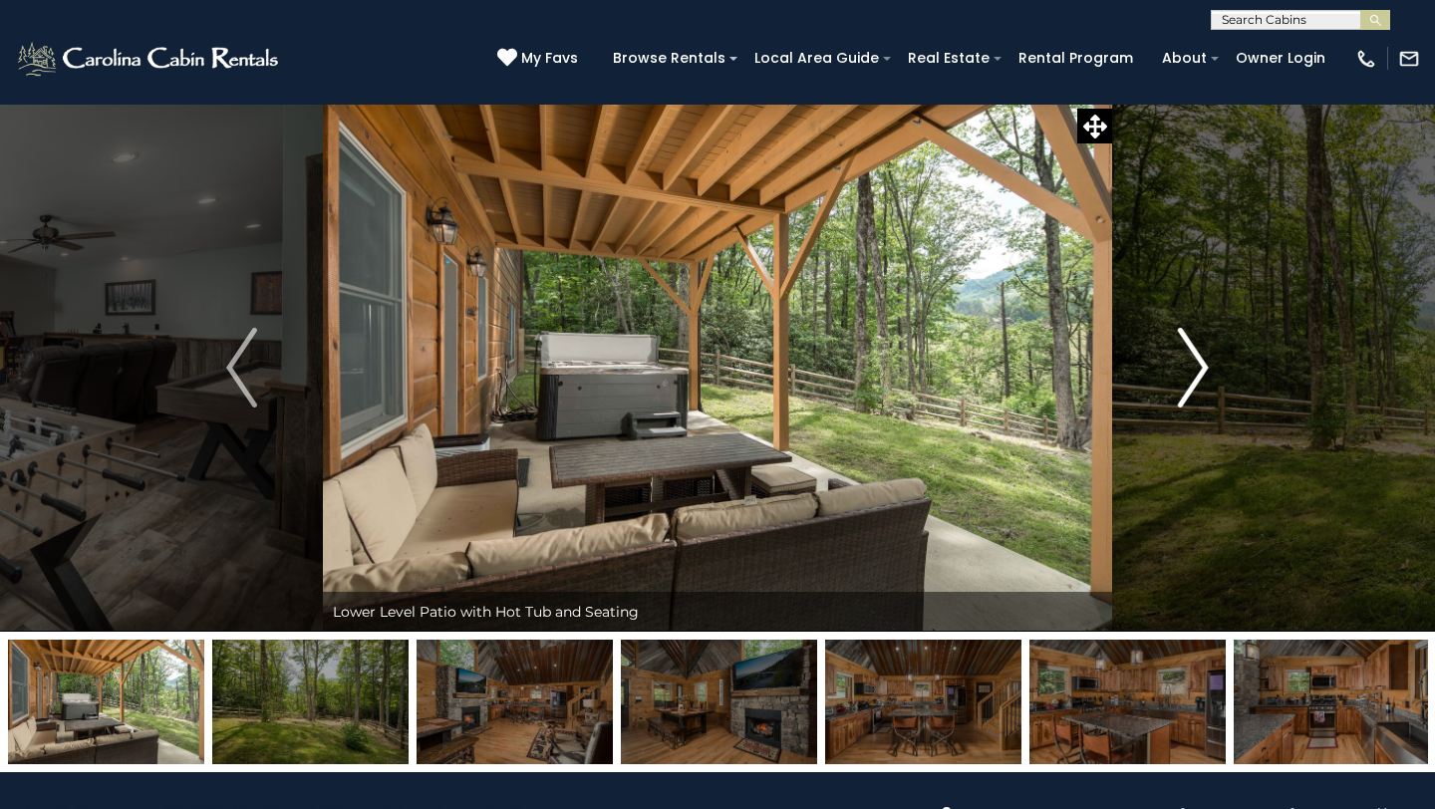
click at [1192, 367] on img "Next" at bounding box center [1193, 368] width 30 height 80
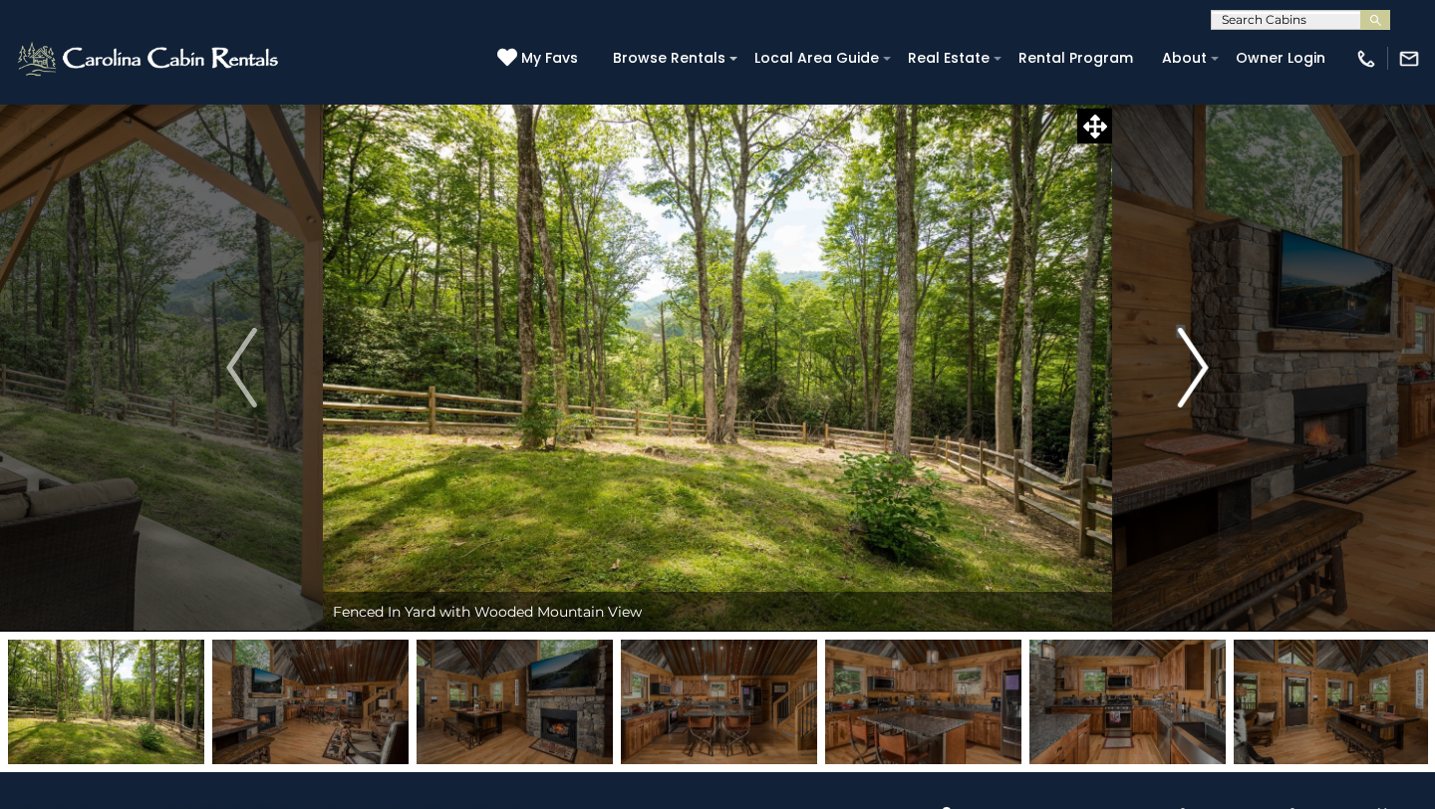
click at [1192, 367] on img "Next" at bounding box center [1193, 368] width 30 height 80
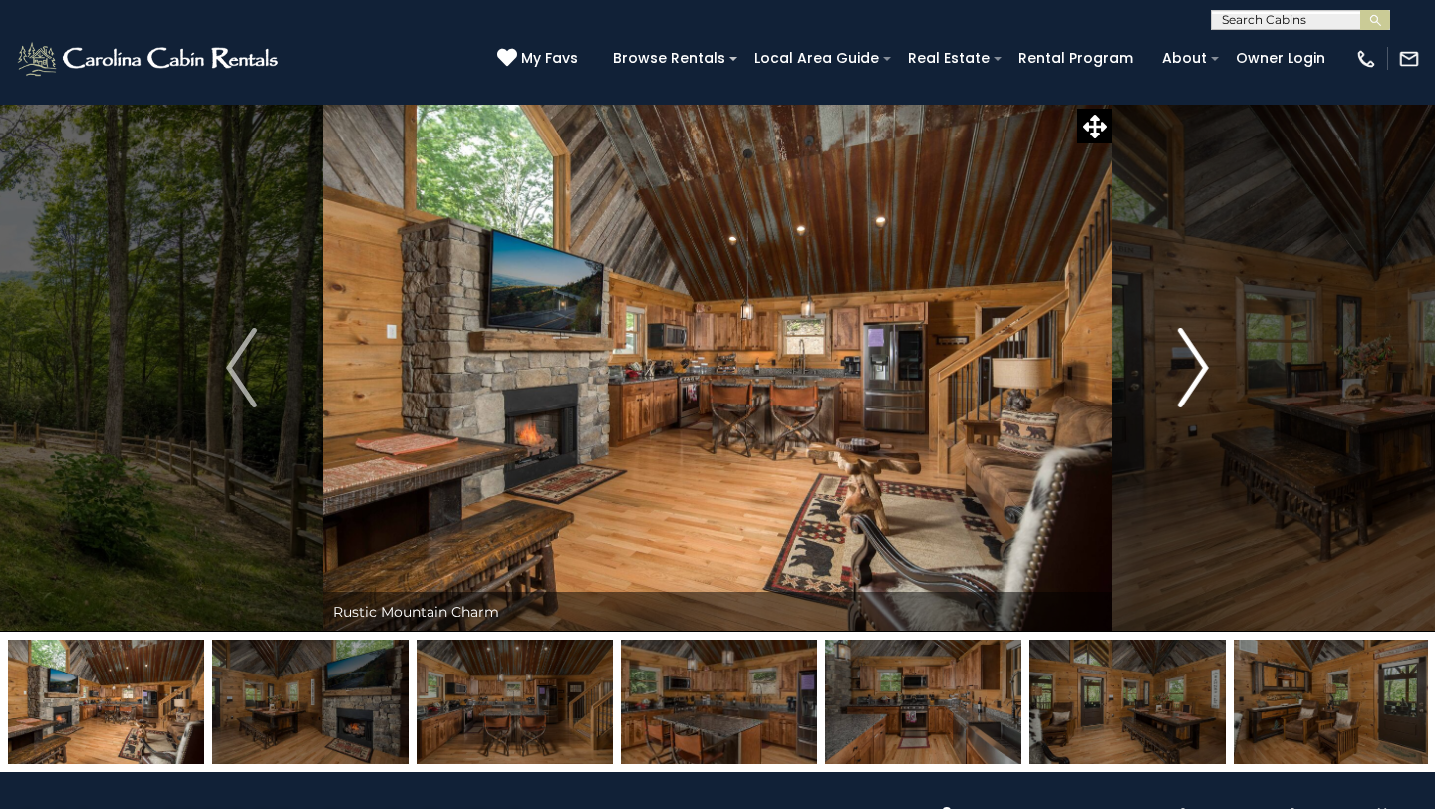
click at [1192, 367] on img "Next" at bounding box center [1193, 368] width 30 height 80
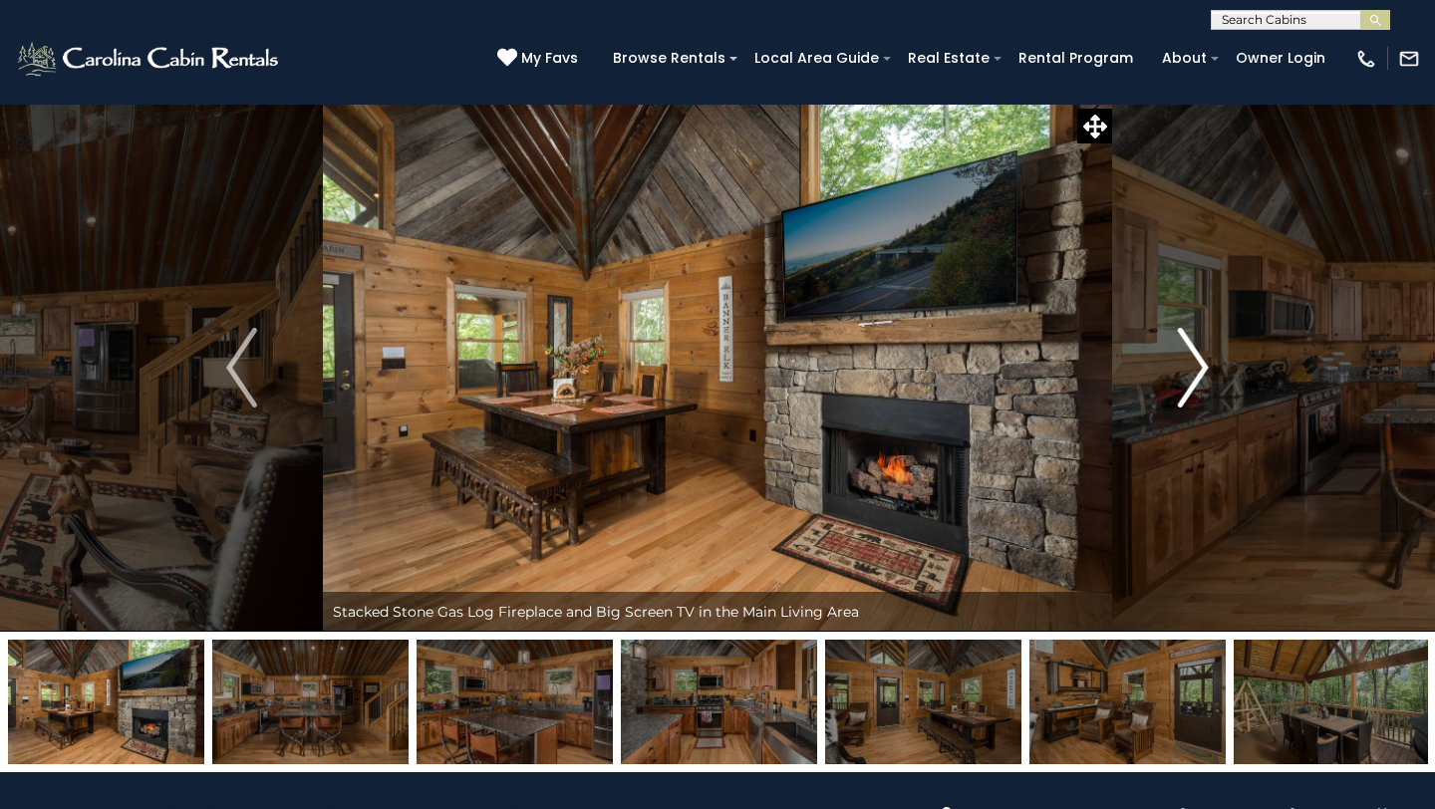
click at [1192, 367] on img "Next" at bounding box center [1193, 368] width 30 height 80
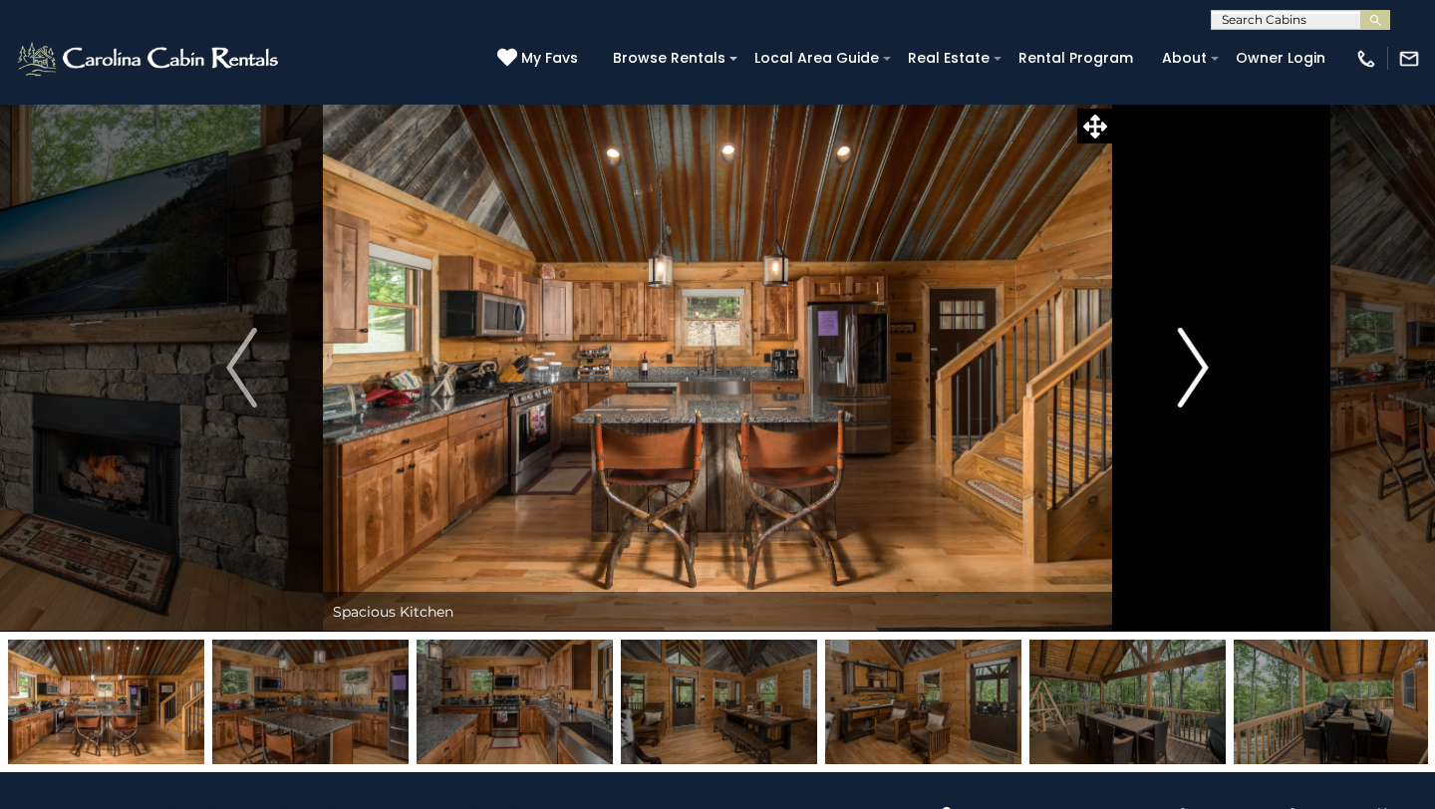
click at [1192, 367] on img "Next" at bounding box center [1193, 368] width 30 height 80
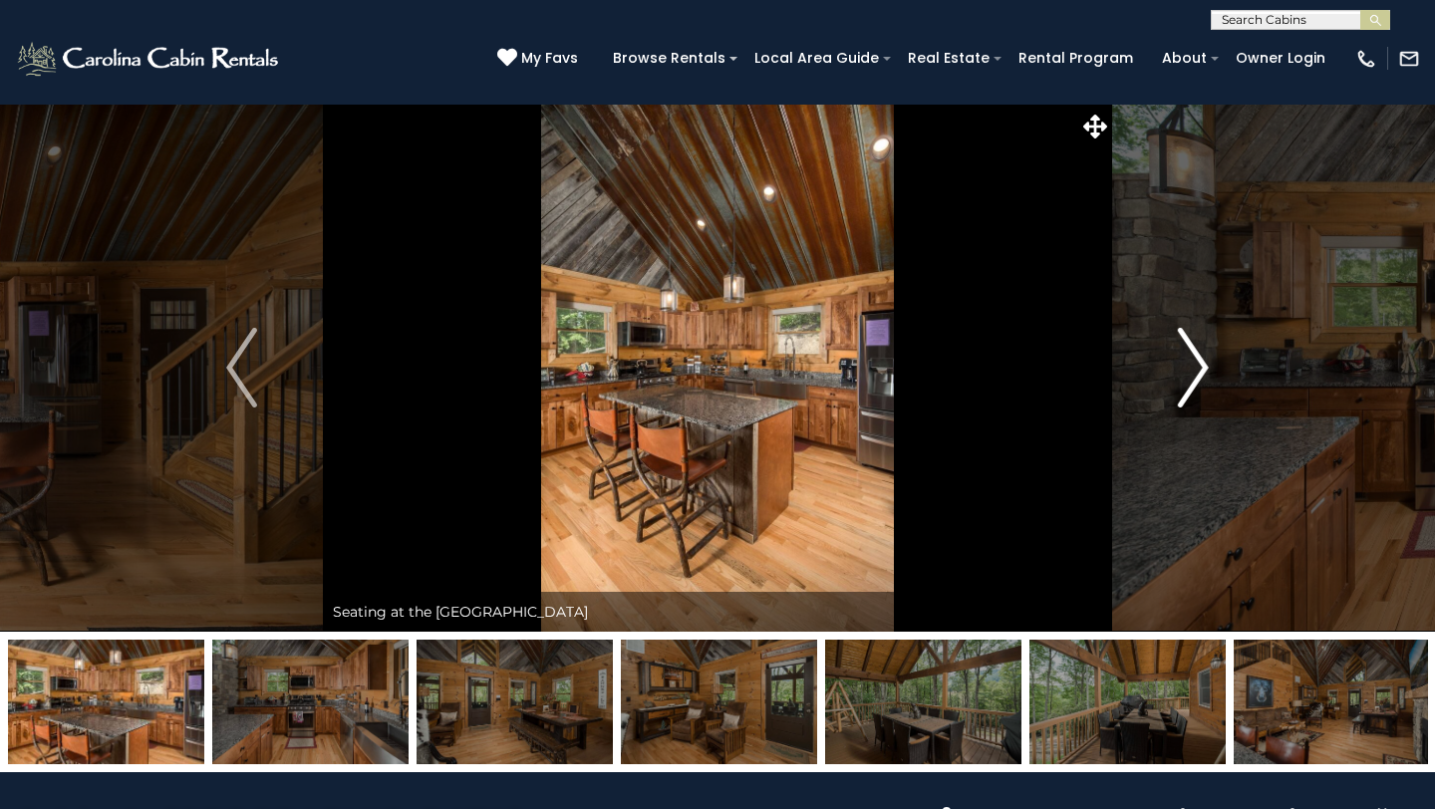
click at [1192, 367] on img "Next" at bounding box center [1193, 368] width 30 height 80
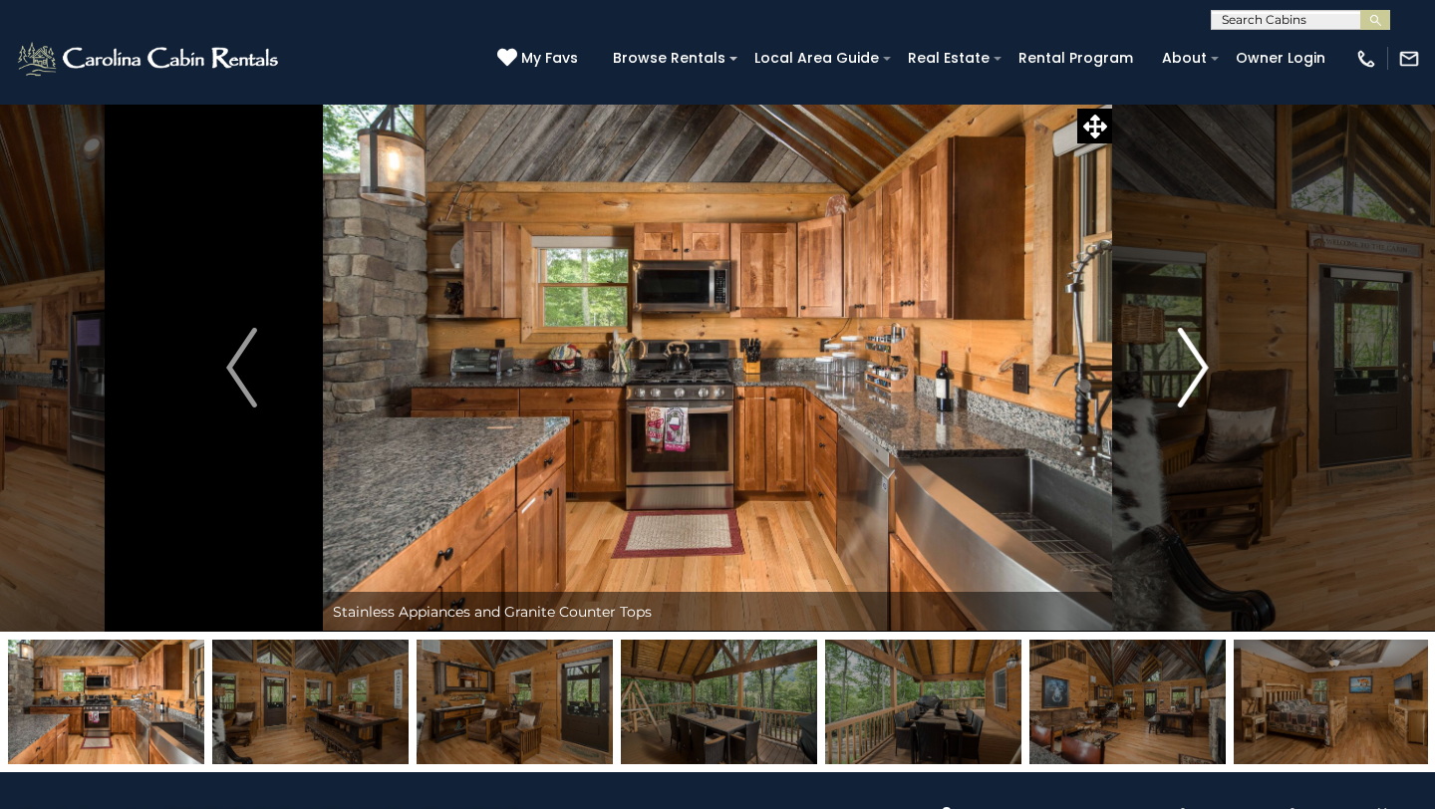
click at [1192, 367] on img "Next" at bounding box center [1193, 368] width 30 height 80
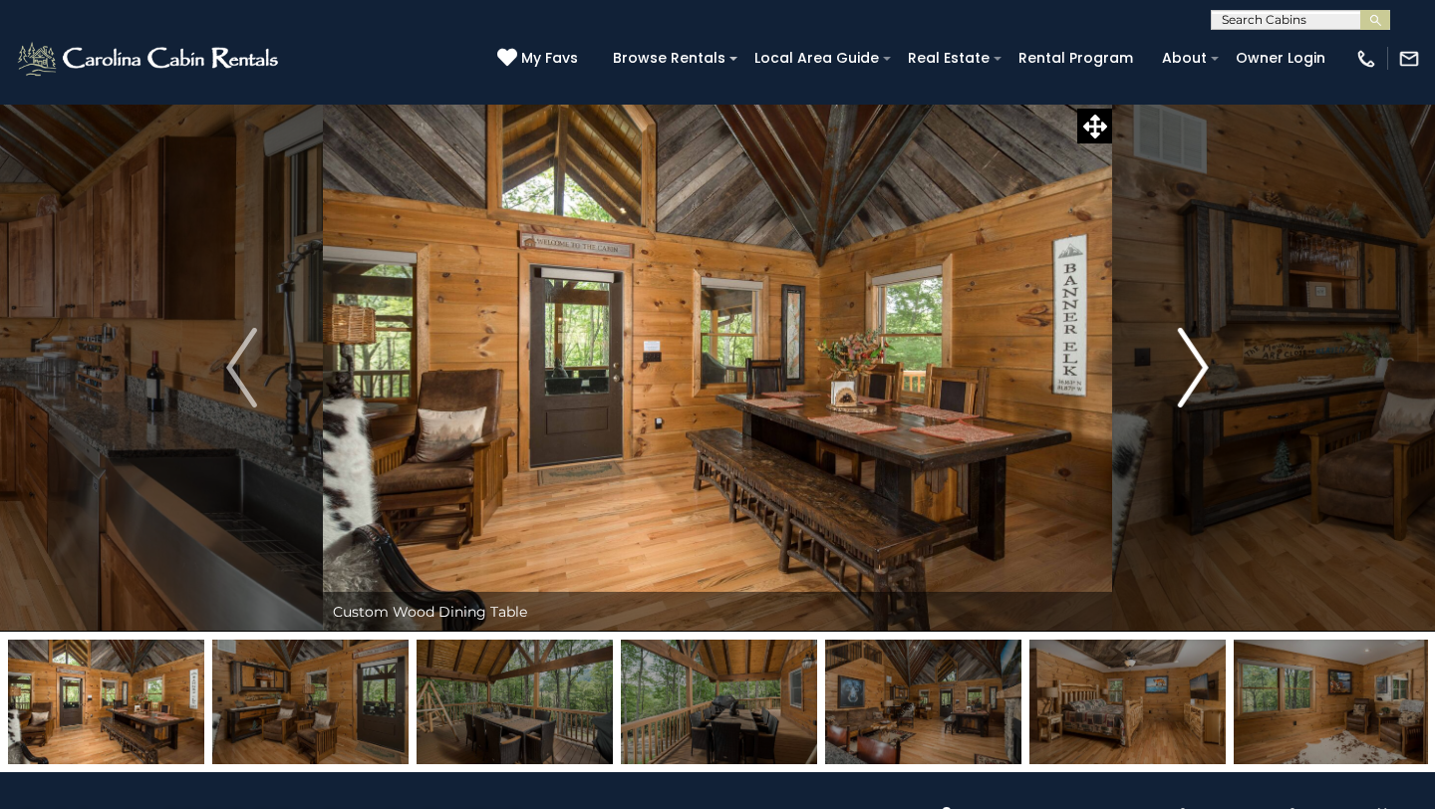
click at [1192, 367] on img "Next" at bounding box center [1193, 368] width 30 height 80
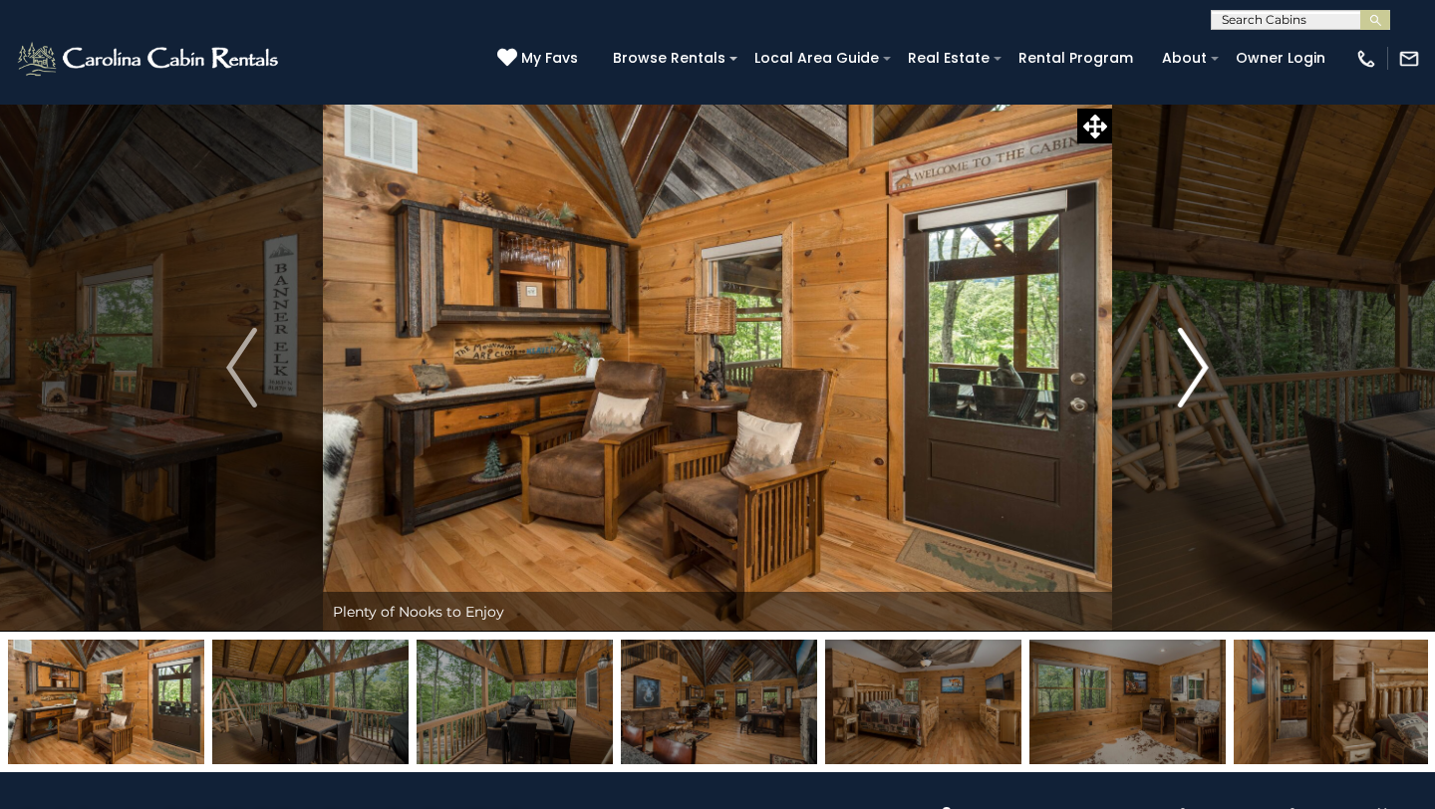
click at [1192, 367] on img "Next" at bounding box center [1193, 368] width 30 height 80
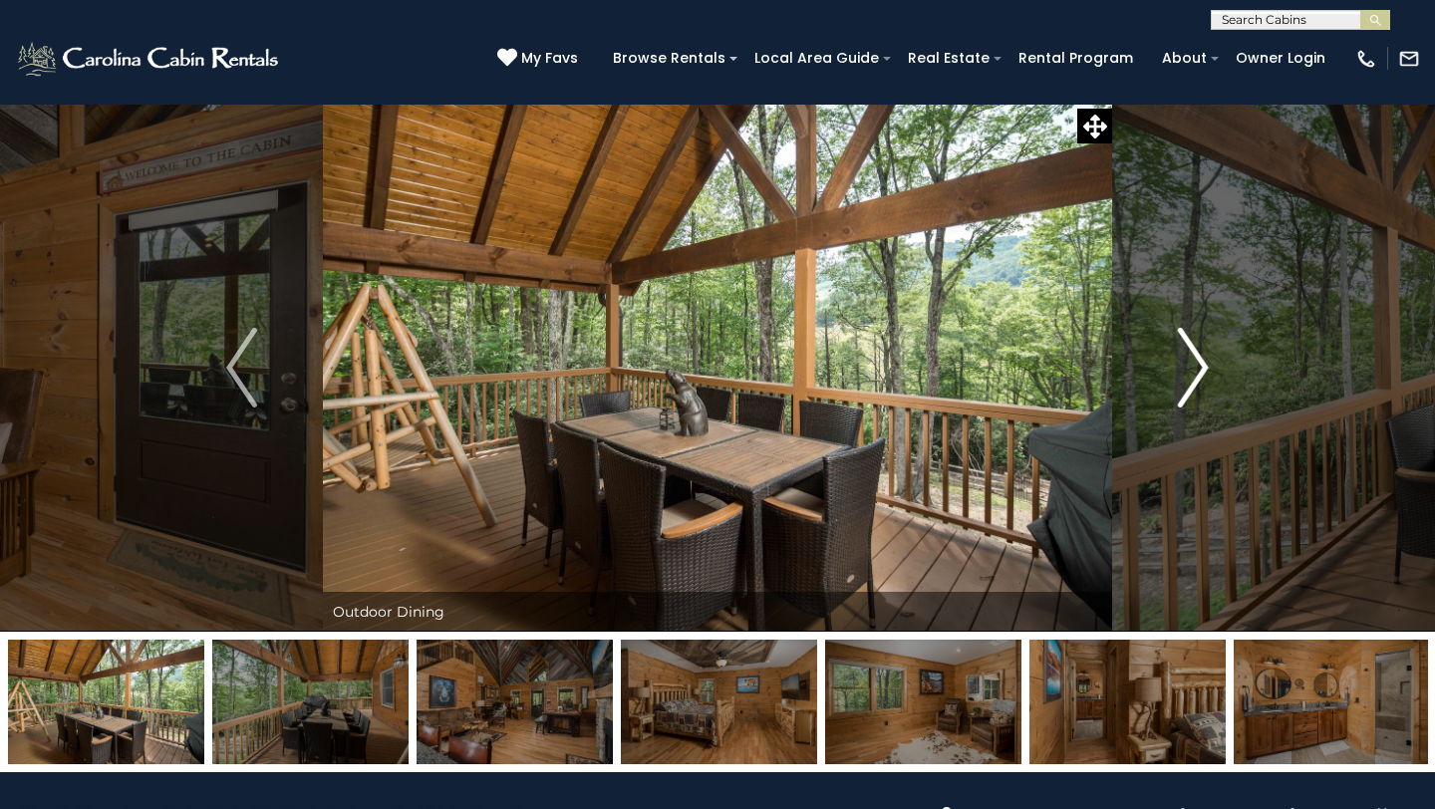
click at [1192, 367] on img "Next" at bounding box center [1193, 368] width 30 height 80
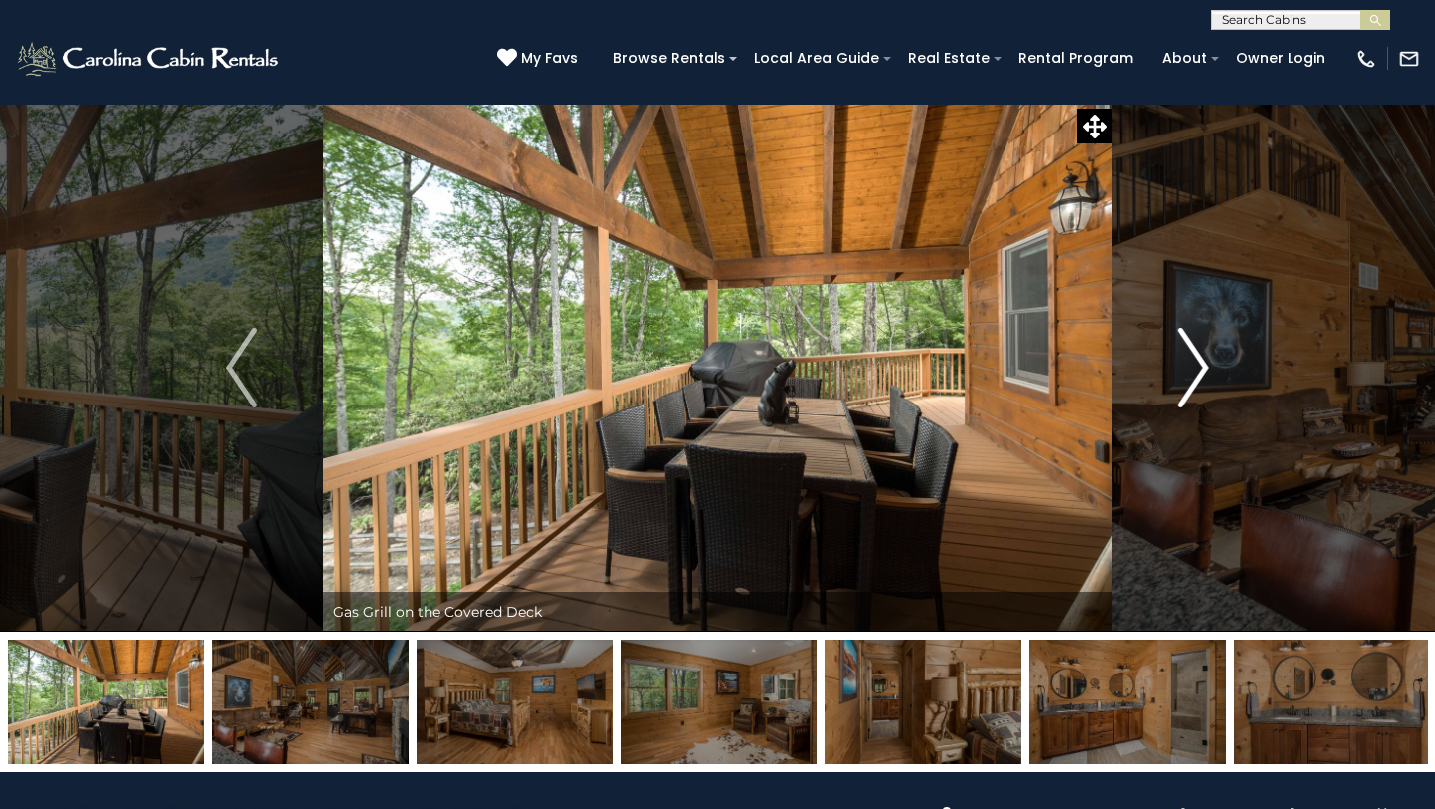
click at [1192, 367] on img "Next" at bounding box center [1193, 368] width 30 height 80
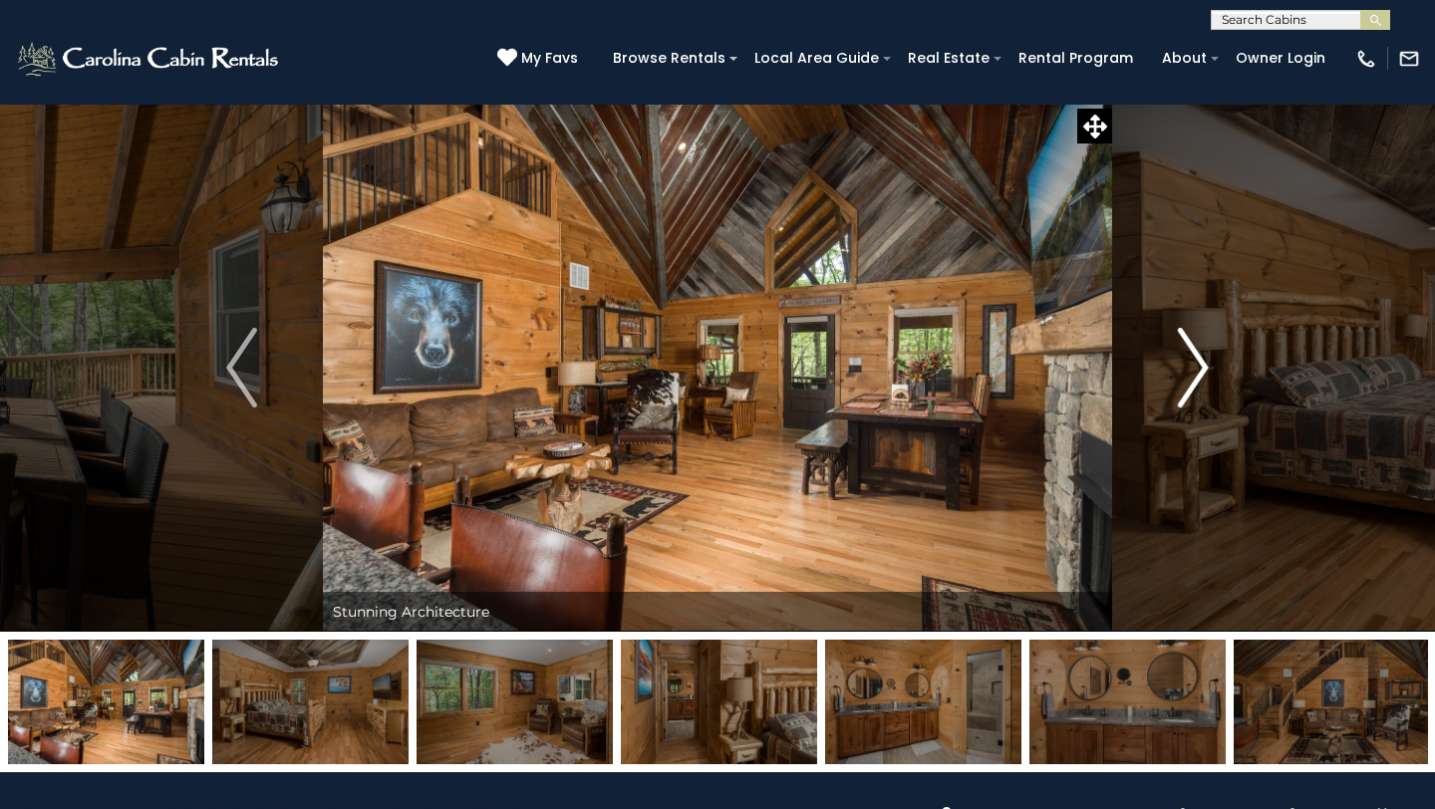
click at [1192, 367] on img "Next" at bounding box center [1193, 368] width 30 height 80
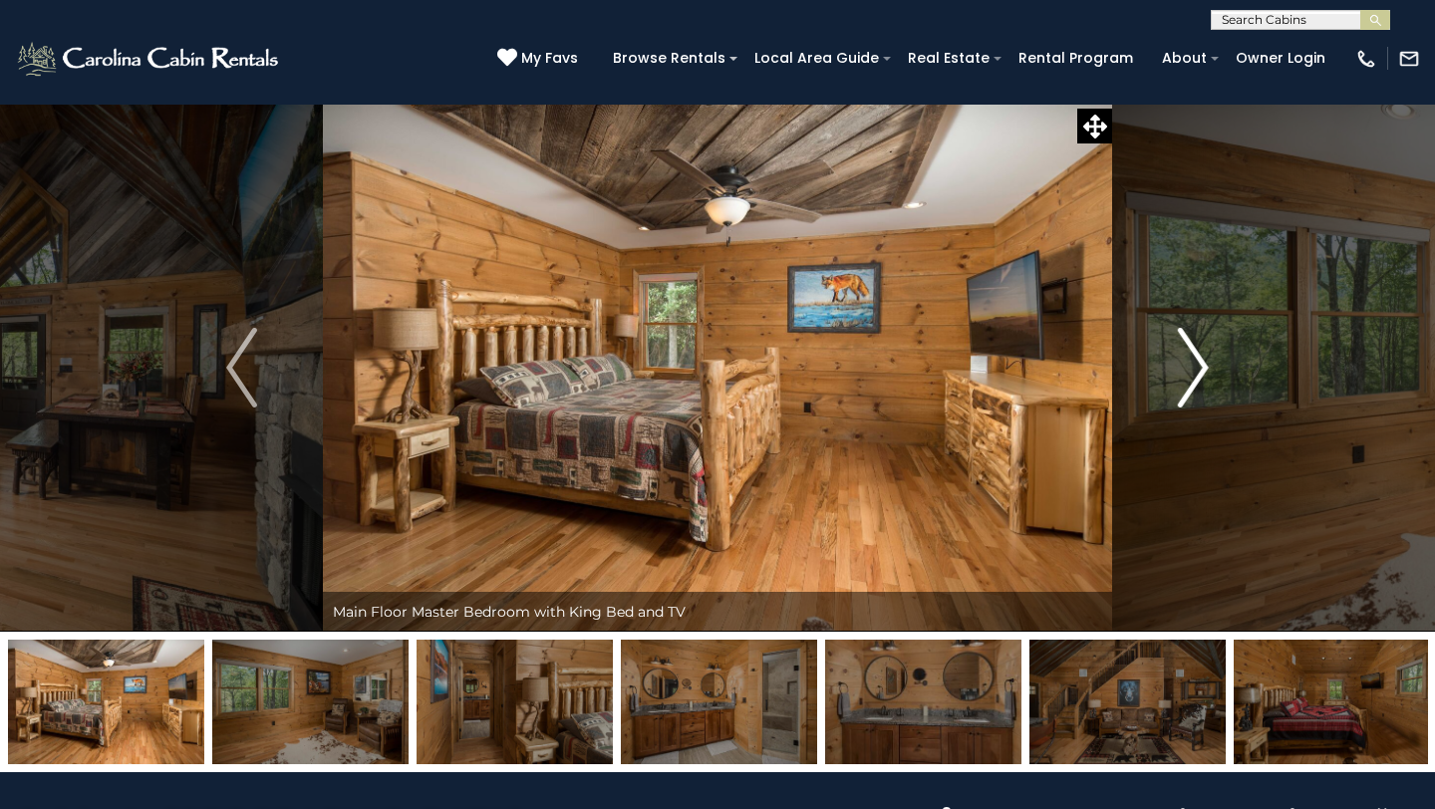
click at [1192, 367] on img "Next" at bounding box center [1193, 368] width 30 height 80
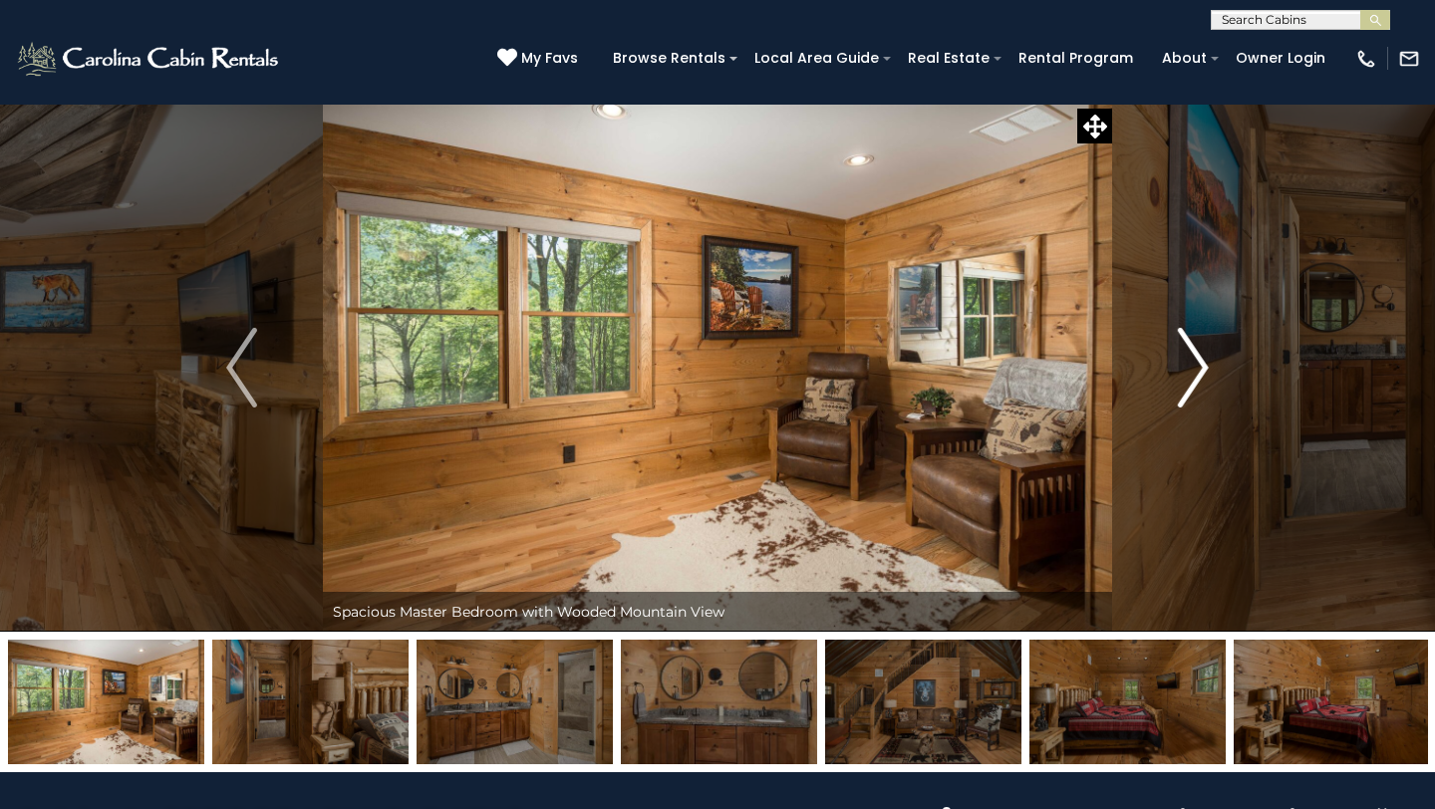
click at [1192, 367] on img "Next" at bounding box center [1193, 368] width 30 height 80
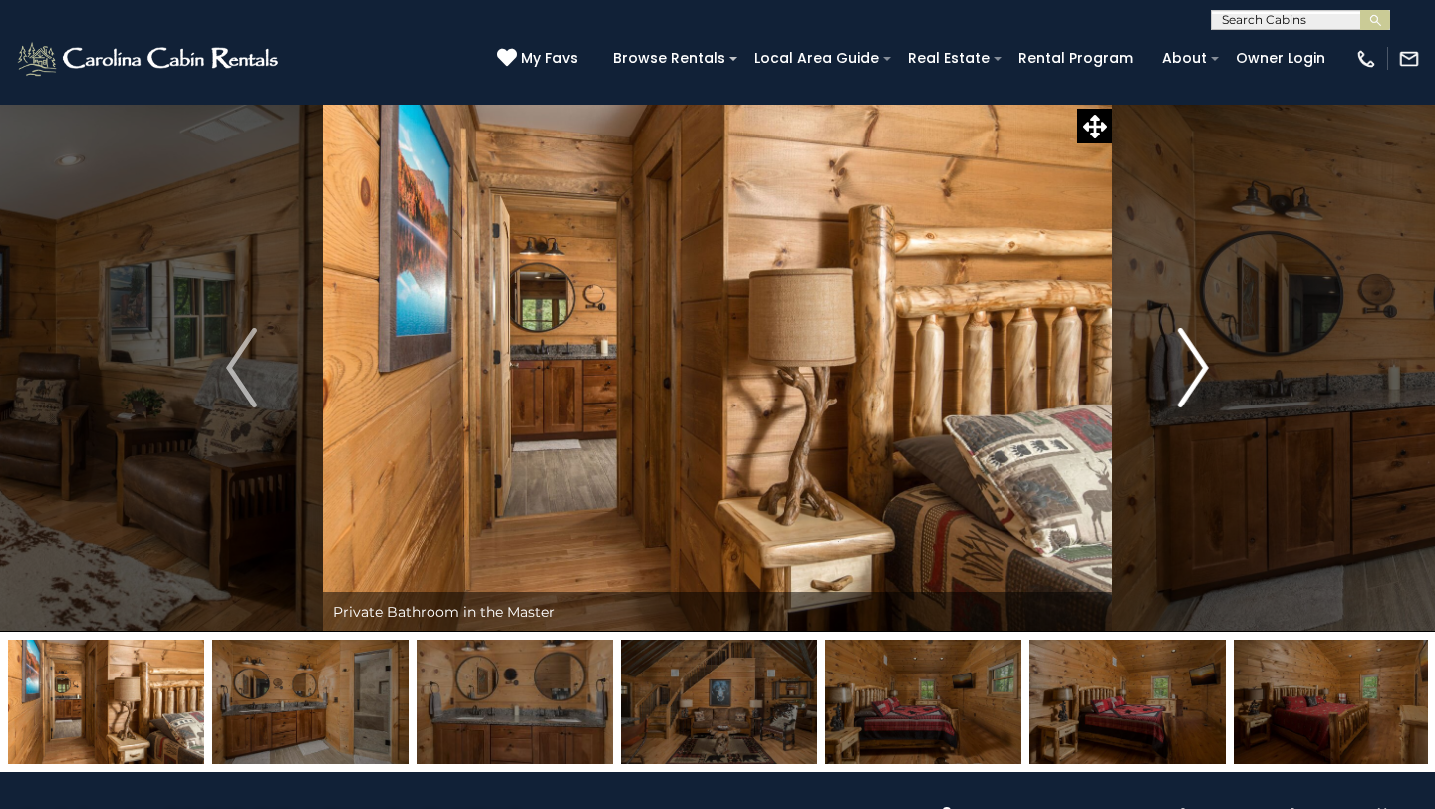
click at [1192, 367] on img "Next" at bounding box center [1193, 368] width 30 height 80
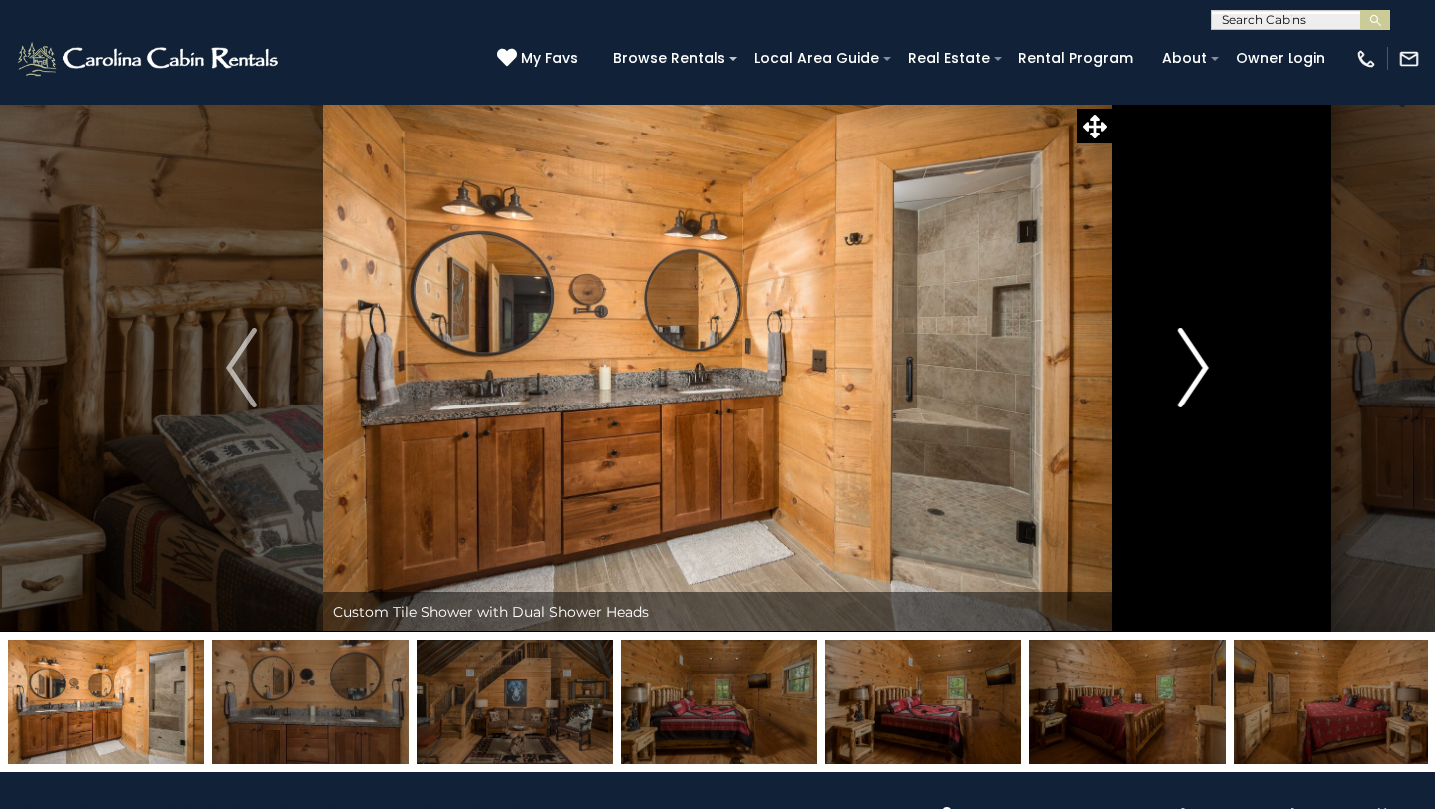
click at [1191, 366] on img "Next" at bounding box center [1193, 368] width 30 height 80
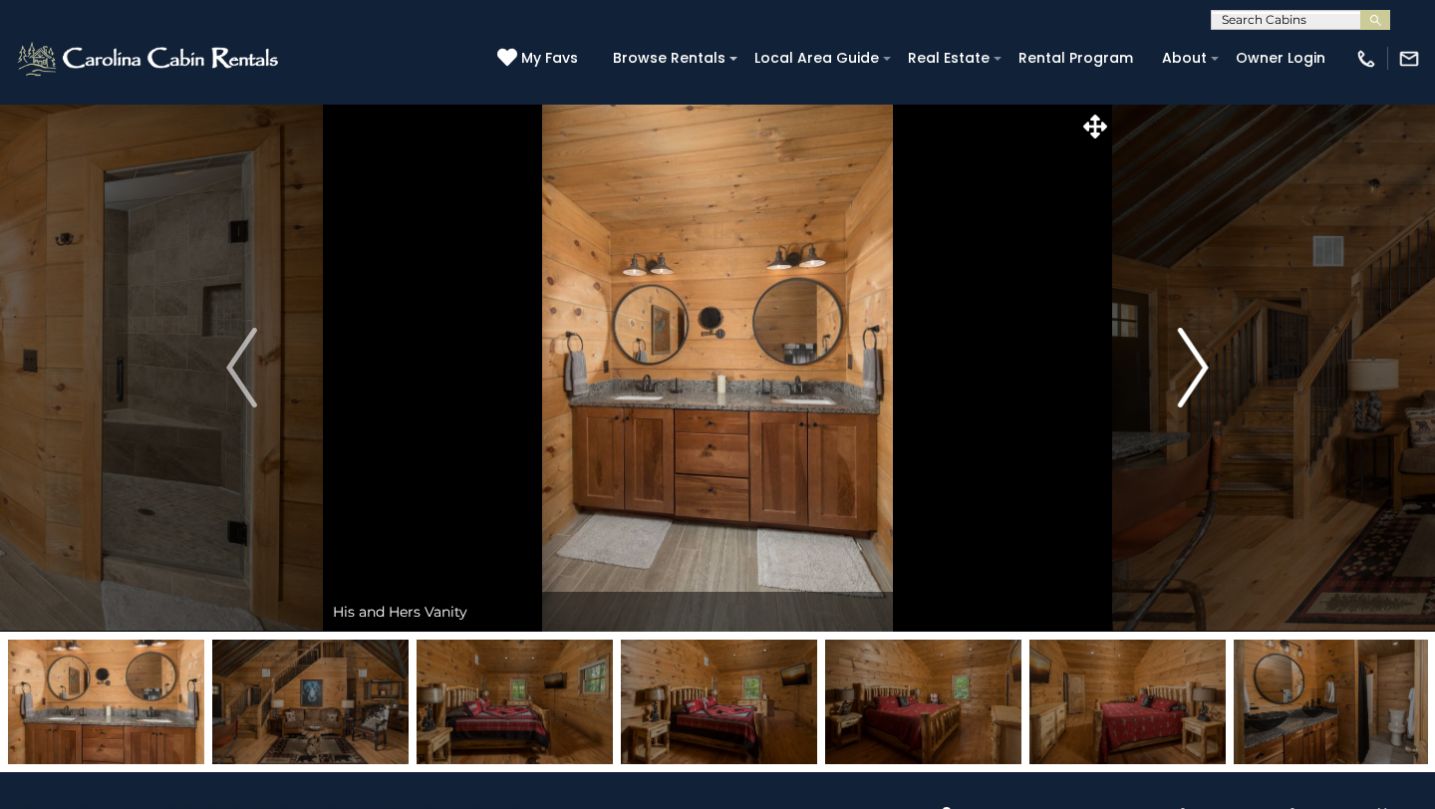
click at [1191, 366] on img "Next" at bounding box center [1193, 368] width 30 height 80
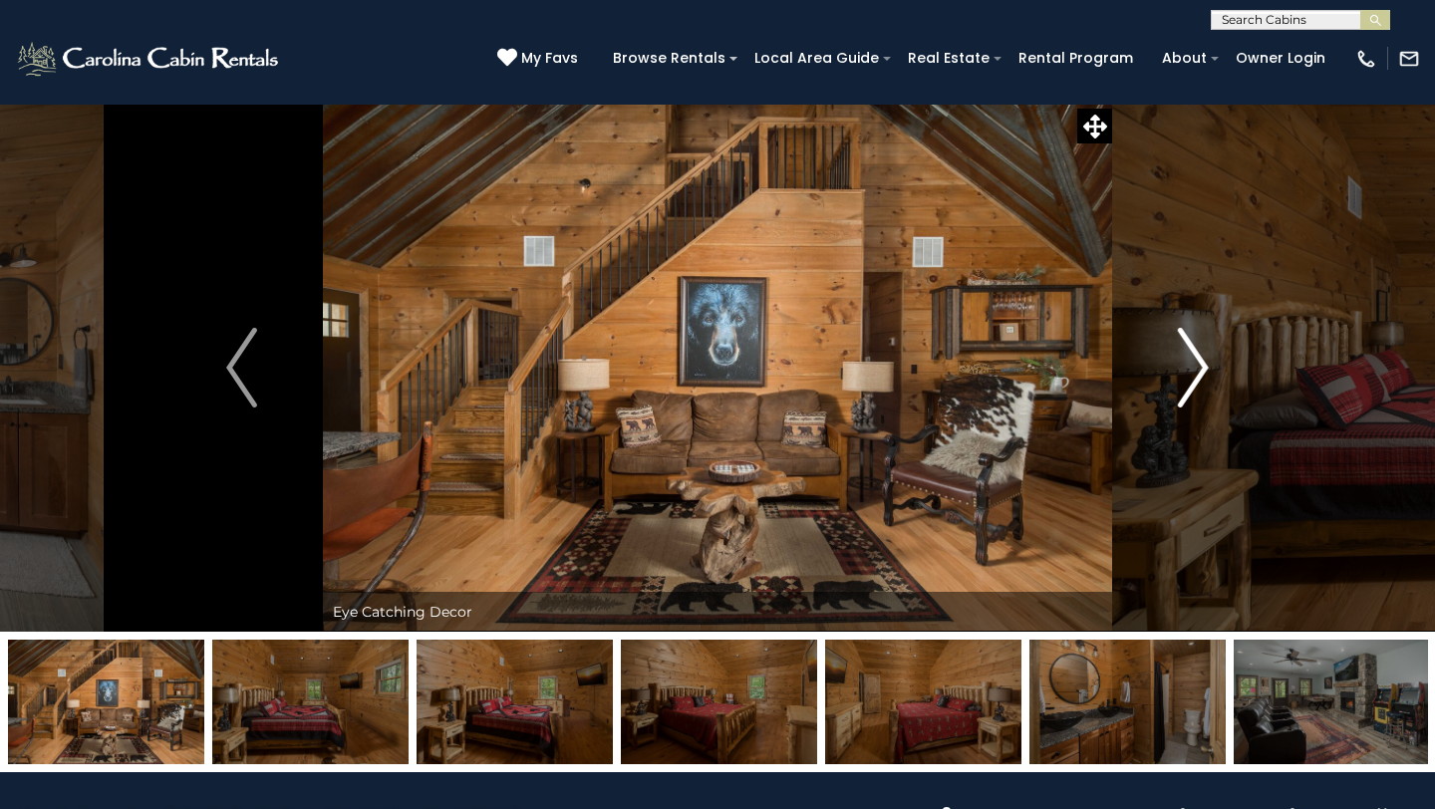
click at [1191, 366] on img "Next" at bounding box center [1193, 368] width 30 height 80
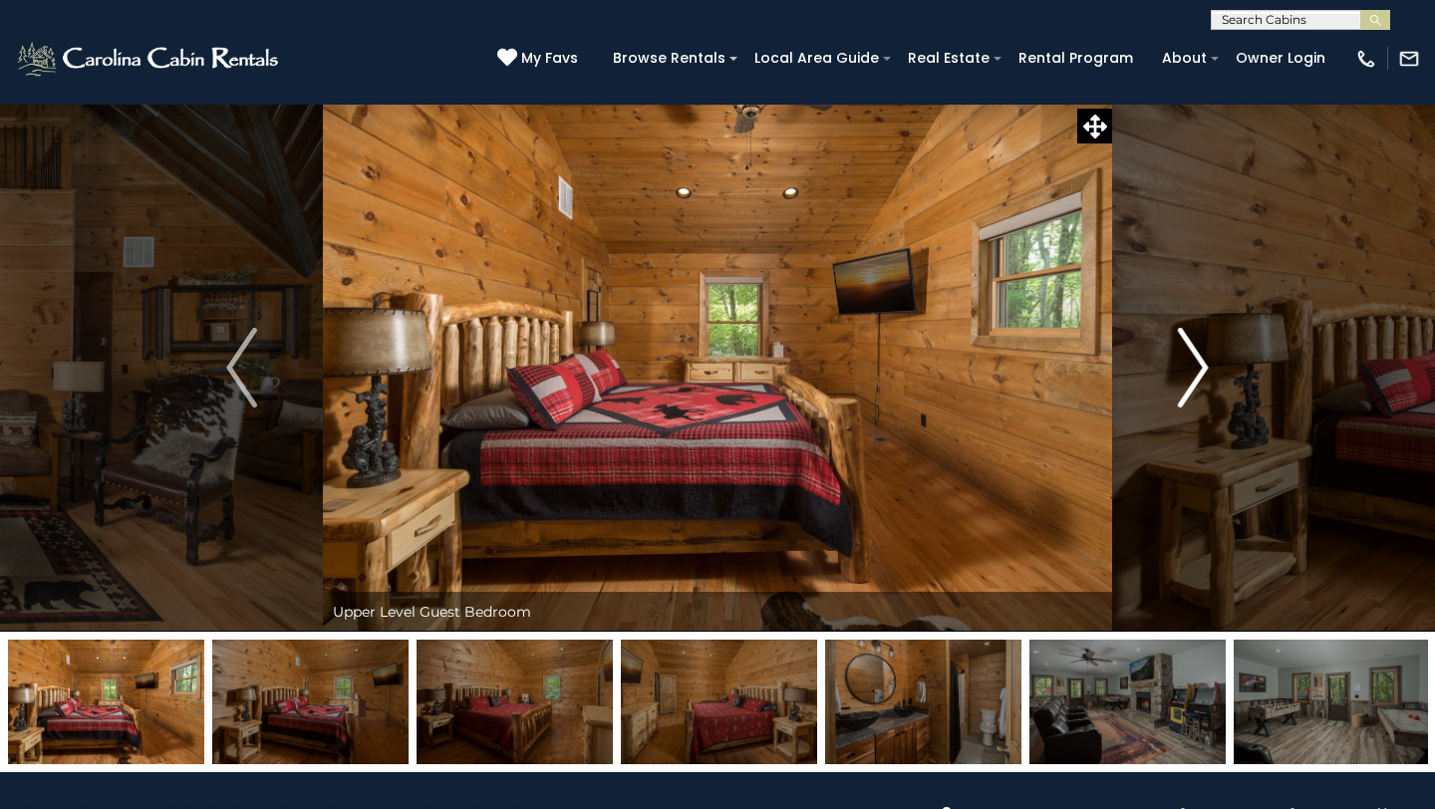
click at [1191, 366] on img "Next" at bounding box center [1193, 368] width 30 height 80
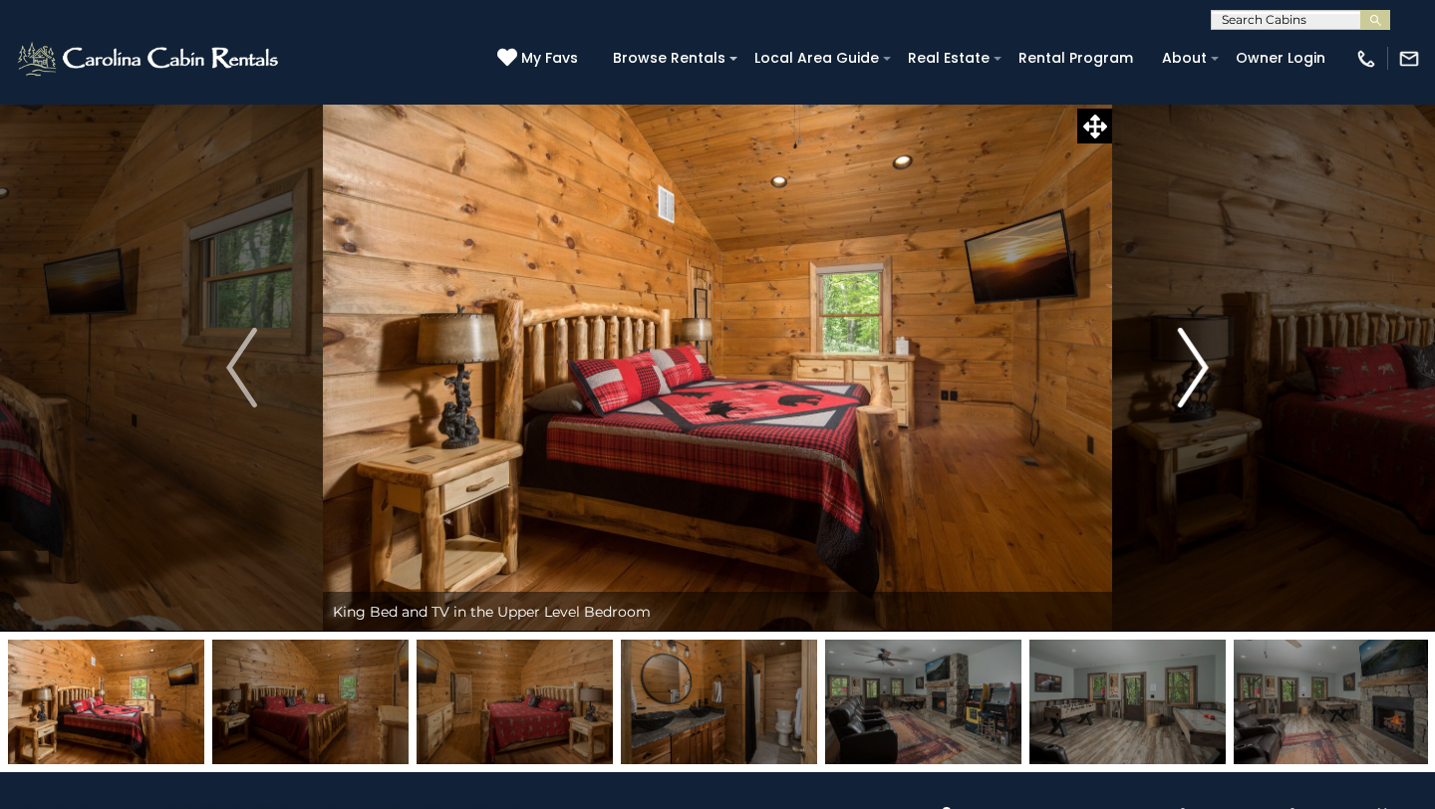
click at [1191, 366] on img "Next" at bounding box center [1193, 368] width 30 height 80
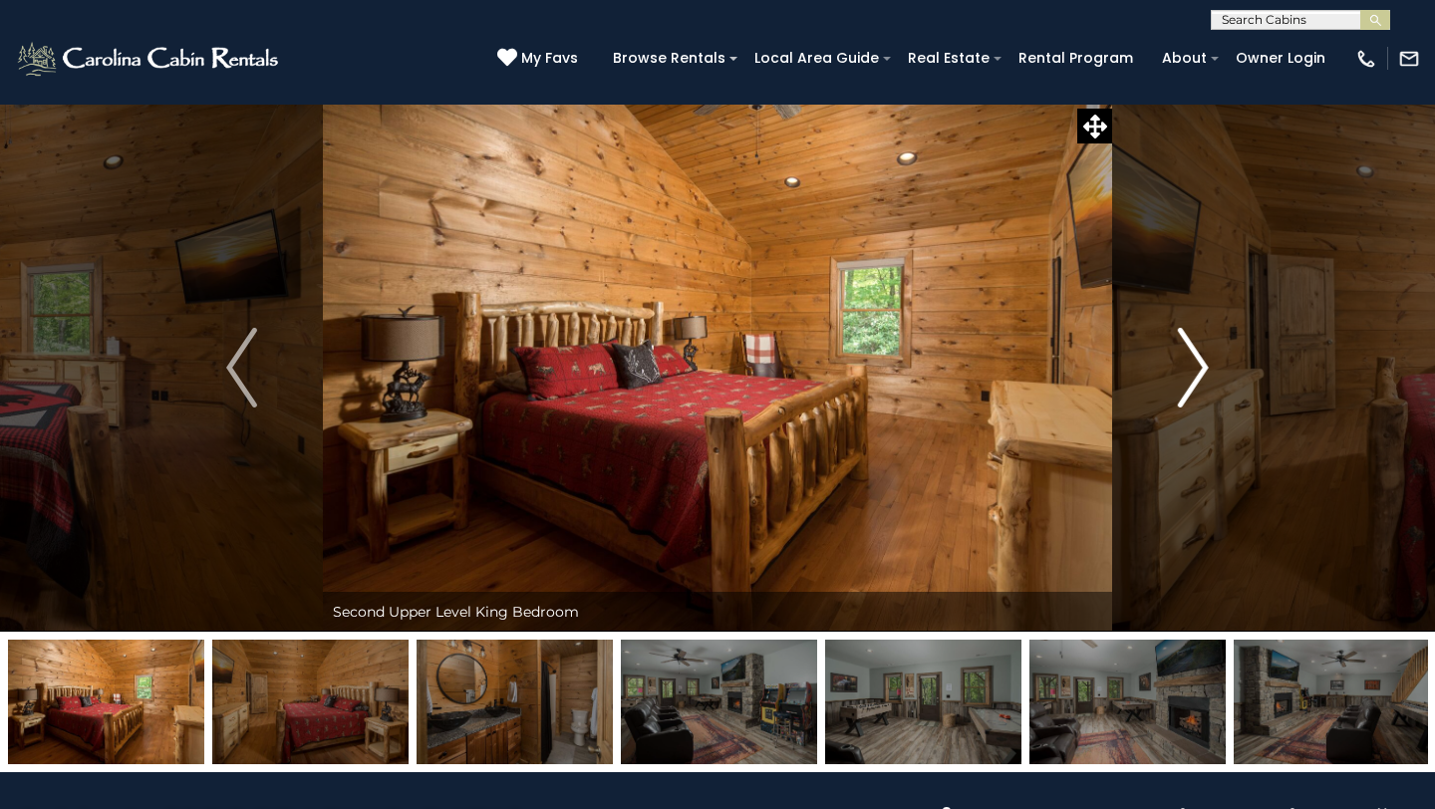
click at [1191, 366] on img "Next" at bounding box center [1193, 368] width 30 height 80
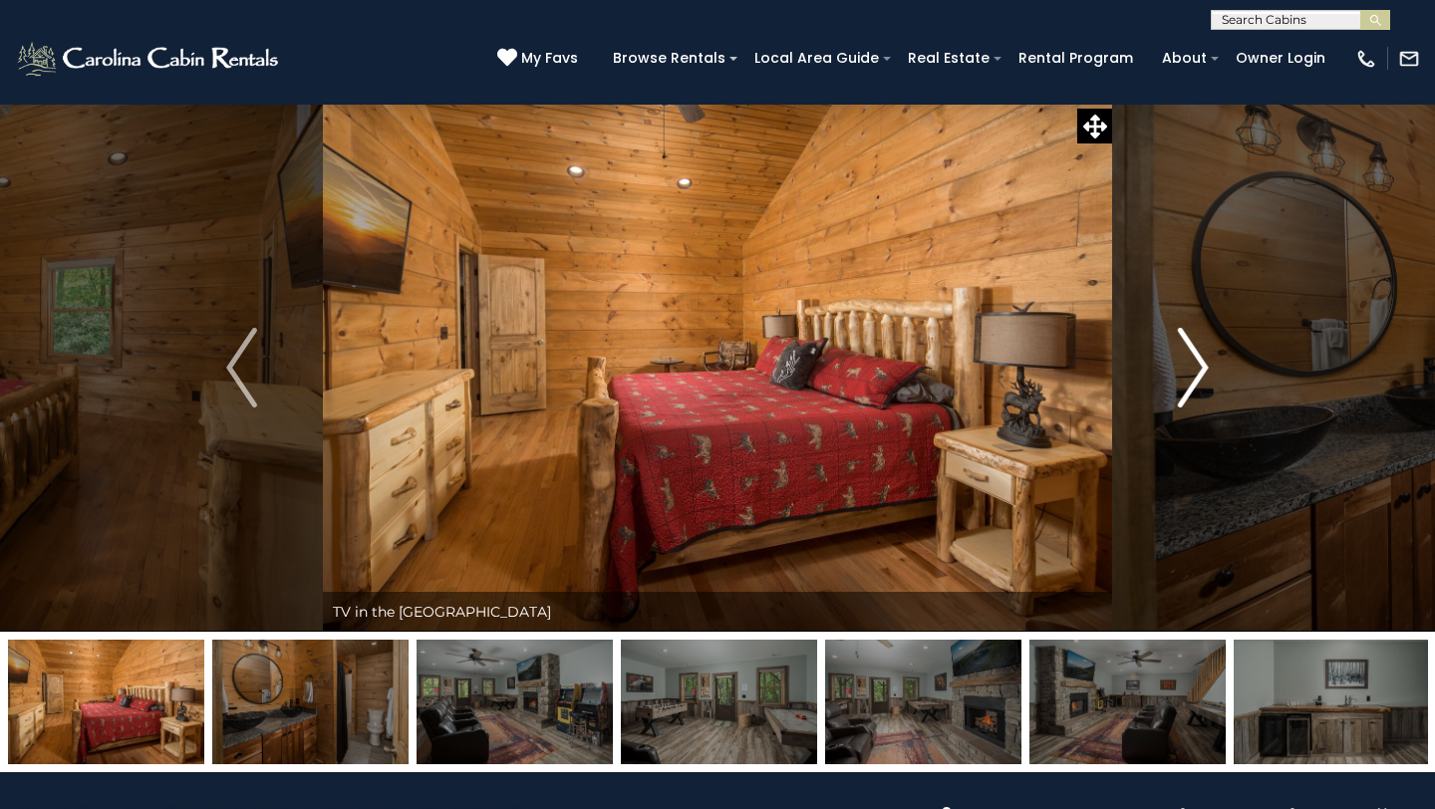
click at [1191, 366] on img "Next" at bounding box center [1193, 368] width 30 height 80
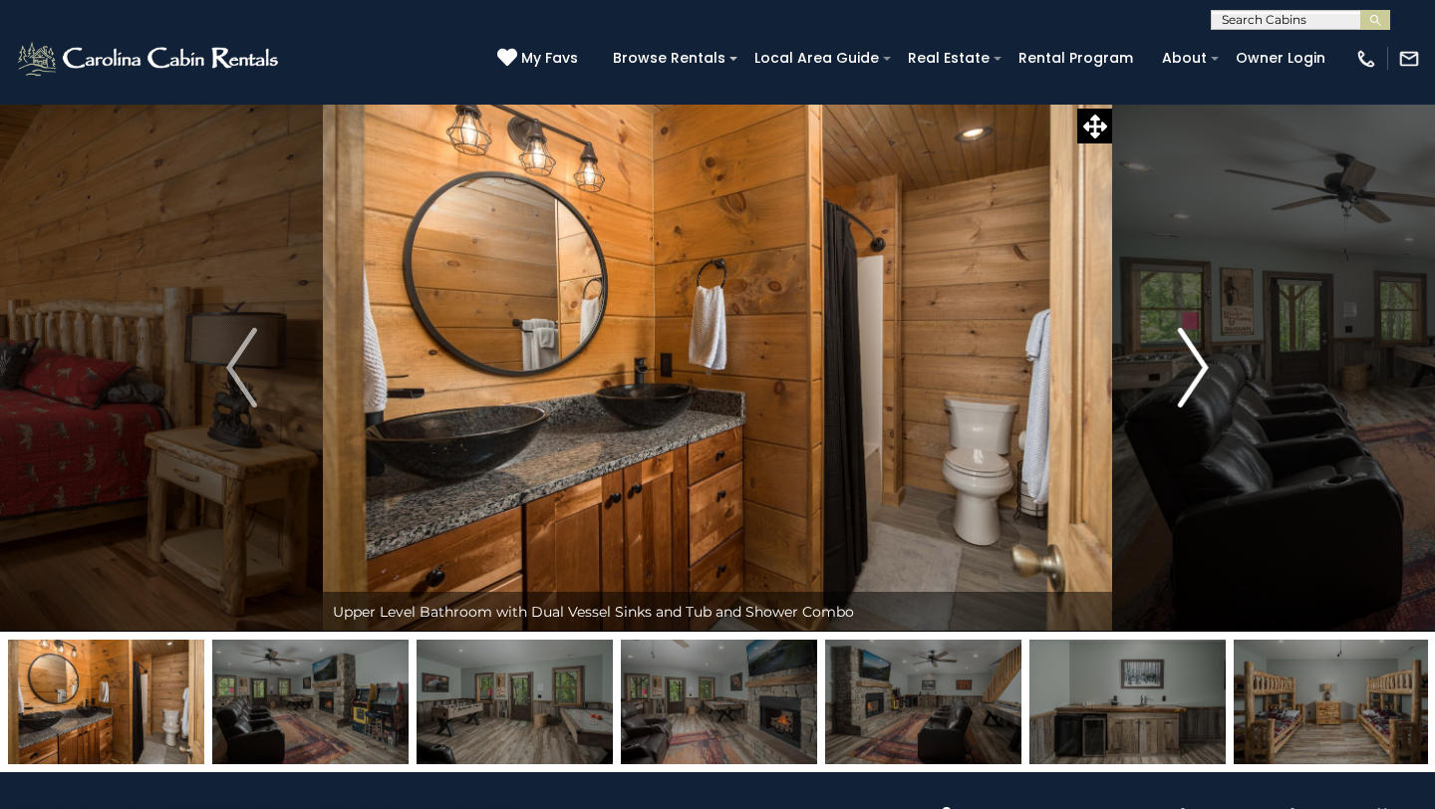
click at [1191, 366] on img "Next" at bounding box center [1193, 368] width 30 height 80
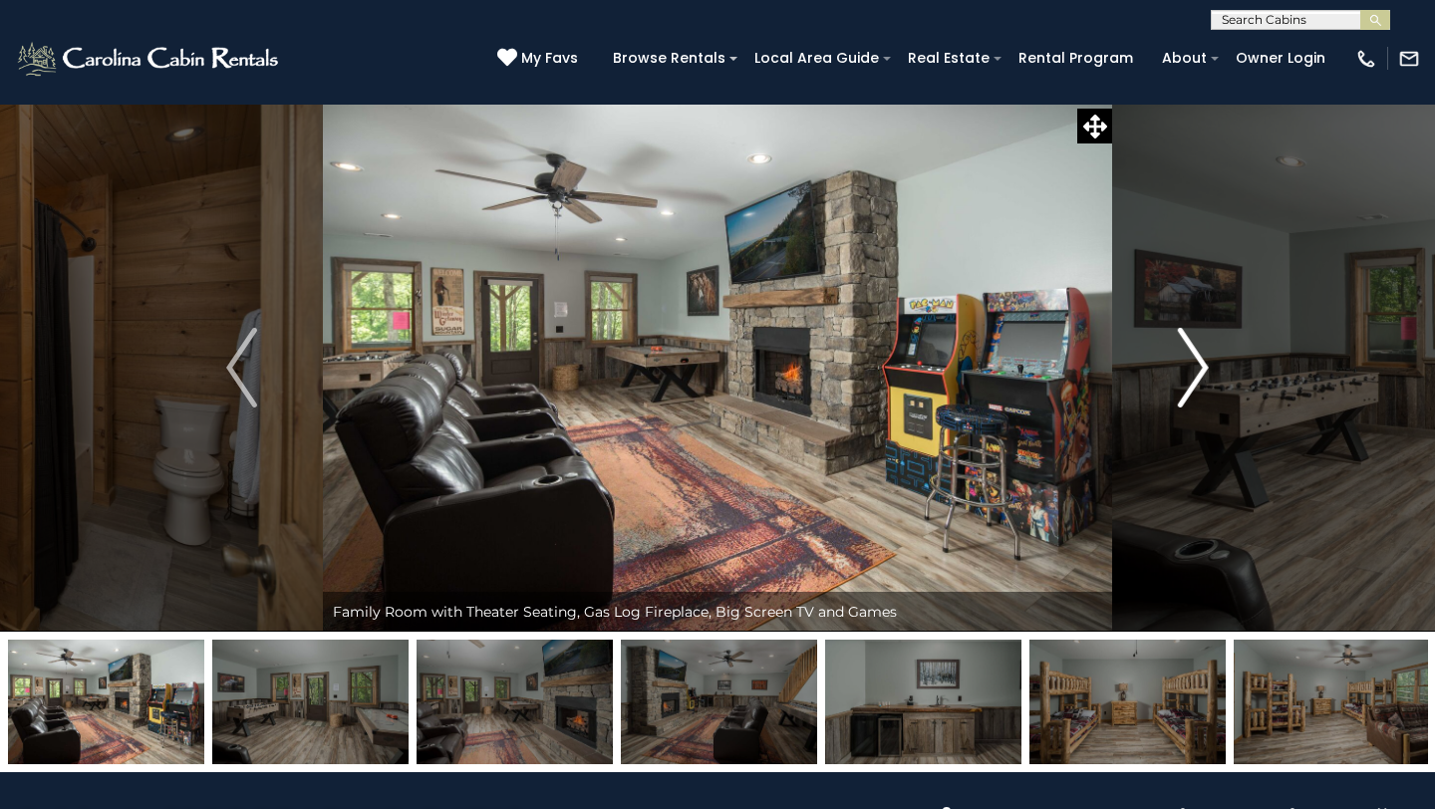
click at [1191, 366] on img "Next" at bounding box center [1193, 368] width 30 height 80
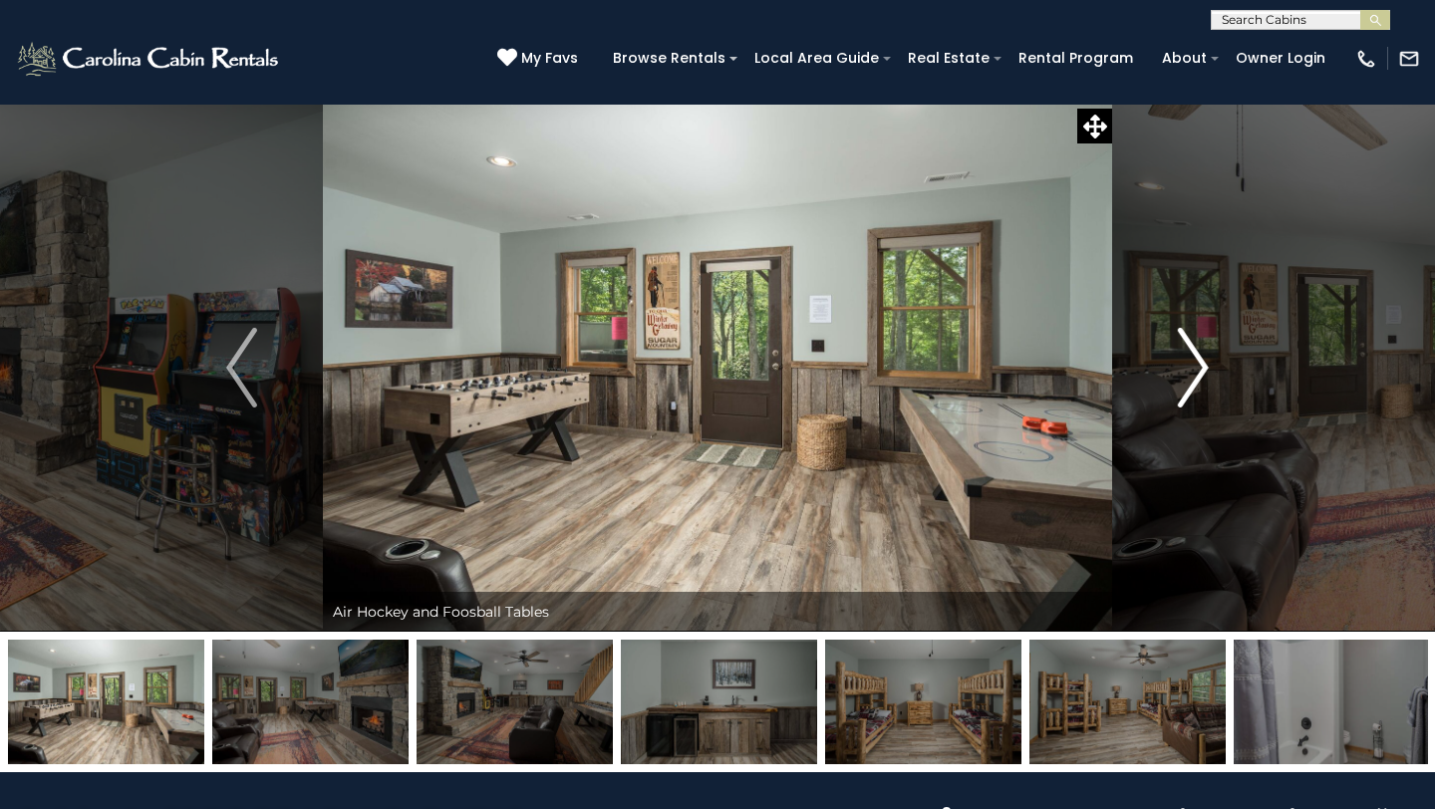
click at [1191, 366] on img "Next" at bounding box center [1193, 368] width 30 height 80
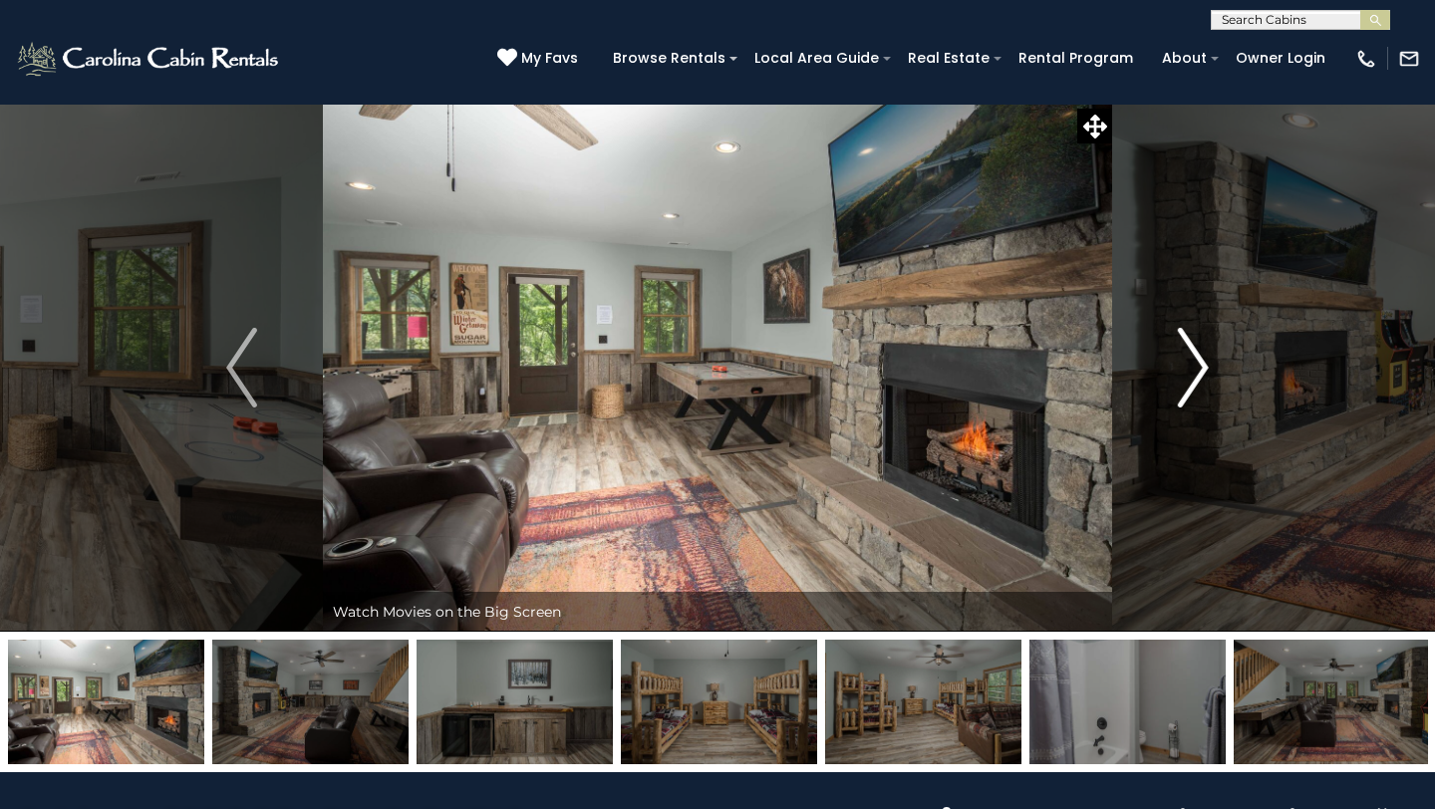
click at [1191, 366] on img "Next" at bounding box center [1193, 368] width 30 height 80
